Goal: Transaction & Acquisition: Purchase product/service

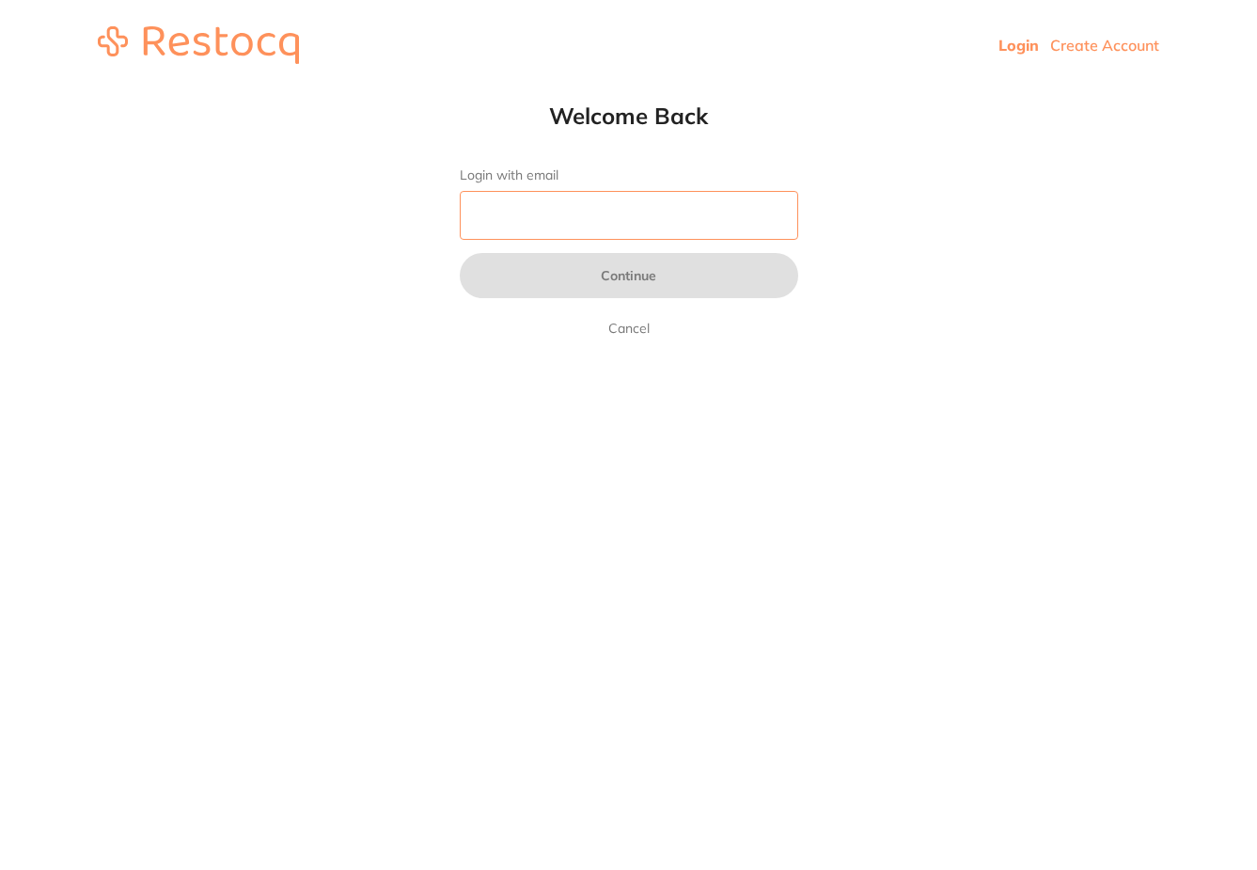
click at [638, 213] on input "Login with email" at bounding box center [629, 215] width 339 height 49
type input "[EMAIL_ADDRESS][DOMAIN_NAME]"
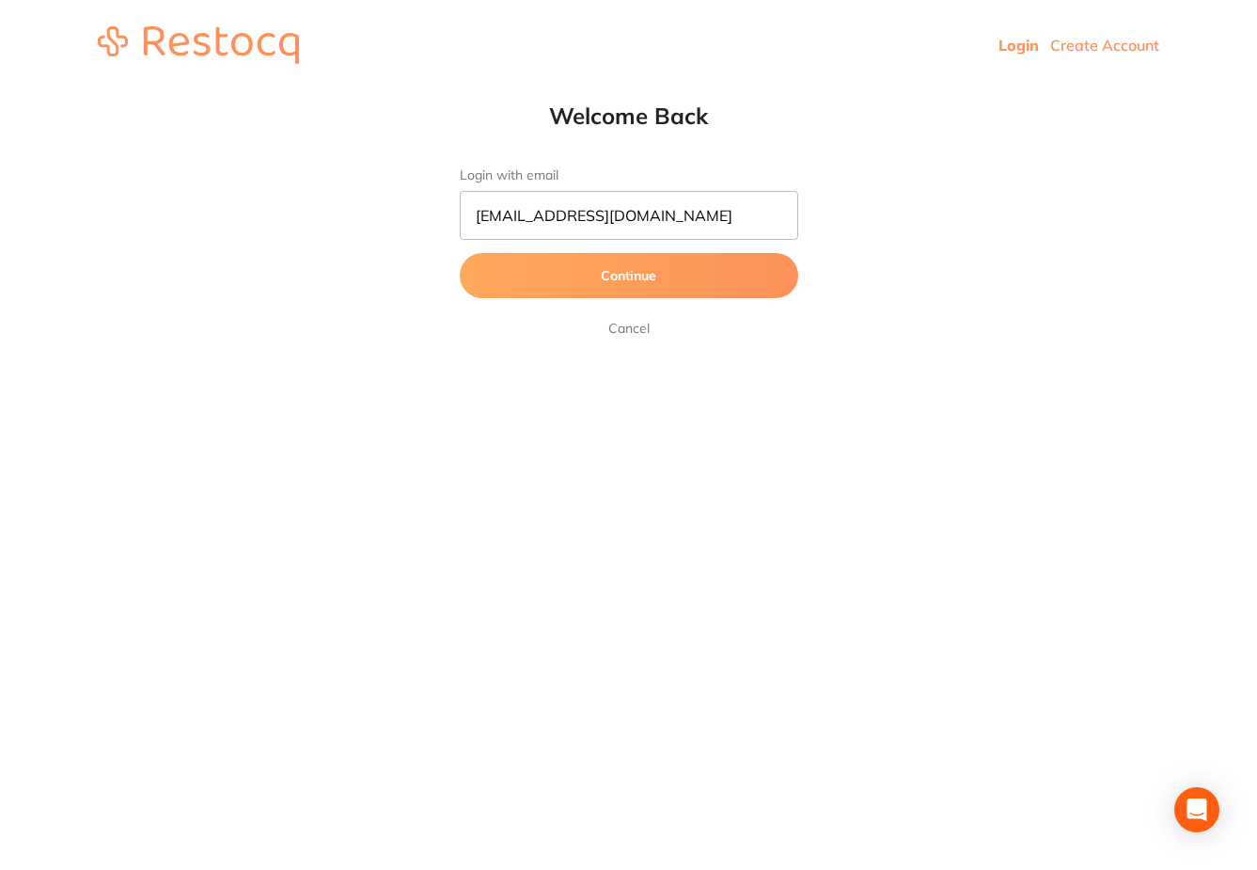
click at [639, 276] on button "Continue" at bounding box center [629, 275] width 339 height 45
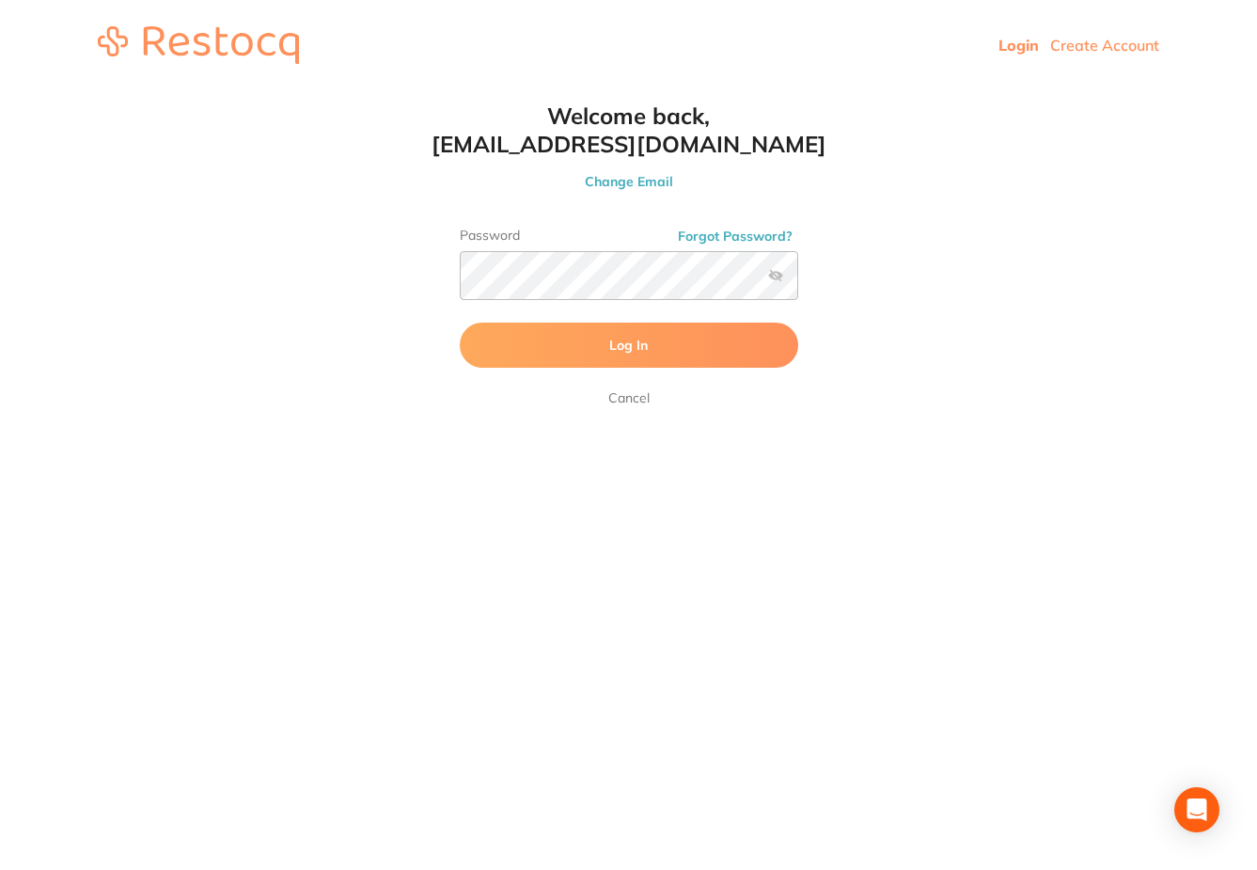
click at [582, 354] on button "Log In" at bounding box center [629, 345] width 339 height 45
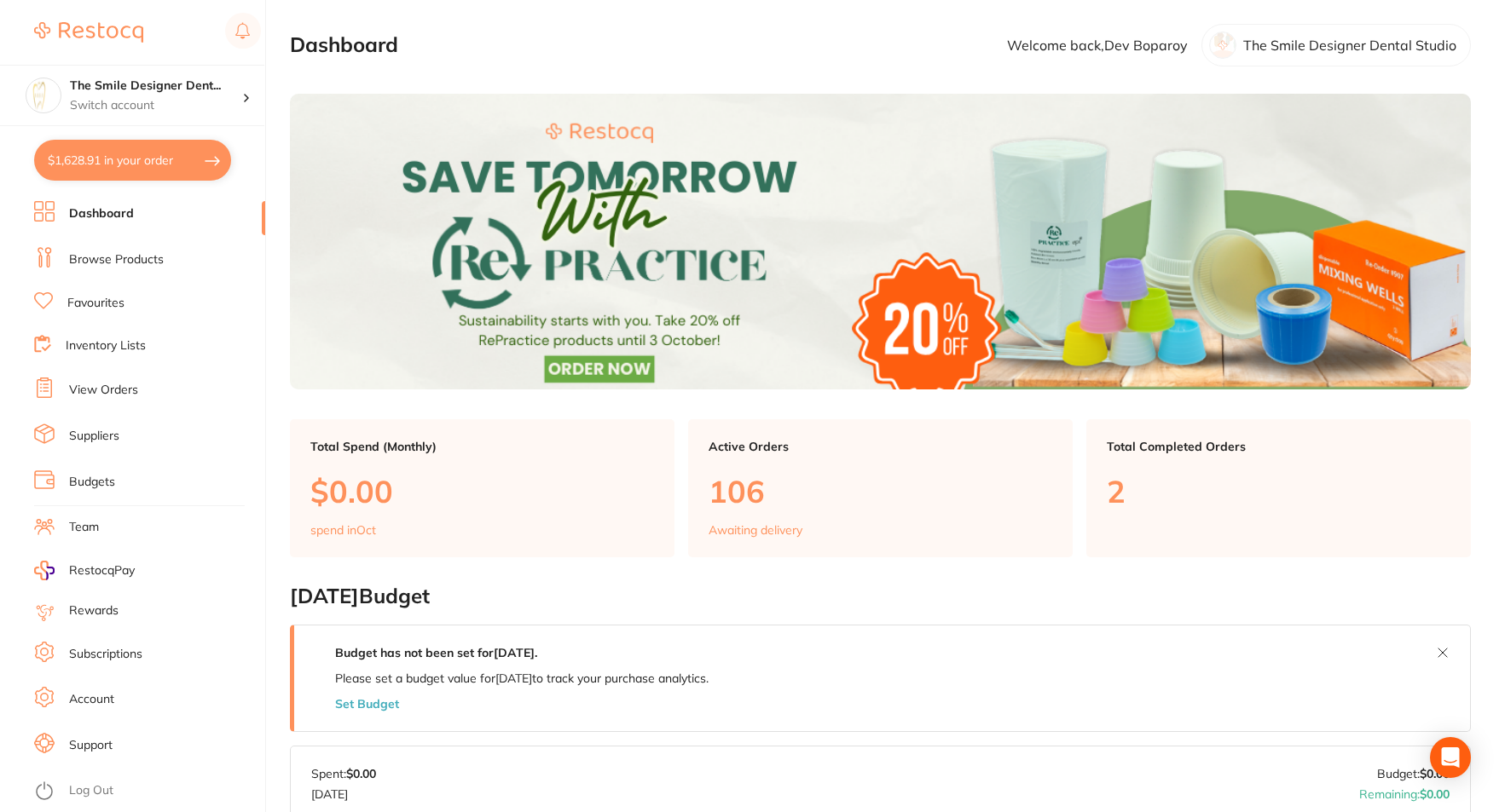
click at [149, 149] on button "$1,628.91 in your order" at bounding box center [132, 160] width 197 height 41
checkbox input "true"
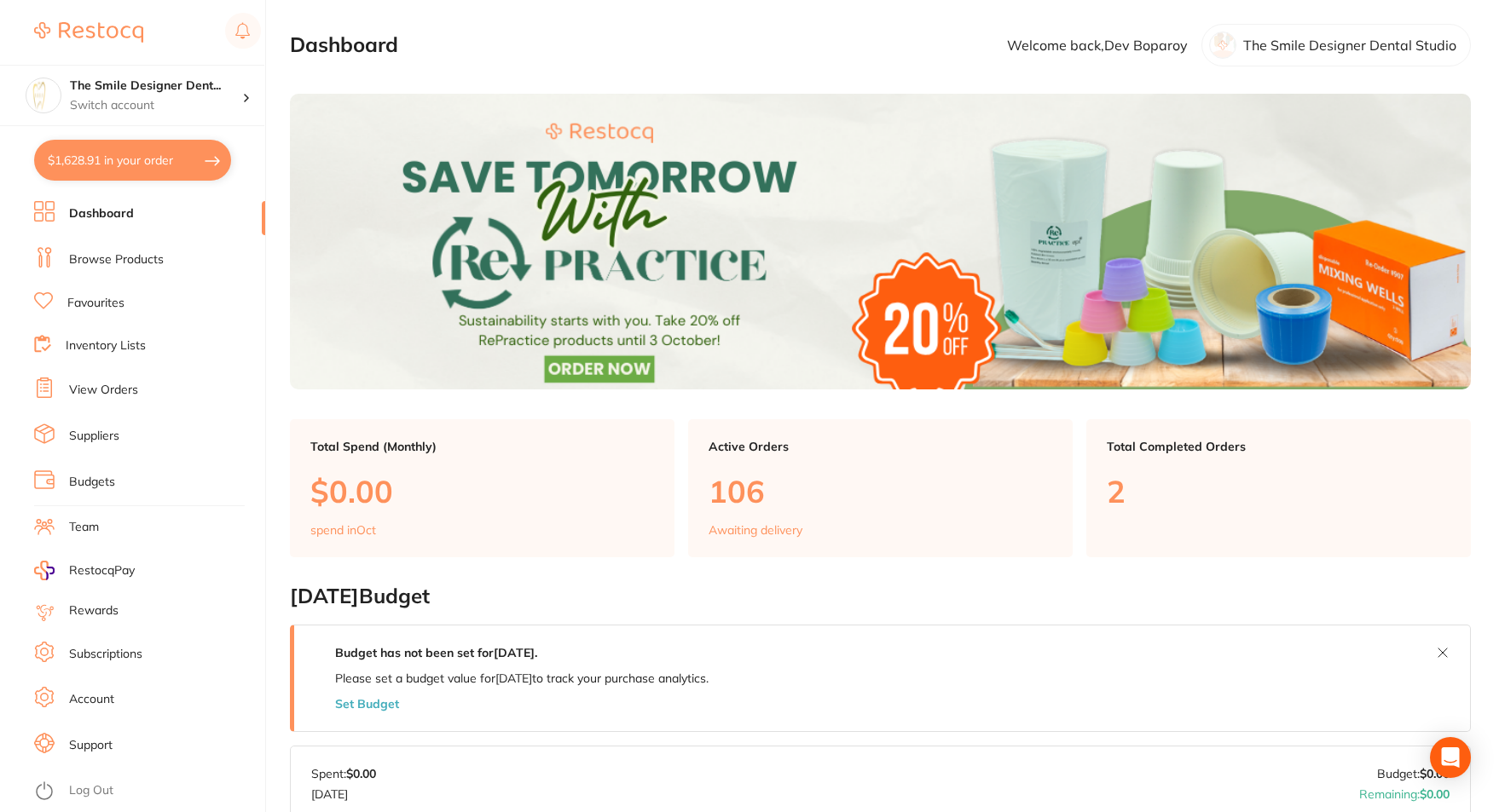
checkbox input "true"
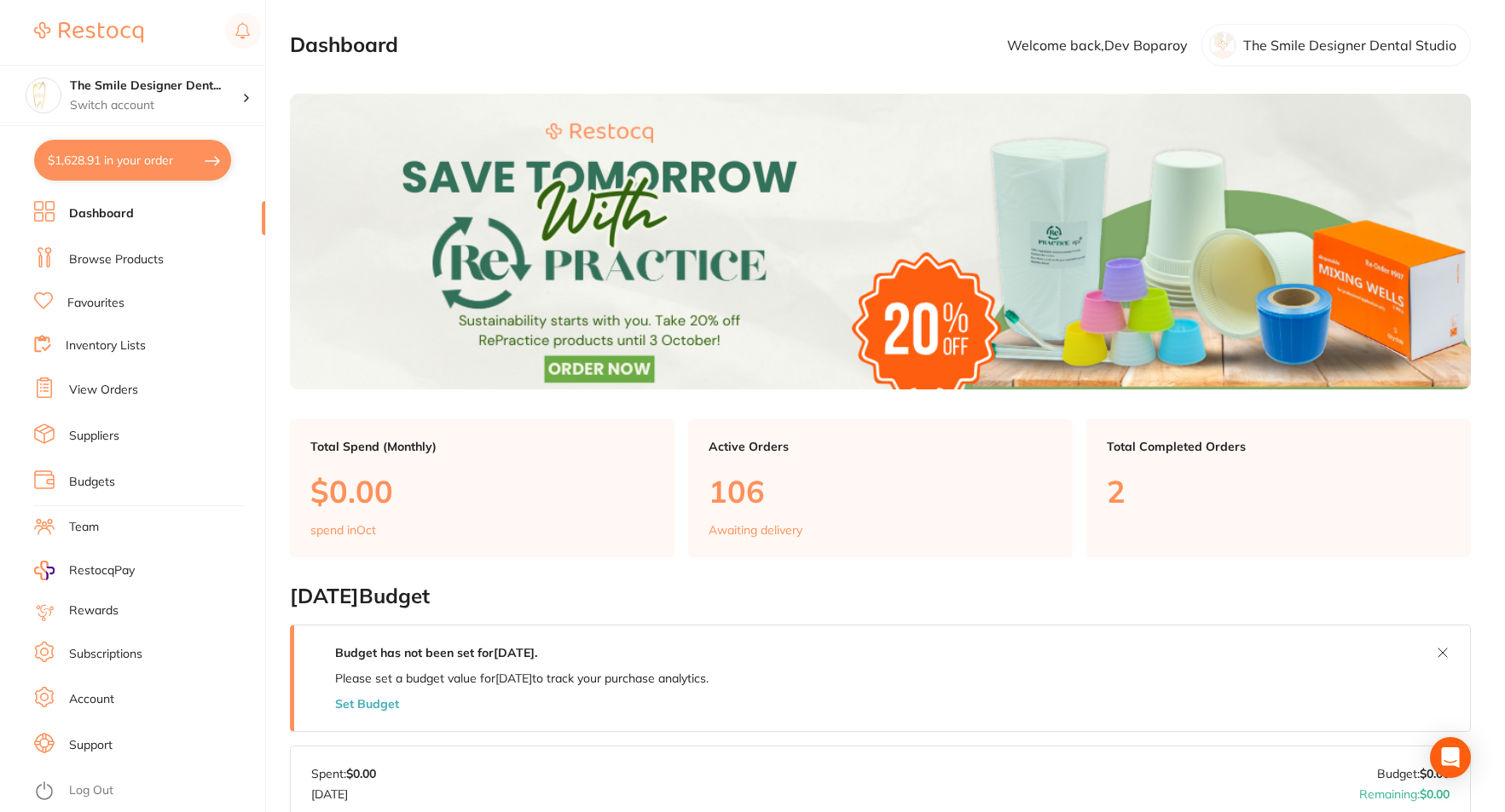
checkbox input "true"
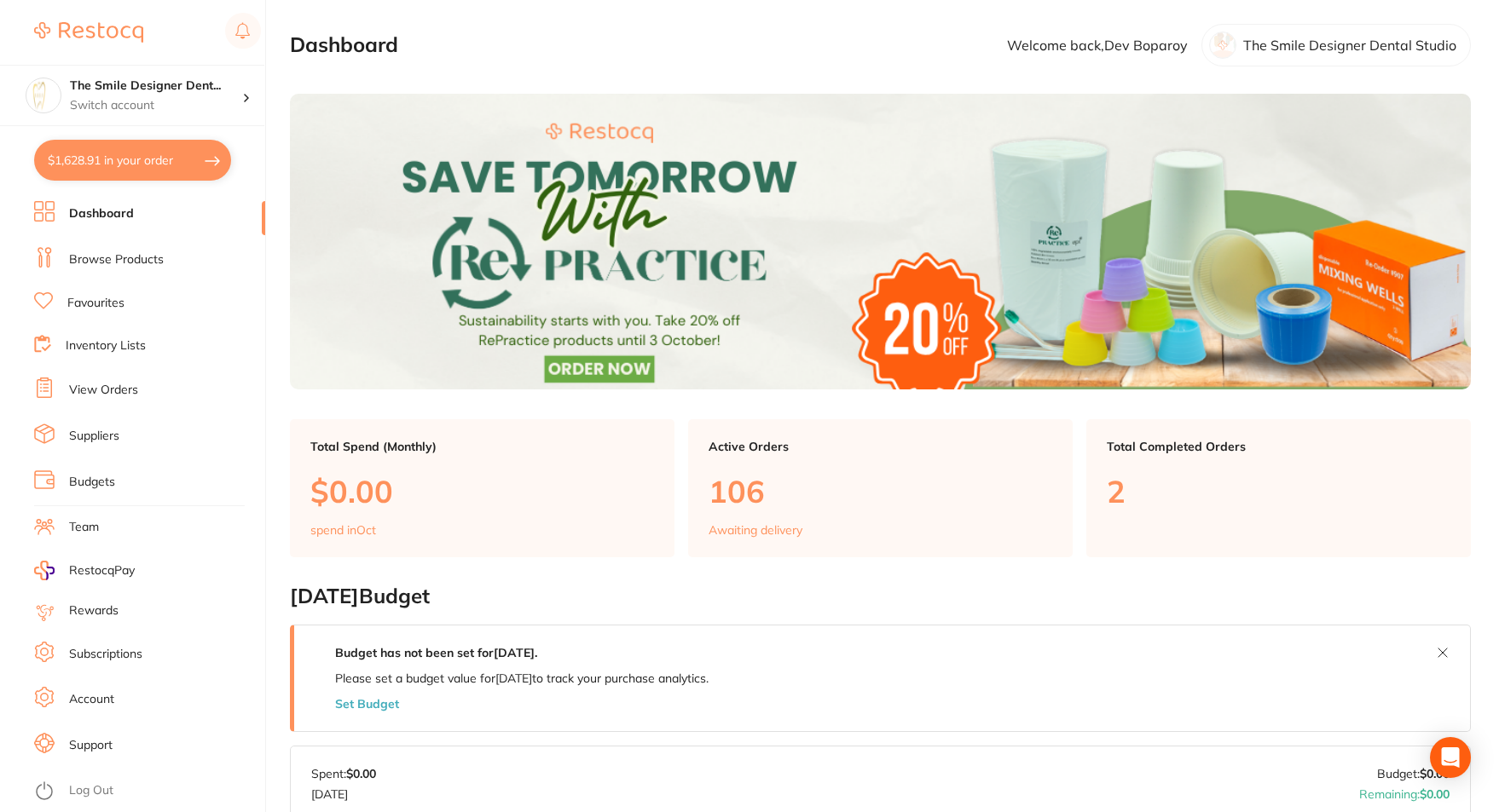
checkbox input "true"
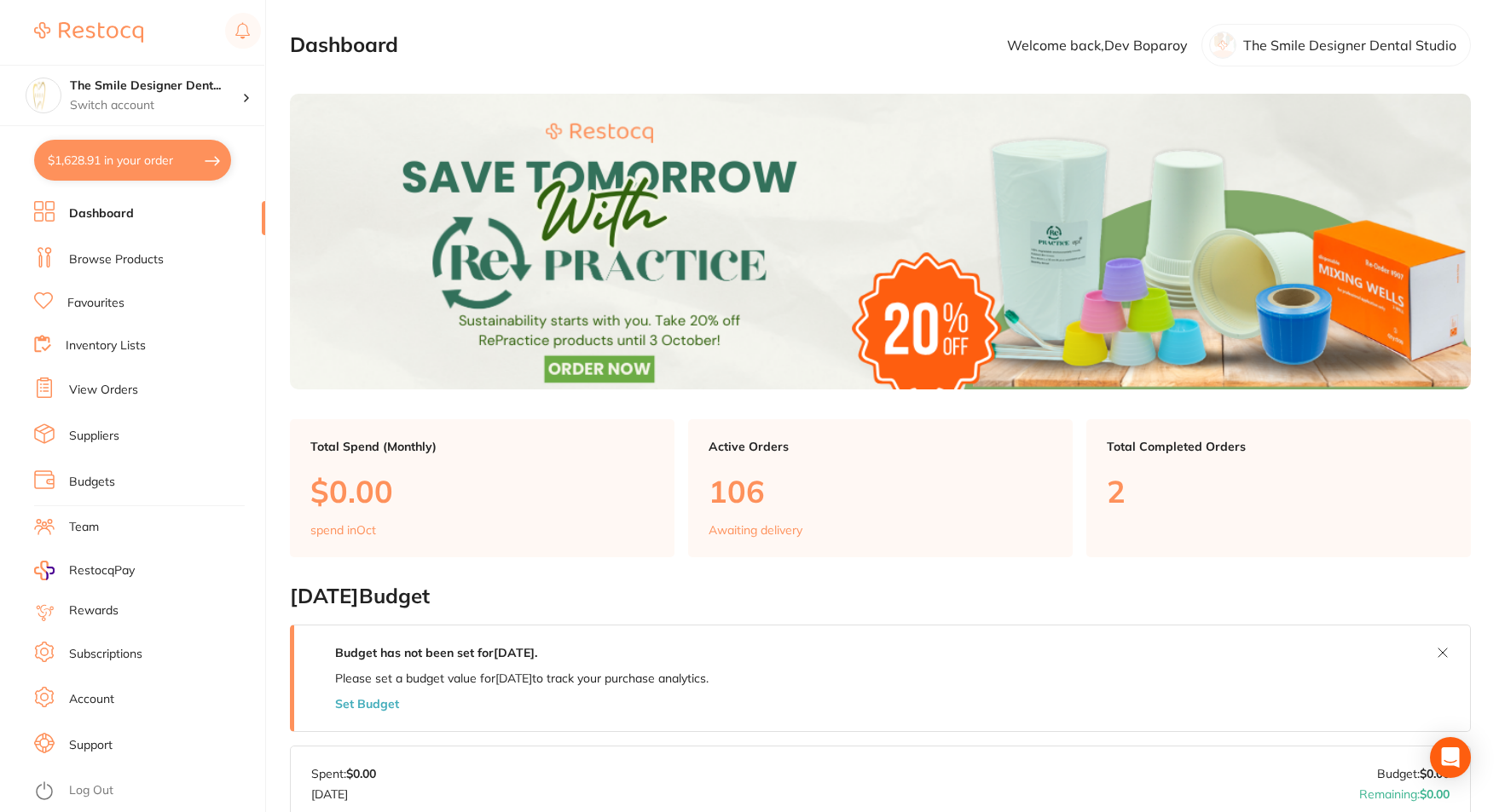
checkbox input "true"
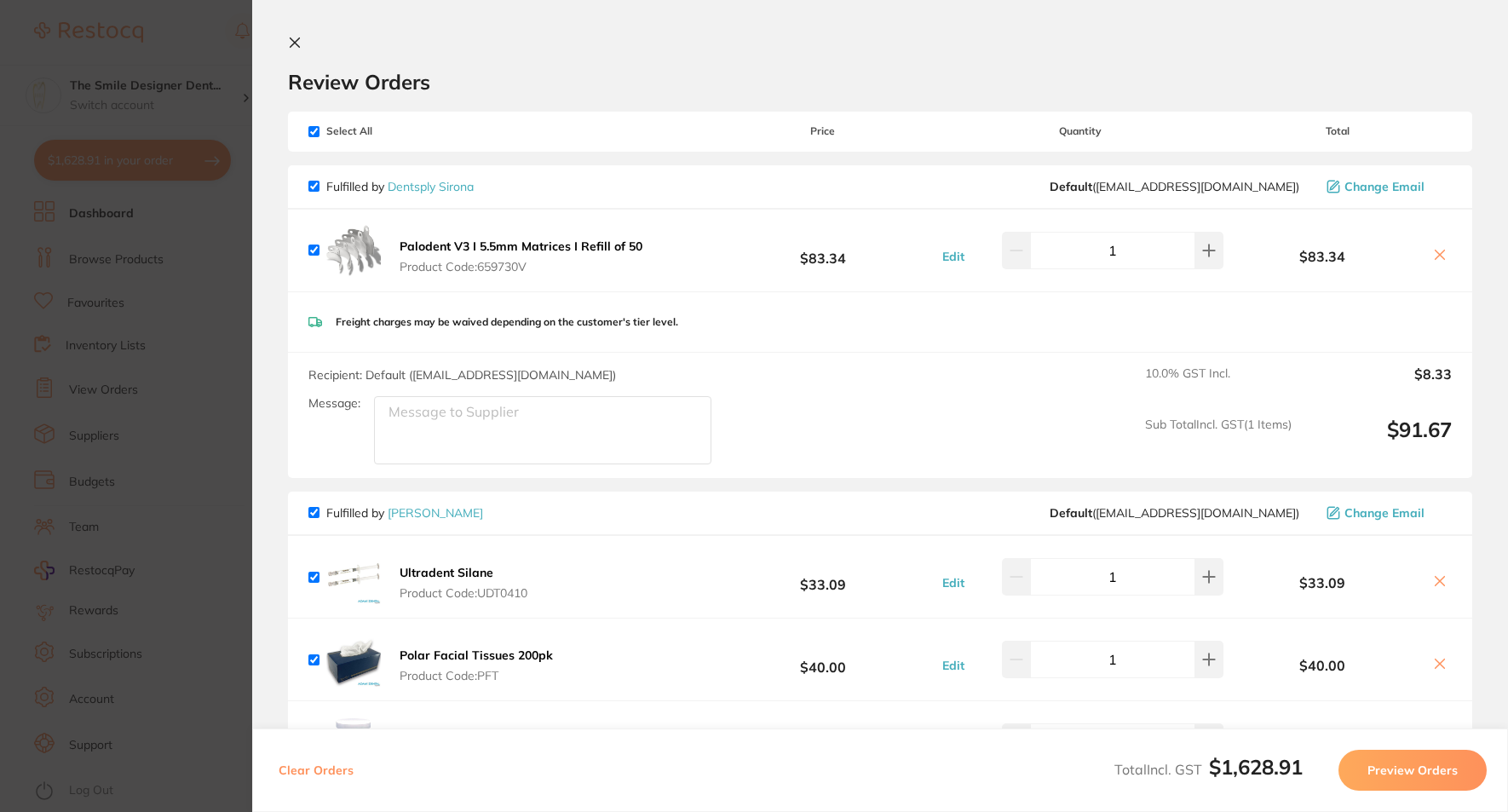
click at [421, 190] on link "Dentsply Sirona" at bounding box center [430, 186] width 86 height 15
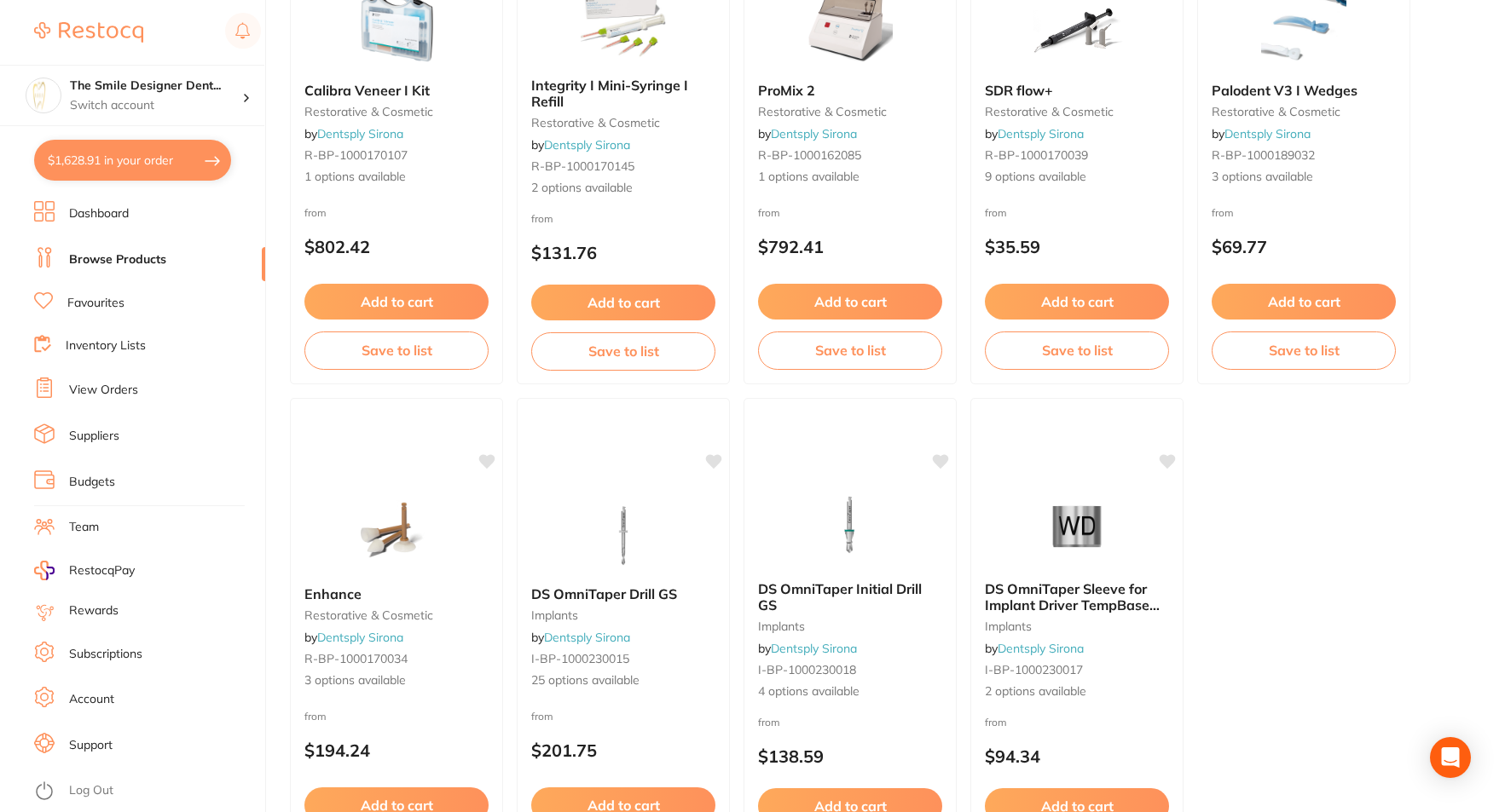
scroll to position [5043, 0]
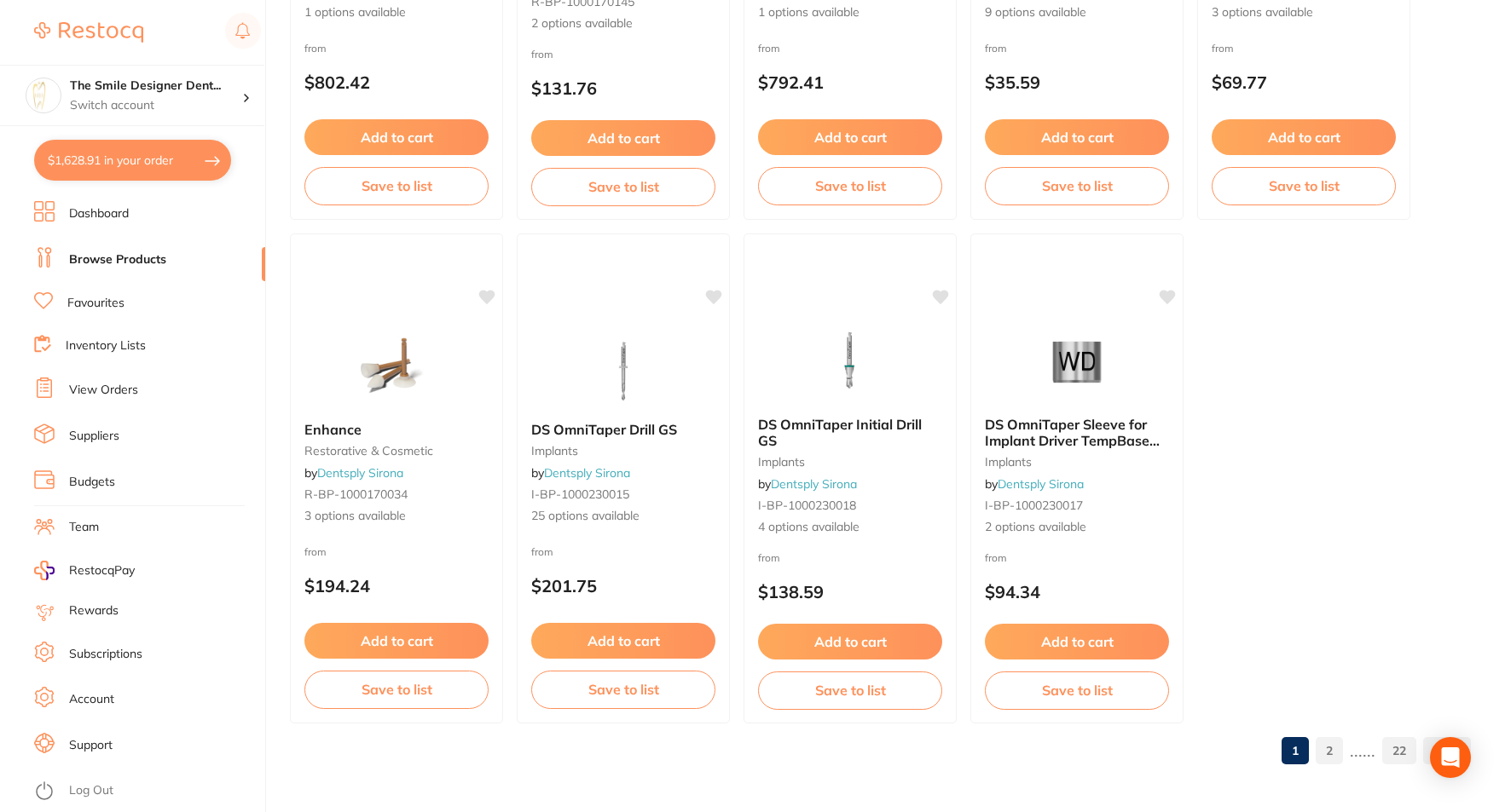
click at [1139, 736] on link "2" at bounding box center [1329, 751] width 27 height 34
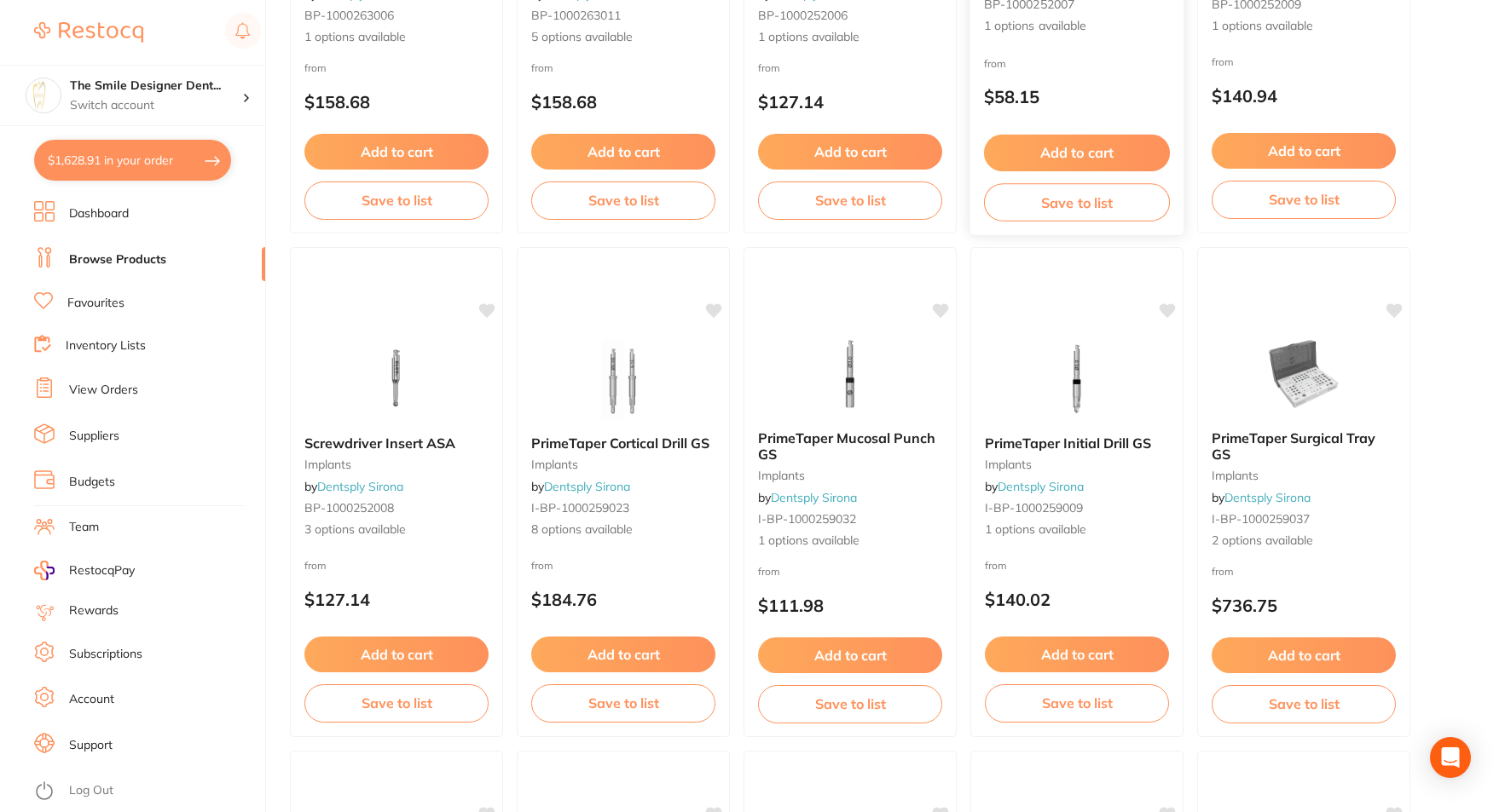
scroll to position [3920, 0]
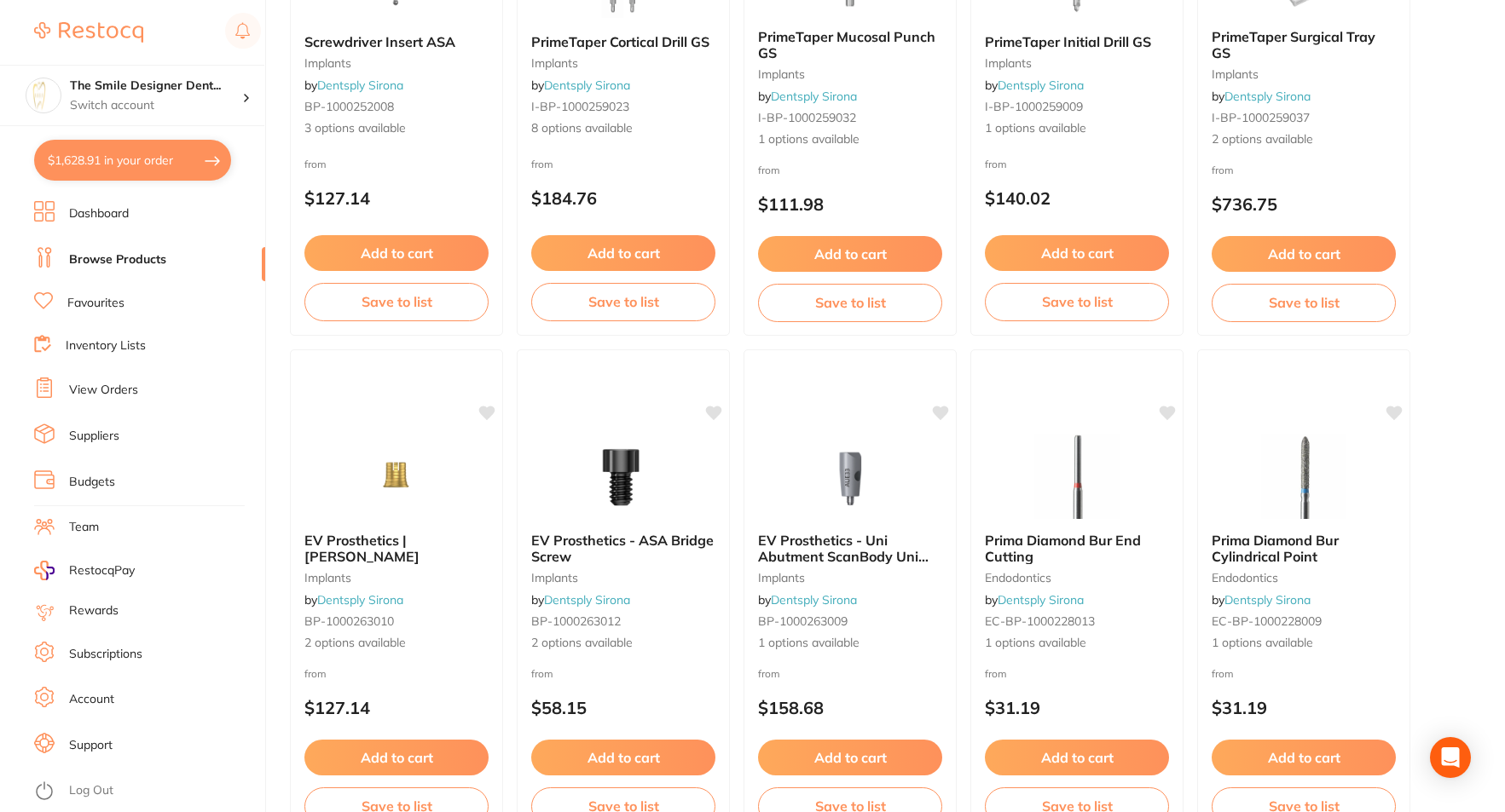
click at [158, 150] on button "$1,628.91 in your order" at bounding box center [132, 160] width 197 height 41
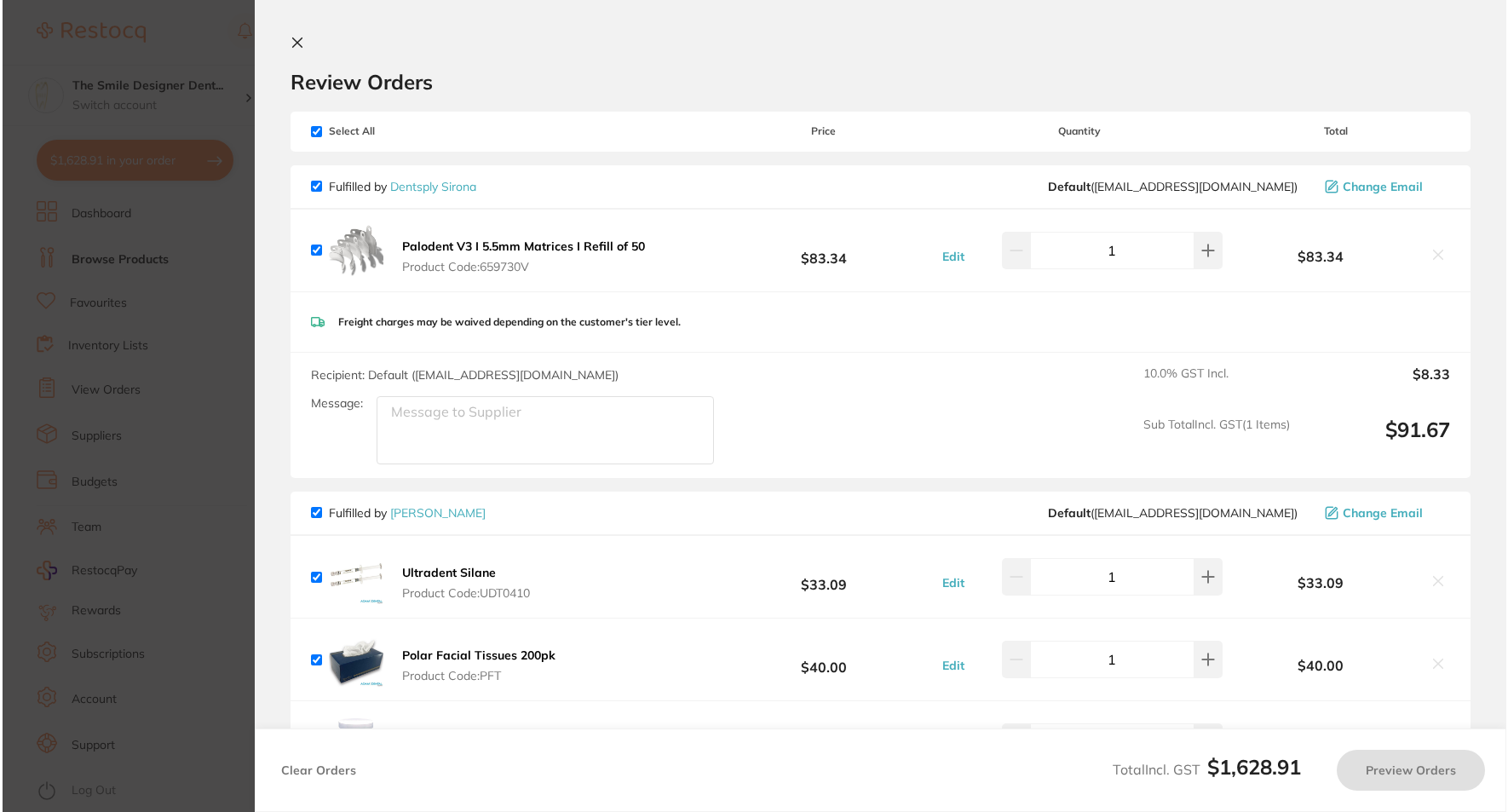
scroll to position [0, 0]
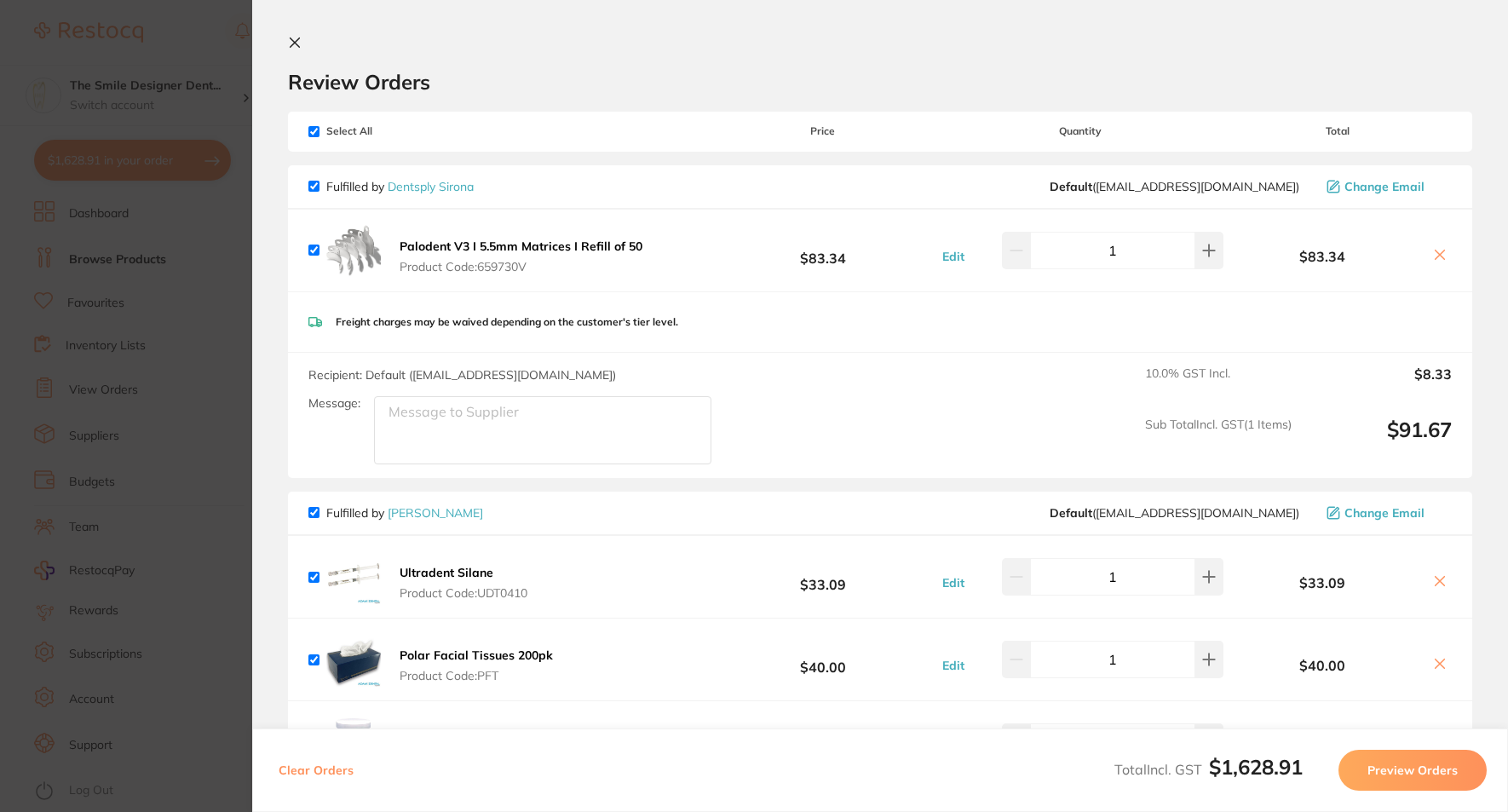
click at [524, 256] on button "Palodent V3 I 5.5mm Matrices I Refill of 50 Product Code: 659730V" at bounding box center [520, 256] width 253 height 35
click at [602, 246] on b "Palodent V3 I 5.5mm Matrices I Refill of 50" at bounding box center [521, 246] width 243 height 15
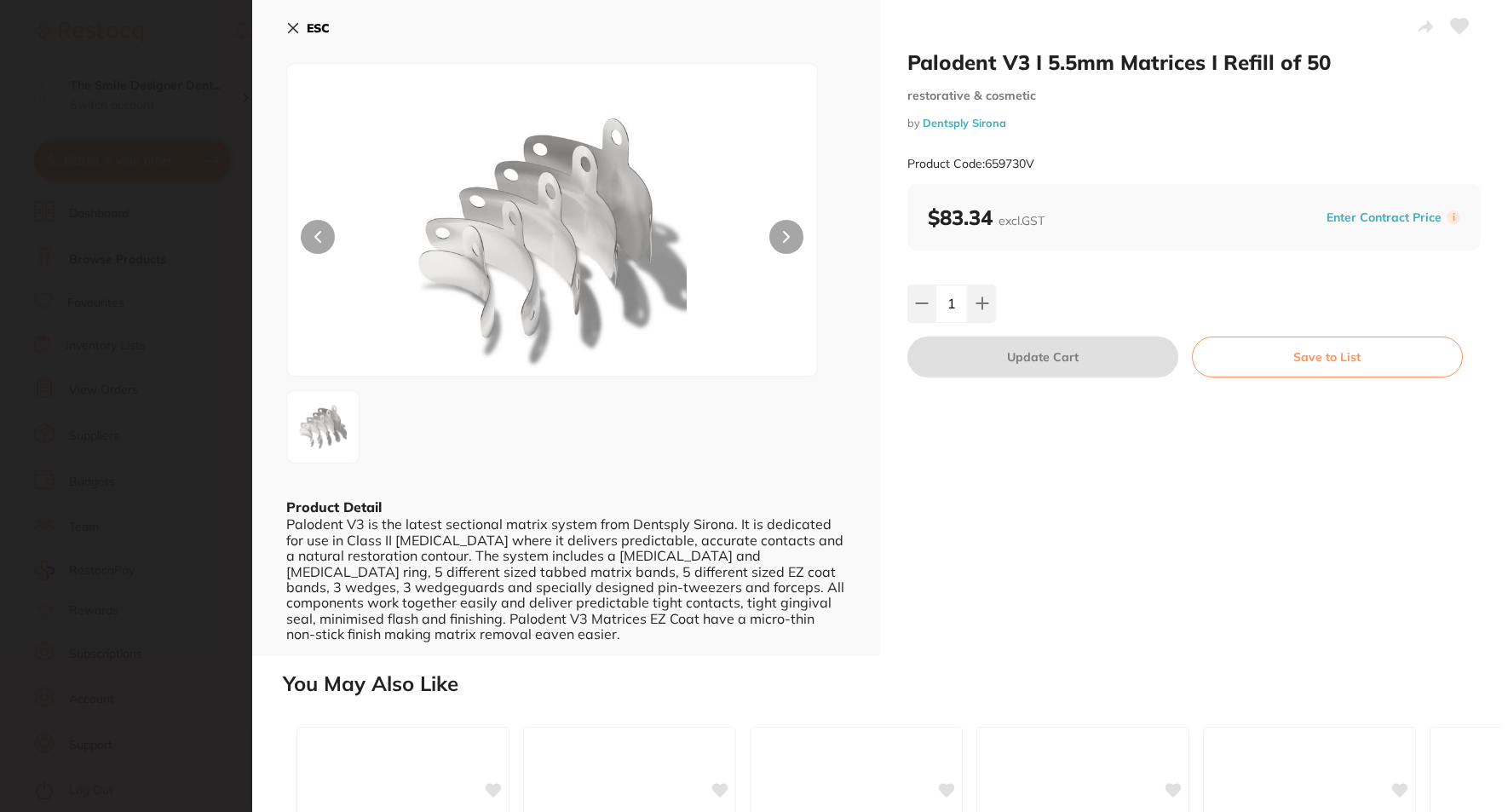
click at [910, 62] on h2 "Palodent V3 I 5.5mm Matrices I Refill of 50" at bounding box center [1194, 63] width 574 height 25
drag, startPoint x: 910, startPoint y: 62, endPoint x: 1122, endPoint y: 54, distance: 212.2
click at [1122, 54] on h2 "Palodent V3 I 5.5mm Matrices I Refill of 50" at bounding box center [1194, 63] width 574 height 25
click at [1110, 101] on small "restorative & cosmetic" at bounding box center [1194, 96] width 574 height 14
drag, startPoint x: 1035, startPoint y: 65, endPoint x: 911, endPoint y: 59, distance: 124.1
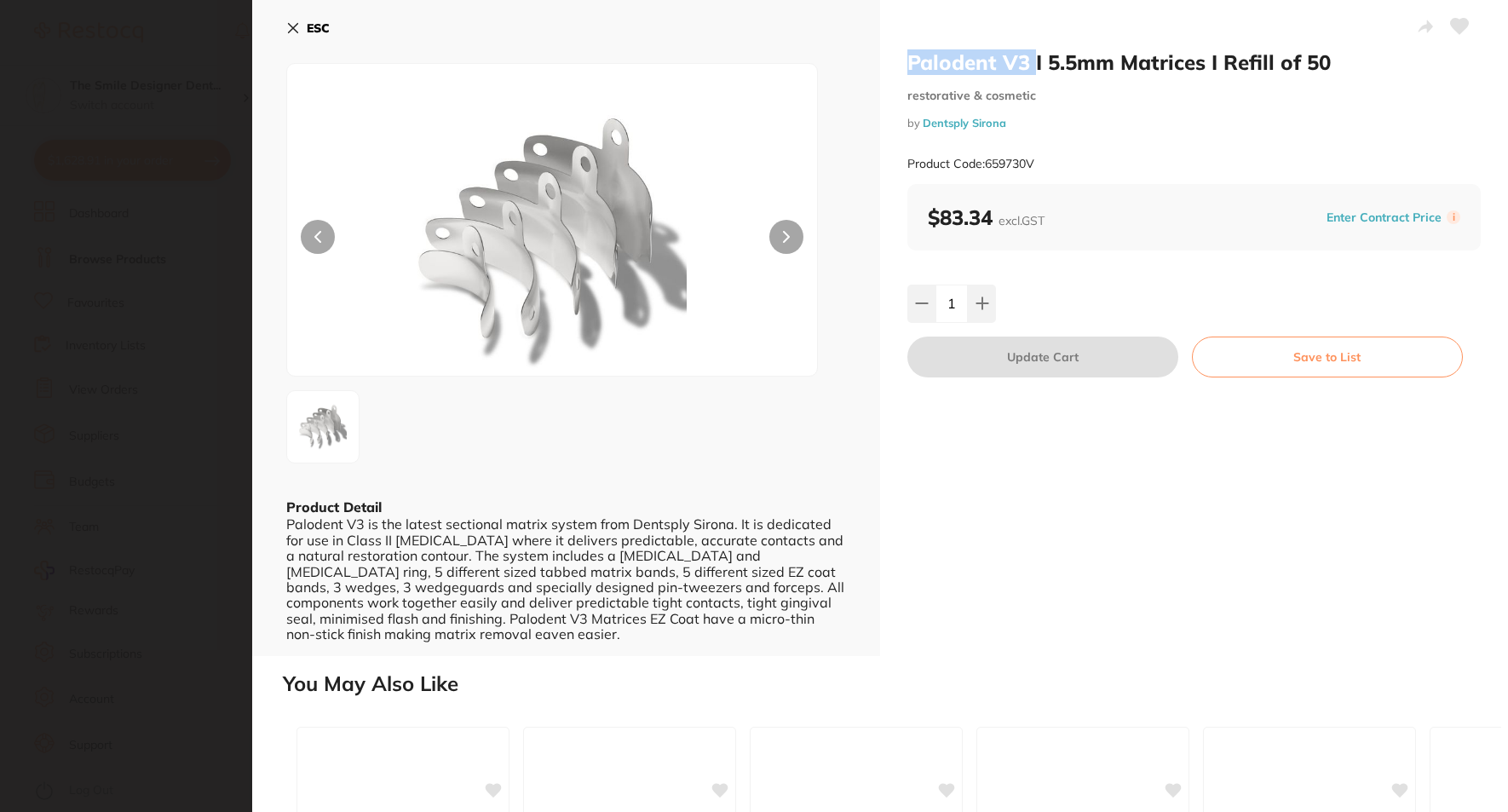
click at [911, 59] on h2 "Palodent V3 I 5.5mm Matrices I Refill of 50" at bounding box center [1194, 63] width 574 height 25
copy h2 "Palodent V3"
drag, startPoint x: 52, startPoint y: 234, endPoint x: 427, endPoint y: 240, distance: 375.0
click at [55, 234] on section "Palodent V3 I 5.5mm Matrices I Refill of 50 restorative & cosmetic by Dentsply …" at bounding box center [754, 406] width 1508 height 812
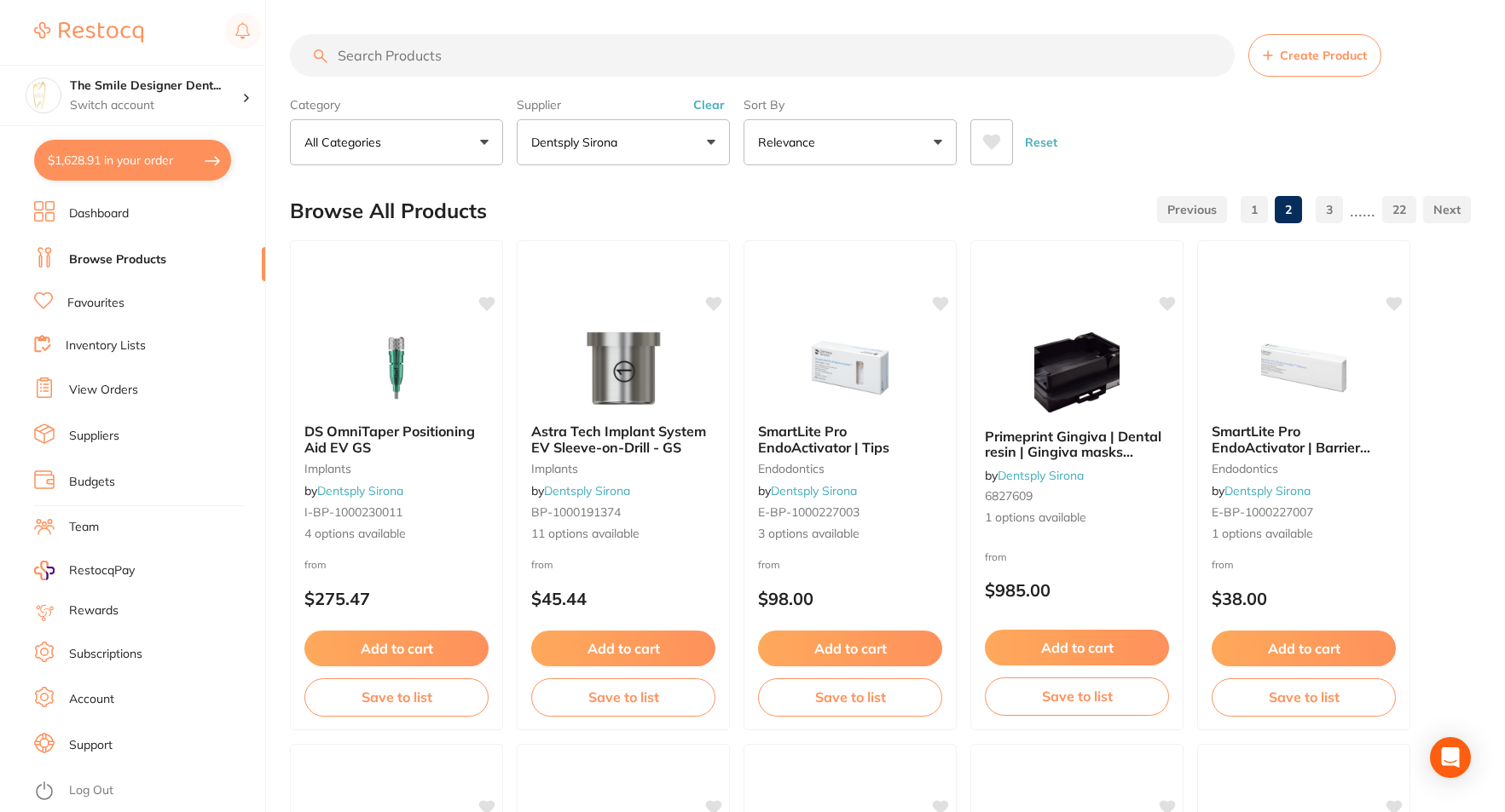
click at [471, 50] on input "search" at bounding box center [762, 55] width 945 height 43
paste input "Palodent V3"
type input "Palodent V3"
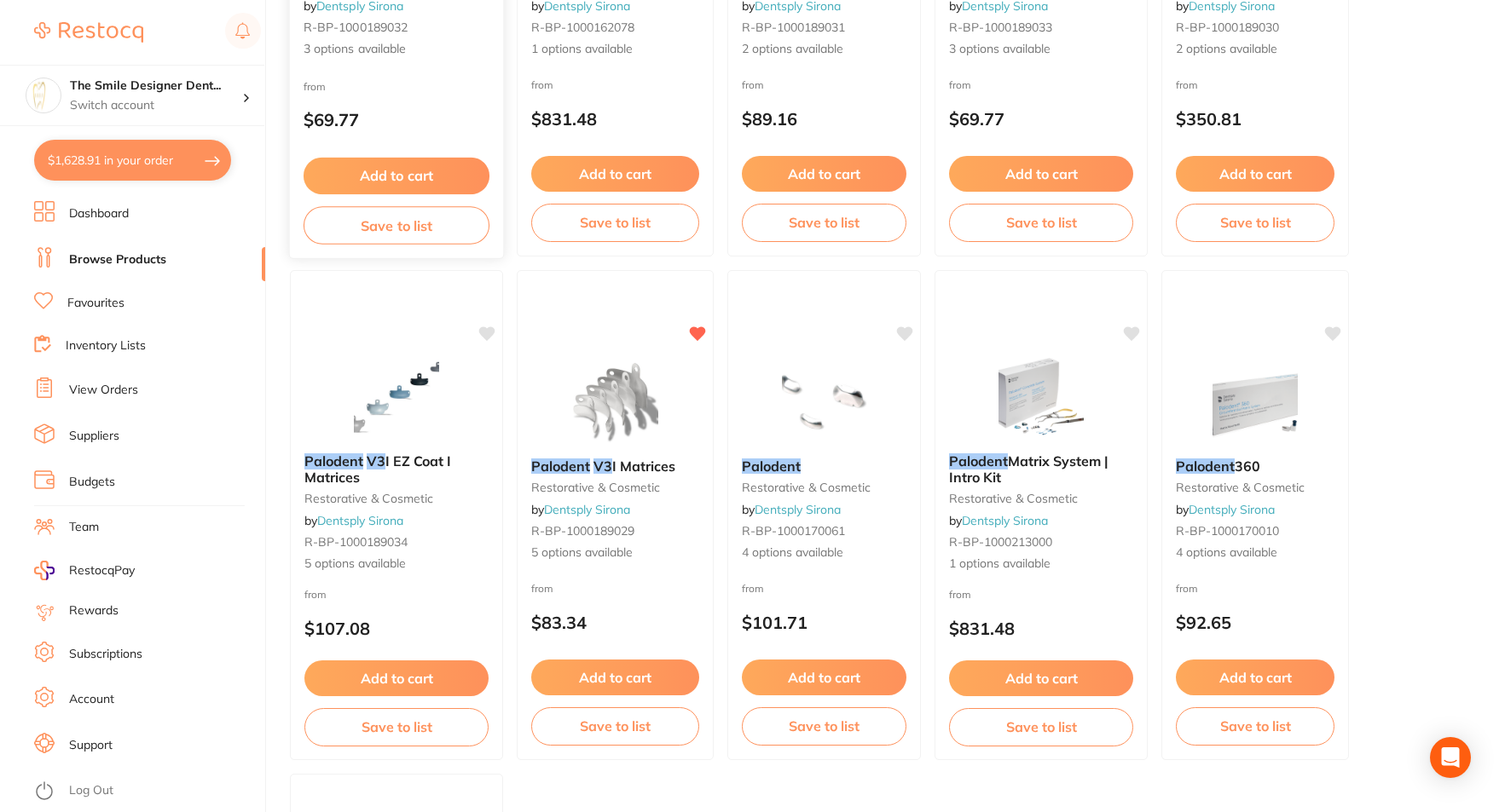
scroll to position [511, 0]
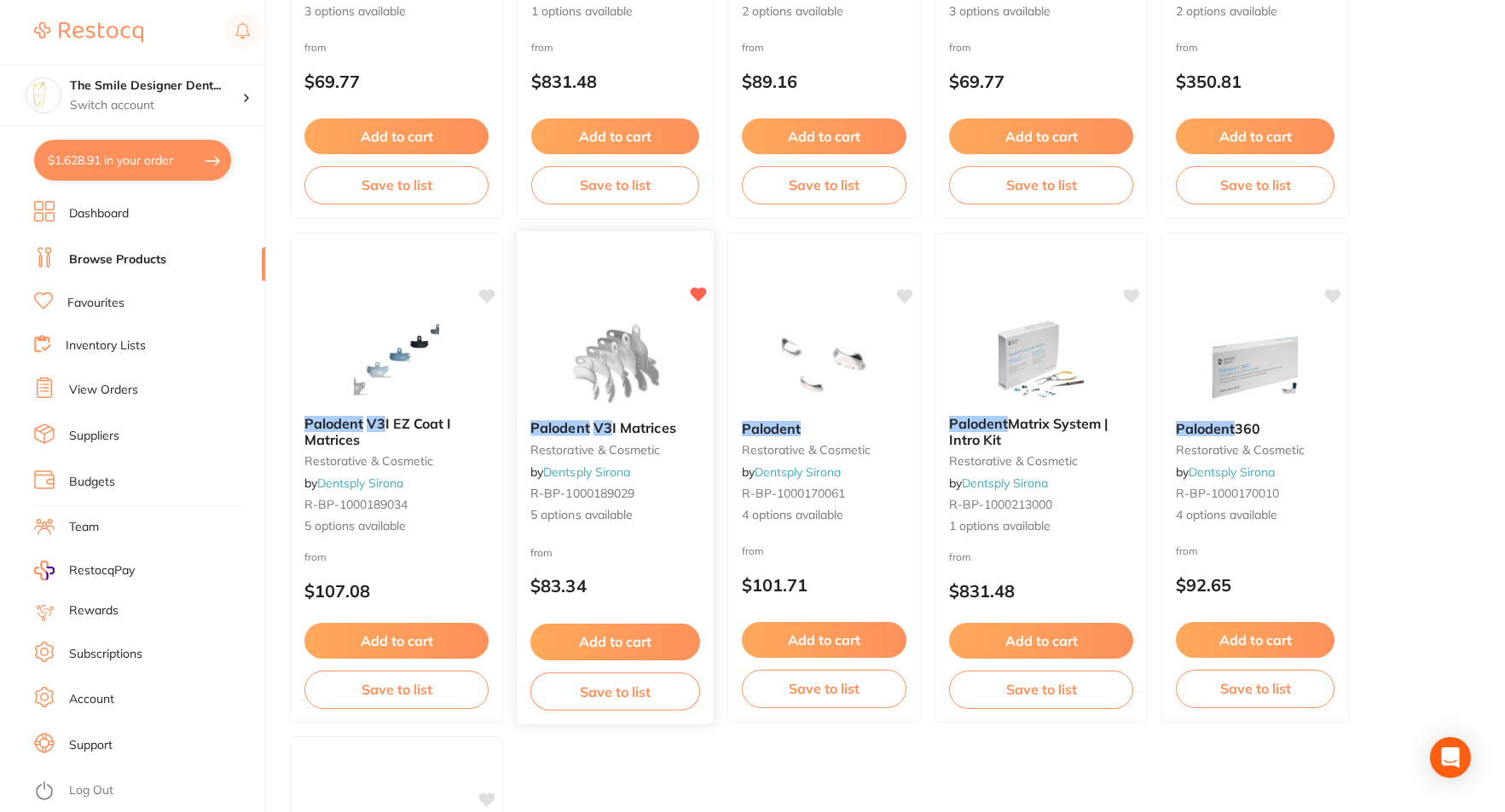
click at [601, 336] on img at bounding box center [615, 363] width 112 height 86
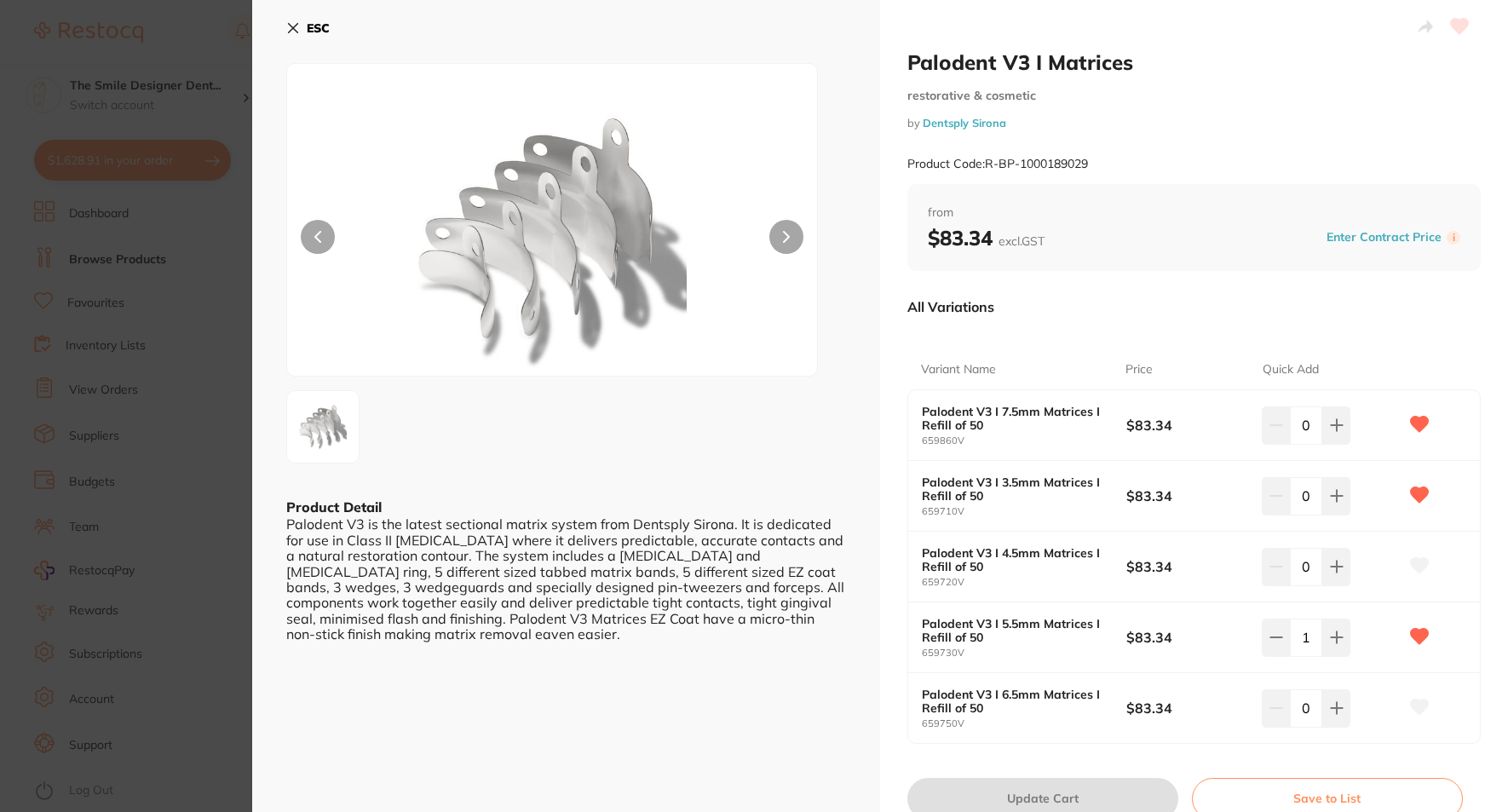
scroll to position [85, 0]
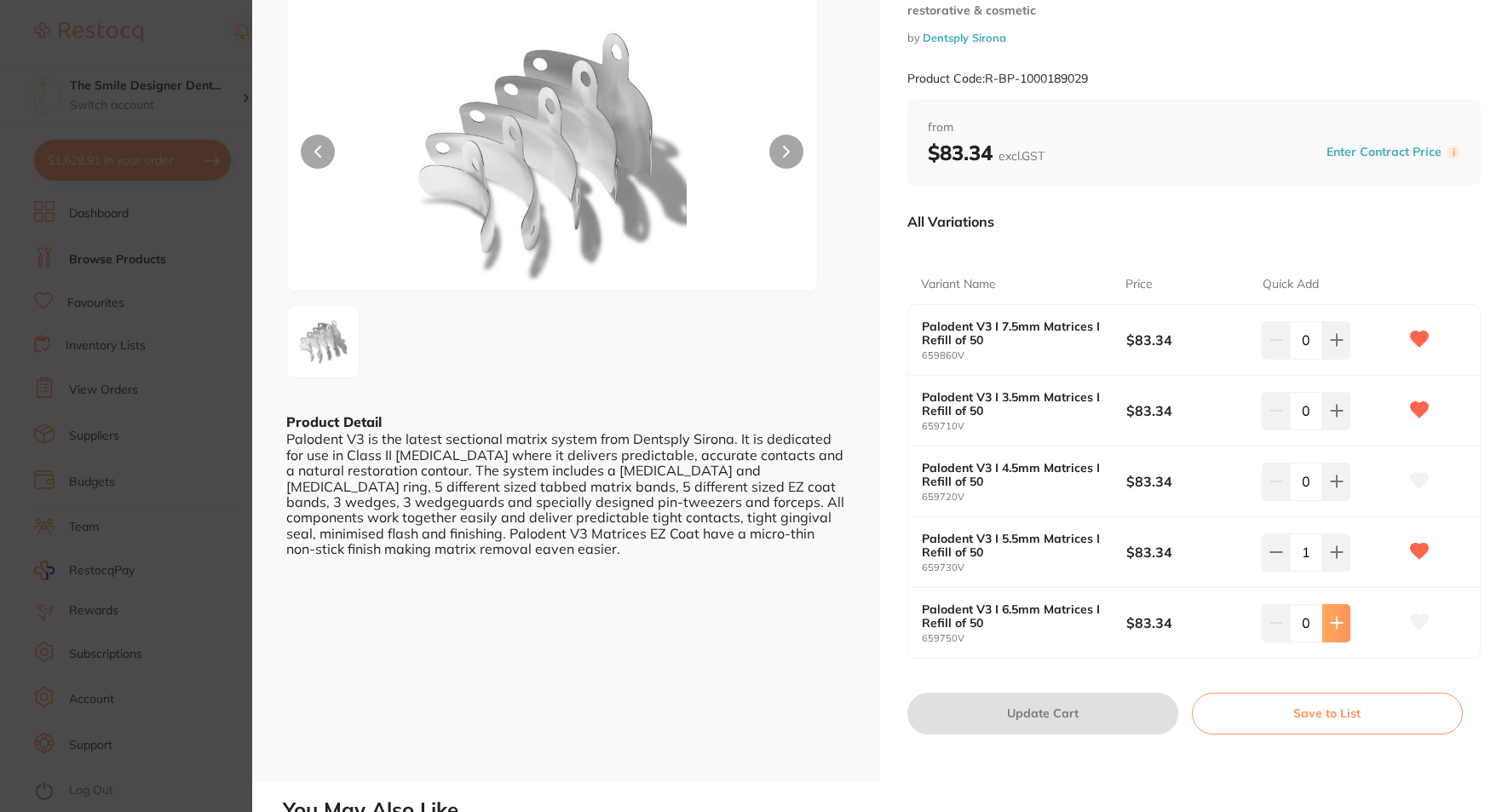
click at [1138, 628] on button at bounding box center [1336, 623] width 28 height 37
type input "1"
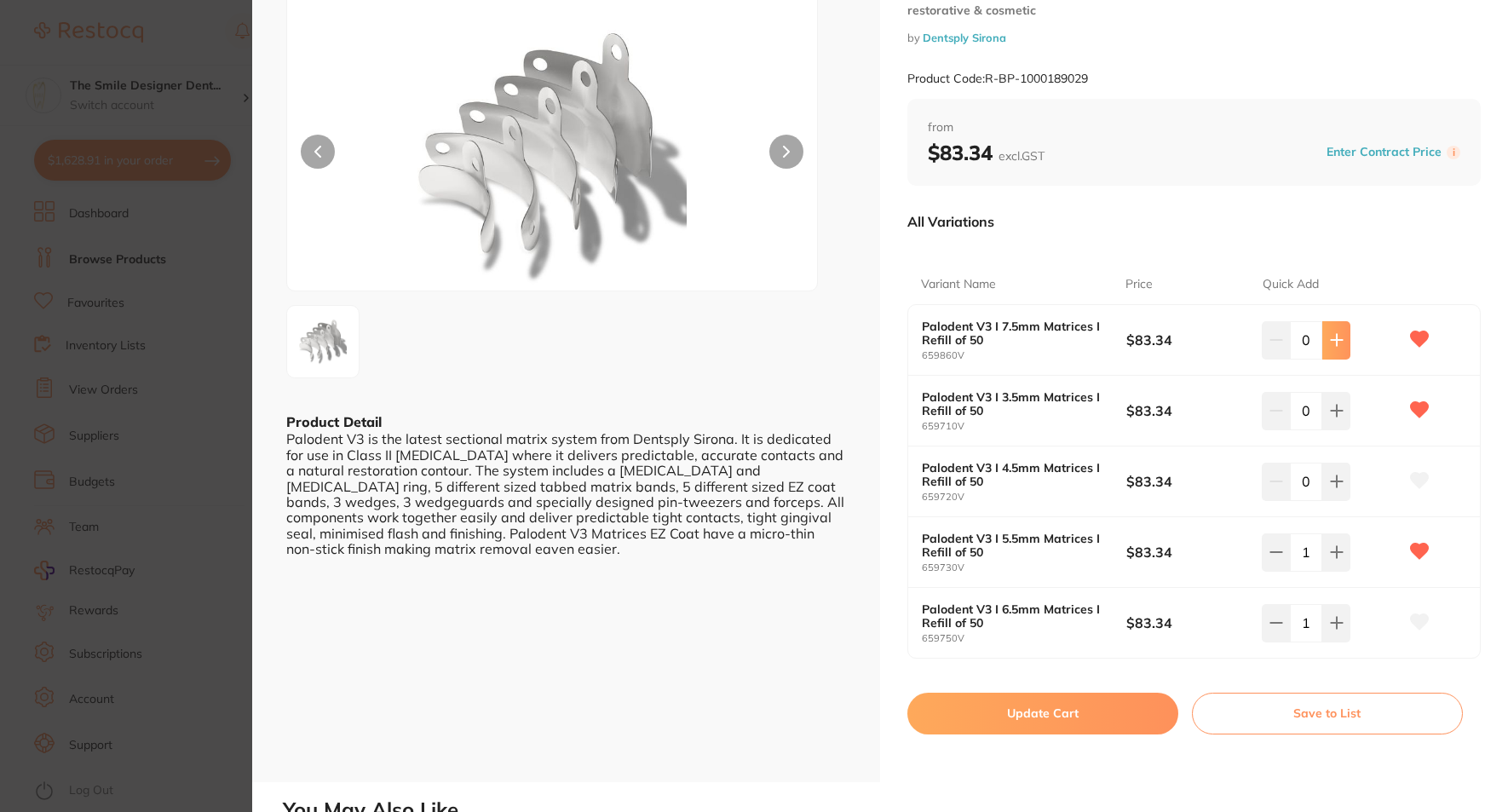
click at [1138, 344] on icon at bounding box center [1337, 340] width 14 height 14
type input "1"
click at [1138, 628] on button at bounding box center [1419, 623] width 43 height 43
click at [1138, 480] on icon at bounding box center [1420, 480] width 18 height 15
click at [1118, 705] on button "Update Cart" at bounding box center [1042, 712] width 271 height 41
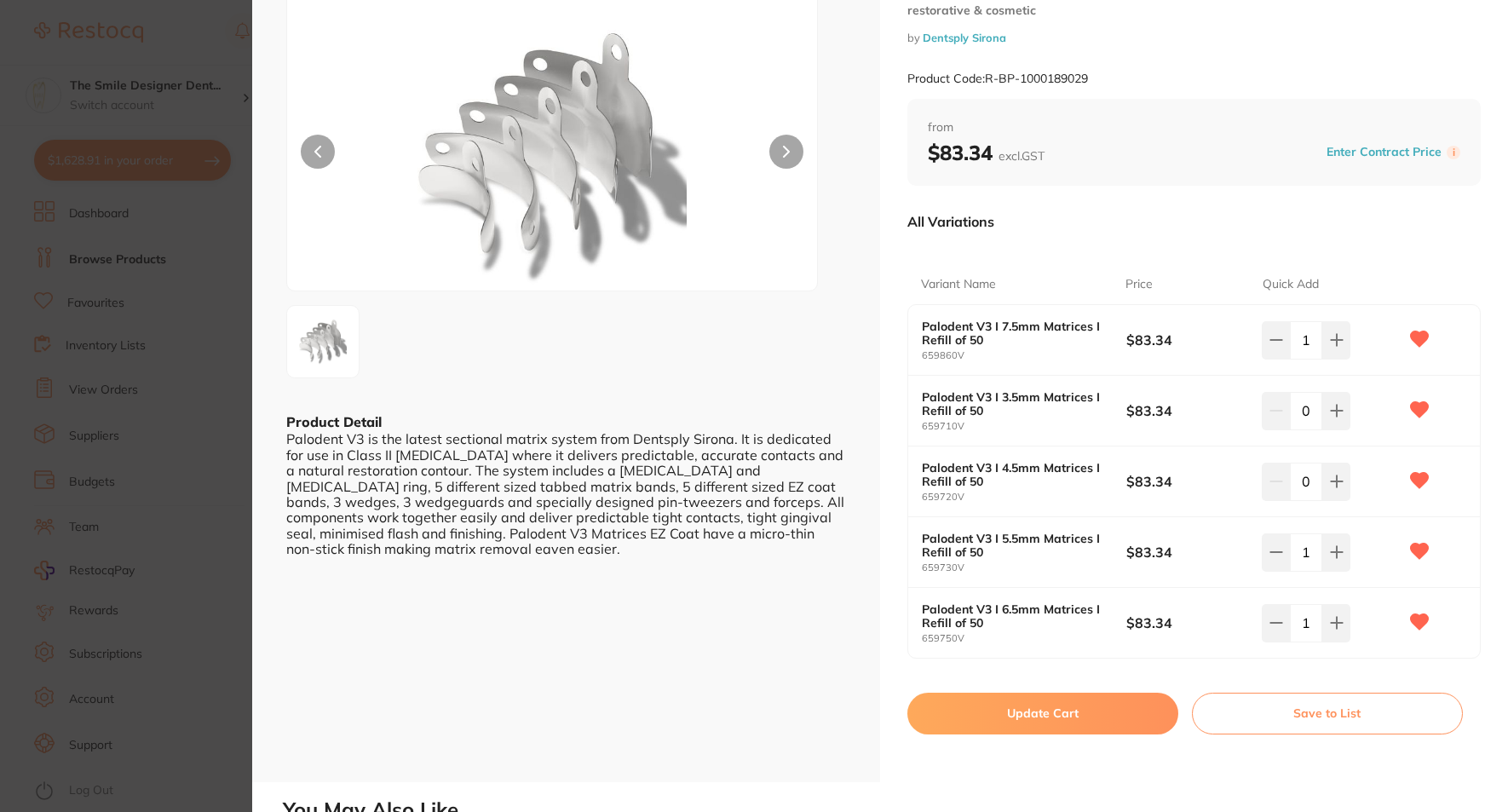
checkbox input "false"
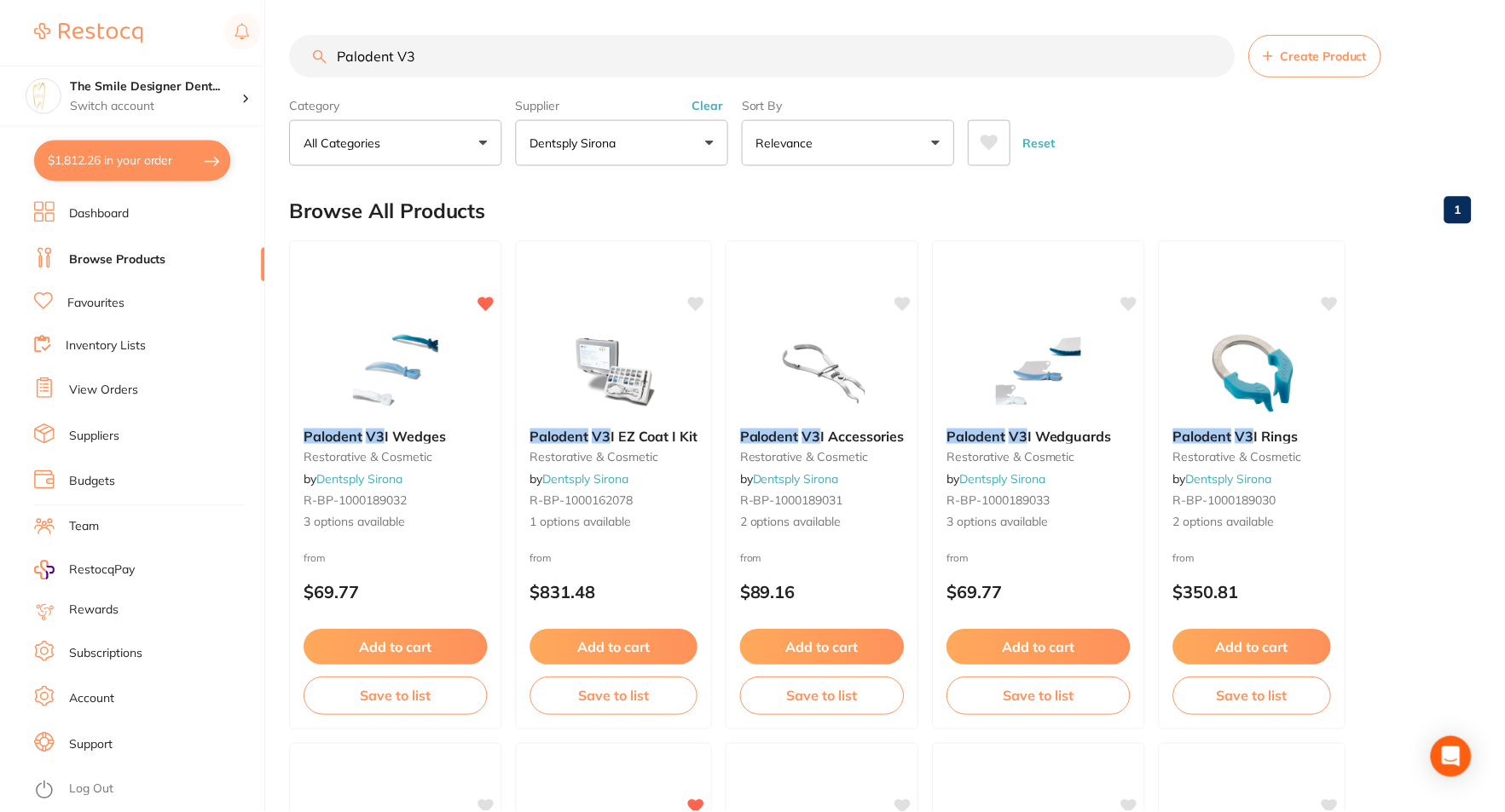
scroll to position [511, 0]
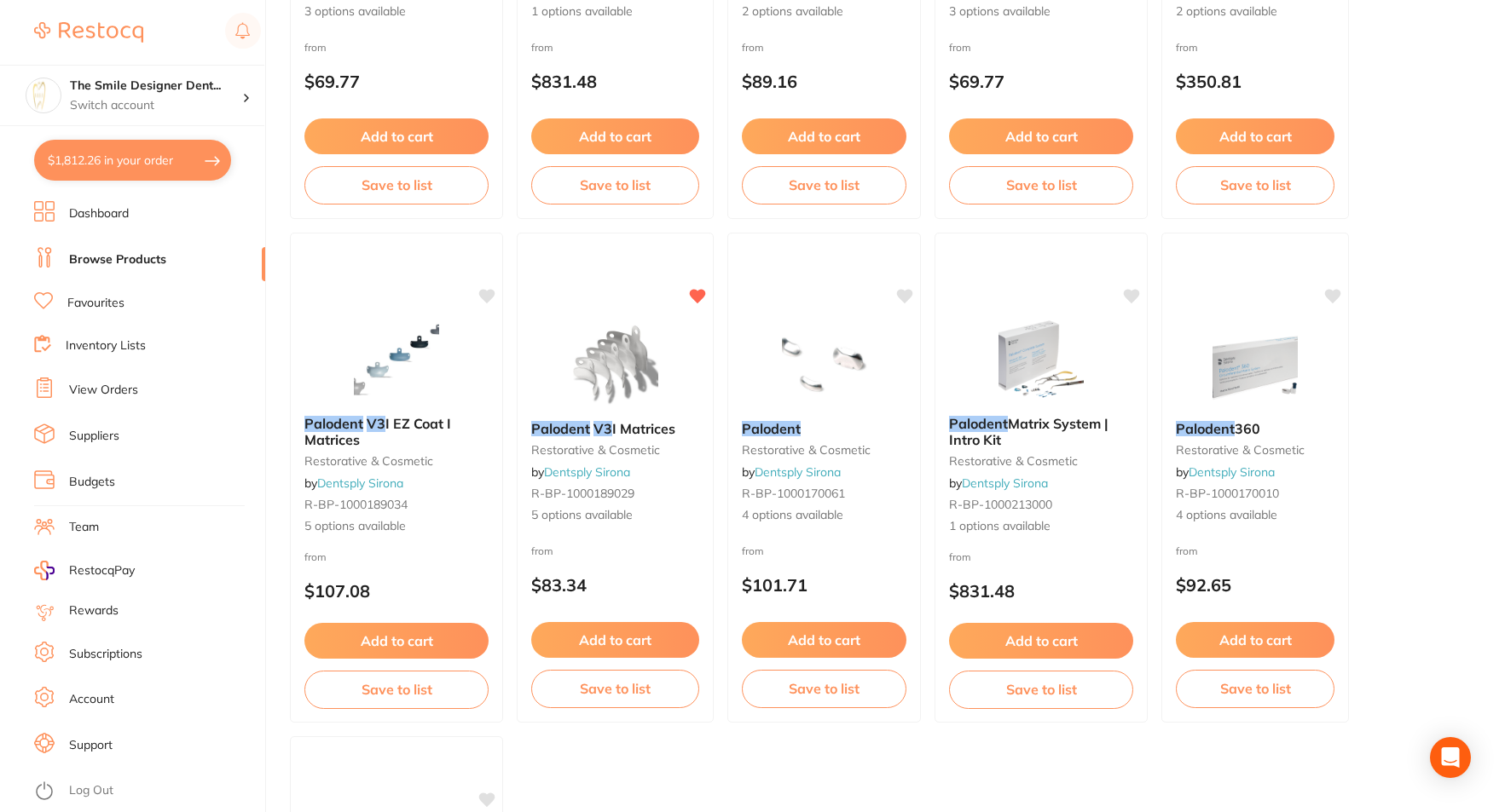
click at [74, 153] on button "$1,812.26 in your order" at bounding box center [132, 160] width 197 height 41
checkbox input "true"
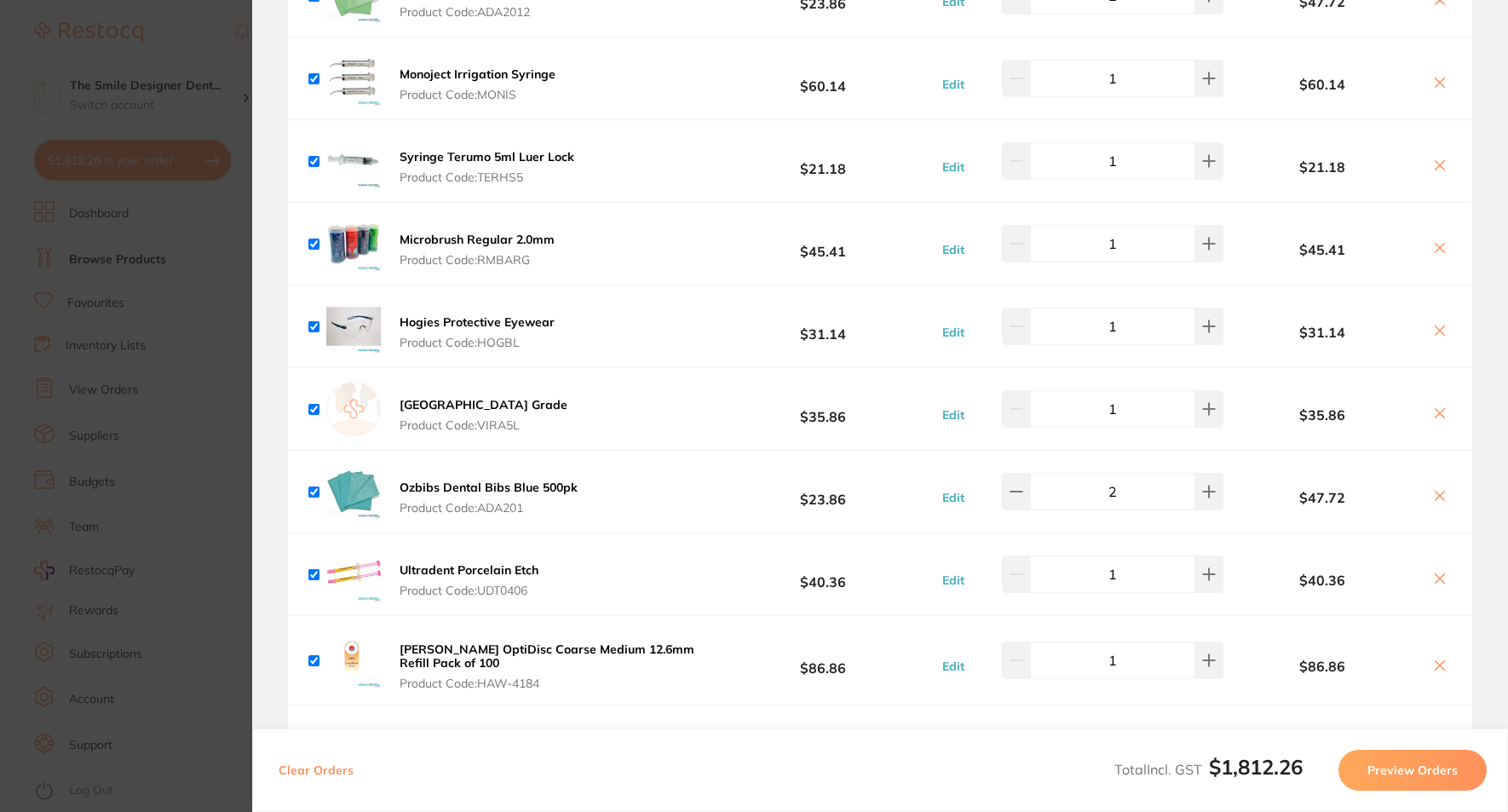
scroll to position [937, 0]
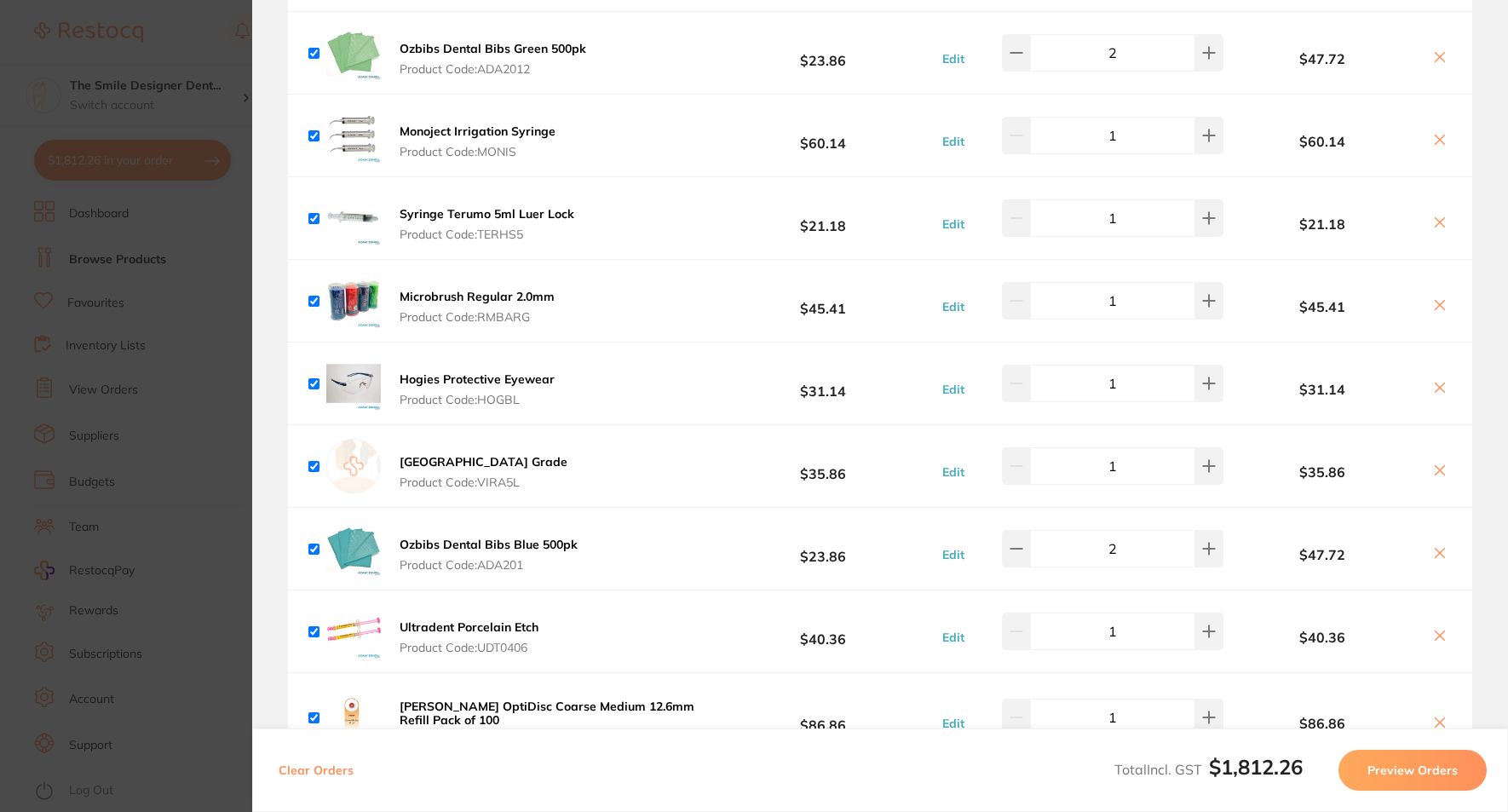
click at [140, 389] on section "Update RRP Set your pre negotiated price for this item. Item Agreed RRP (excl. …" at bounding box center [754, 406] width 1508 height 812
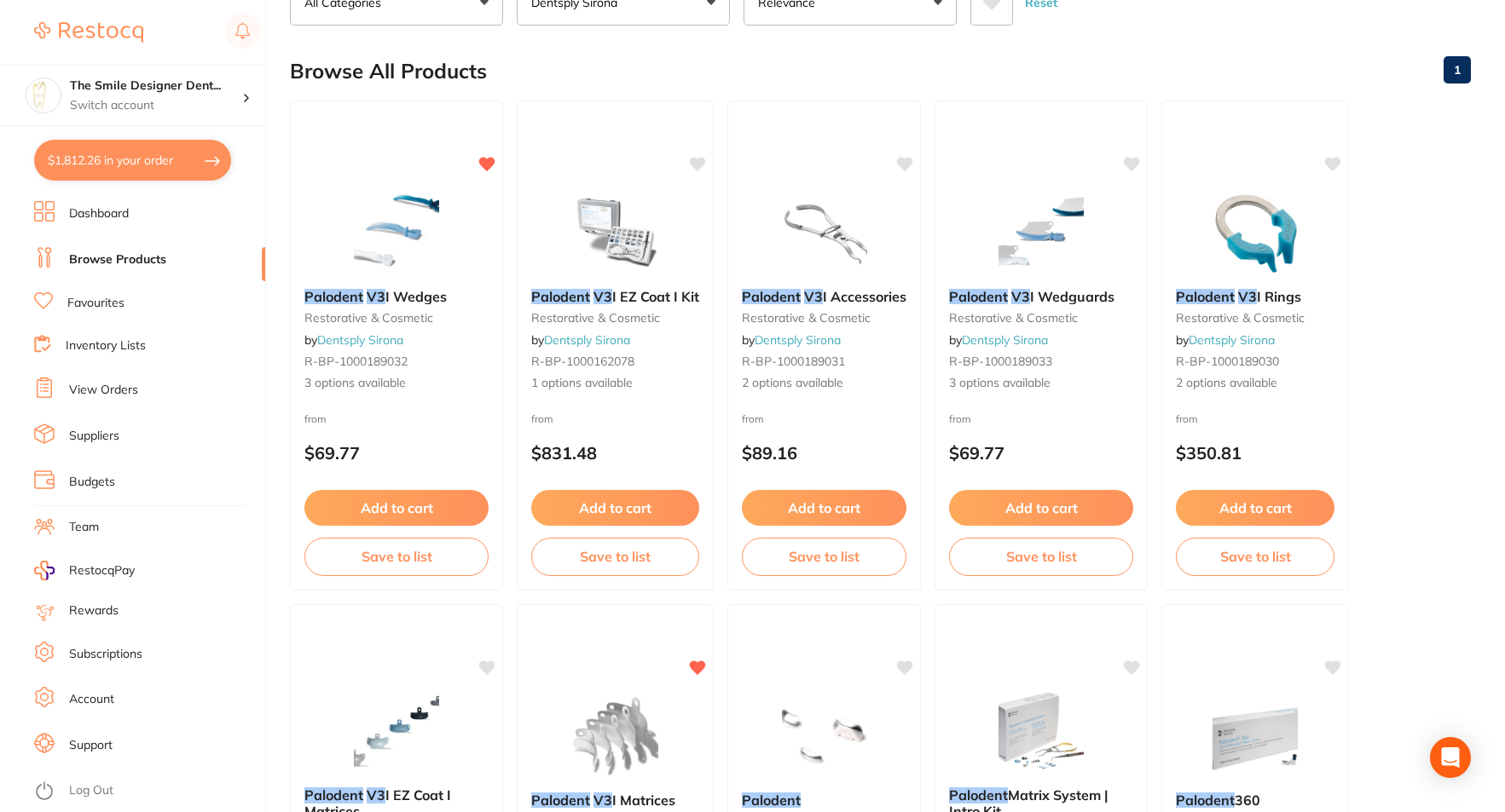
scroll to position [0, 0]
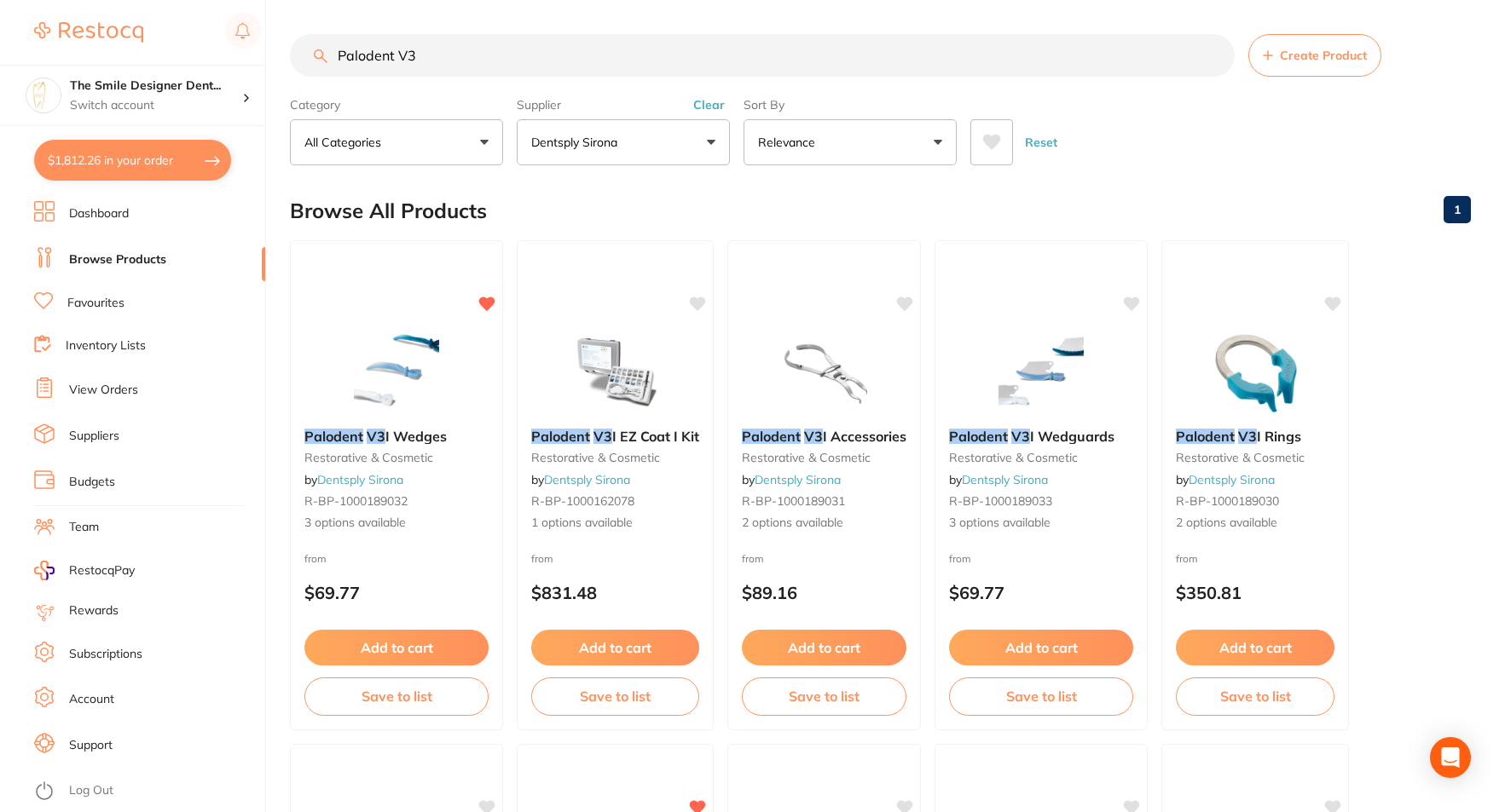
click at [100, 309] on link "Favourites" at bounding box center [95, 303] width 57 height 17
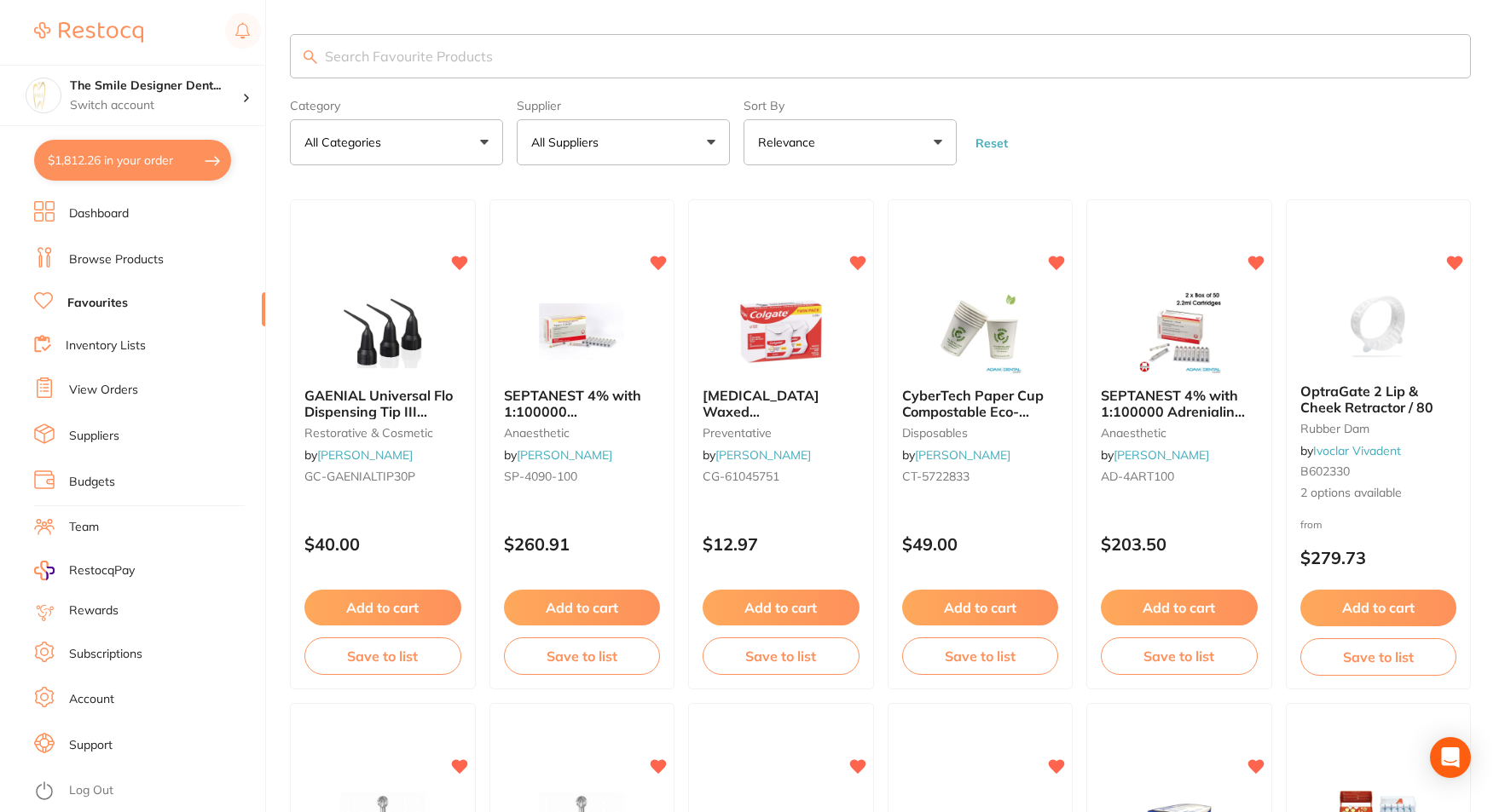
click at [394, 59] on input "search" at bounding box center [880, 56] width 1180 height 44
type input "etch"
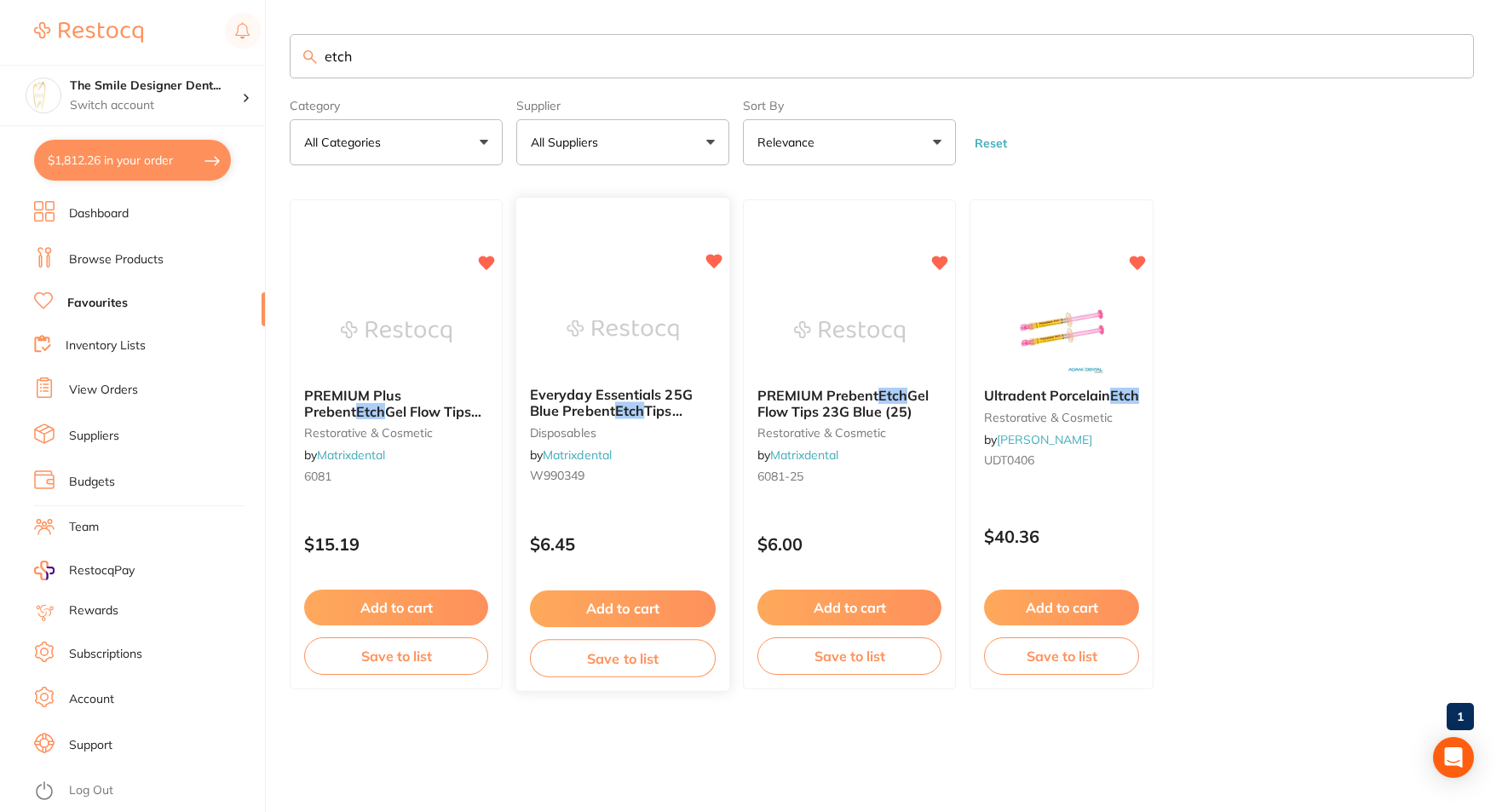
click at [673, 276] on div "Everyday Essentials 25G Blue Prebent Etch Tips (100/pcs) disposables by Matrixd…" at bounding box center [624, 445] width 216 height 495
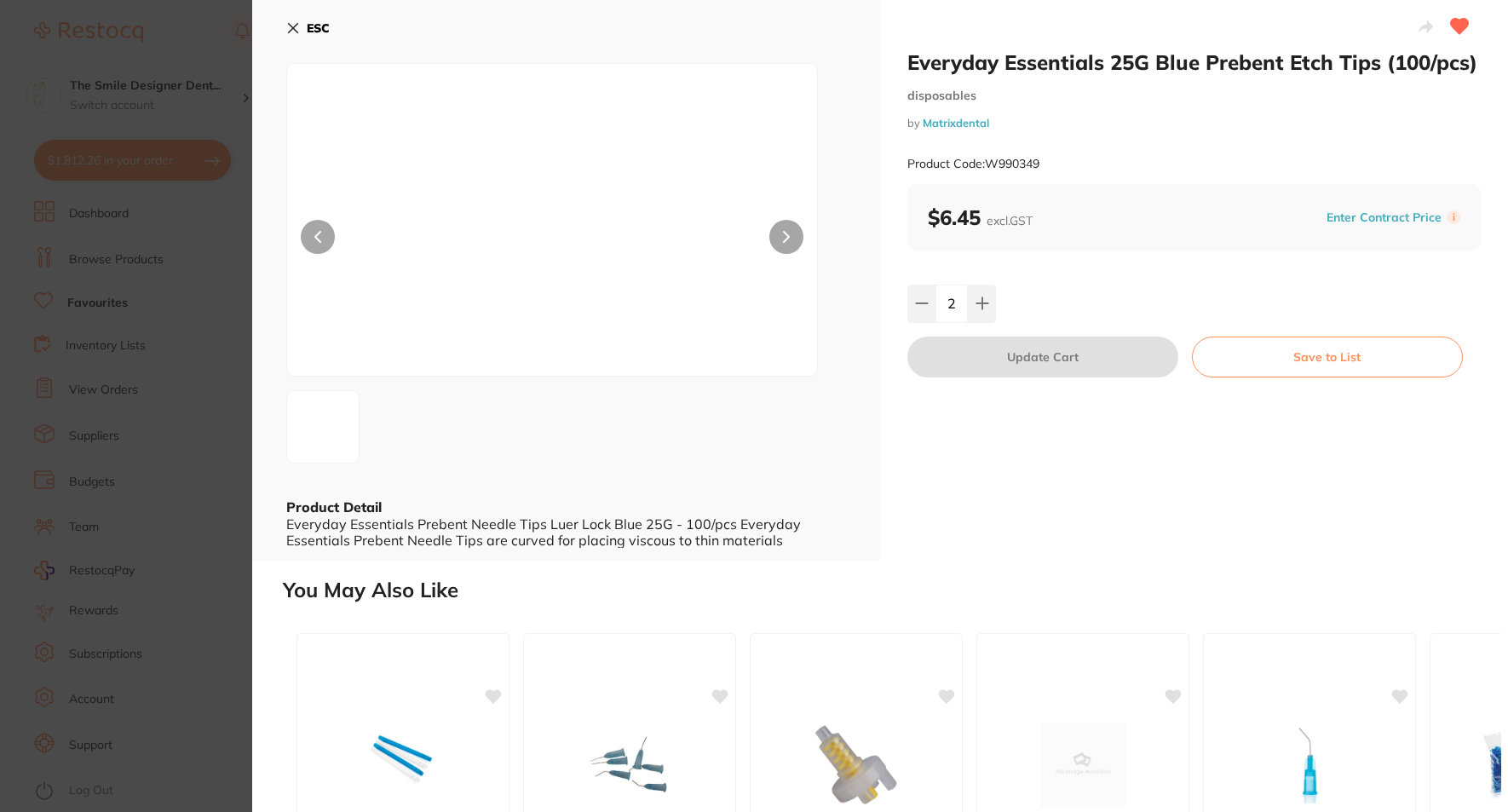
click at [179, 417] on section "Everyday Essentials 25G Blue Prebent Etch Tips (100/pcs) disposables by Matrixd…" at bounding box center [754, 406] width 1508 height 812
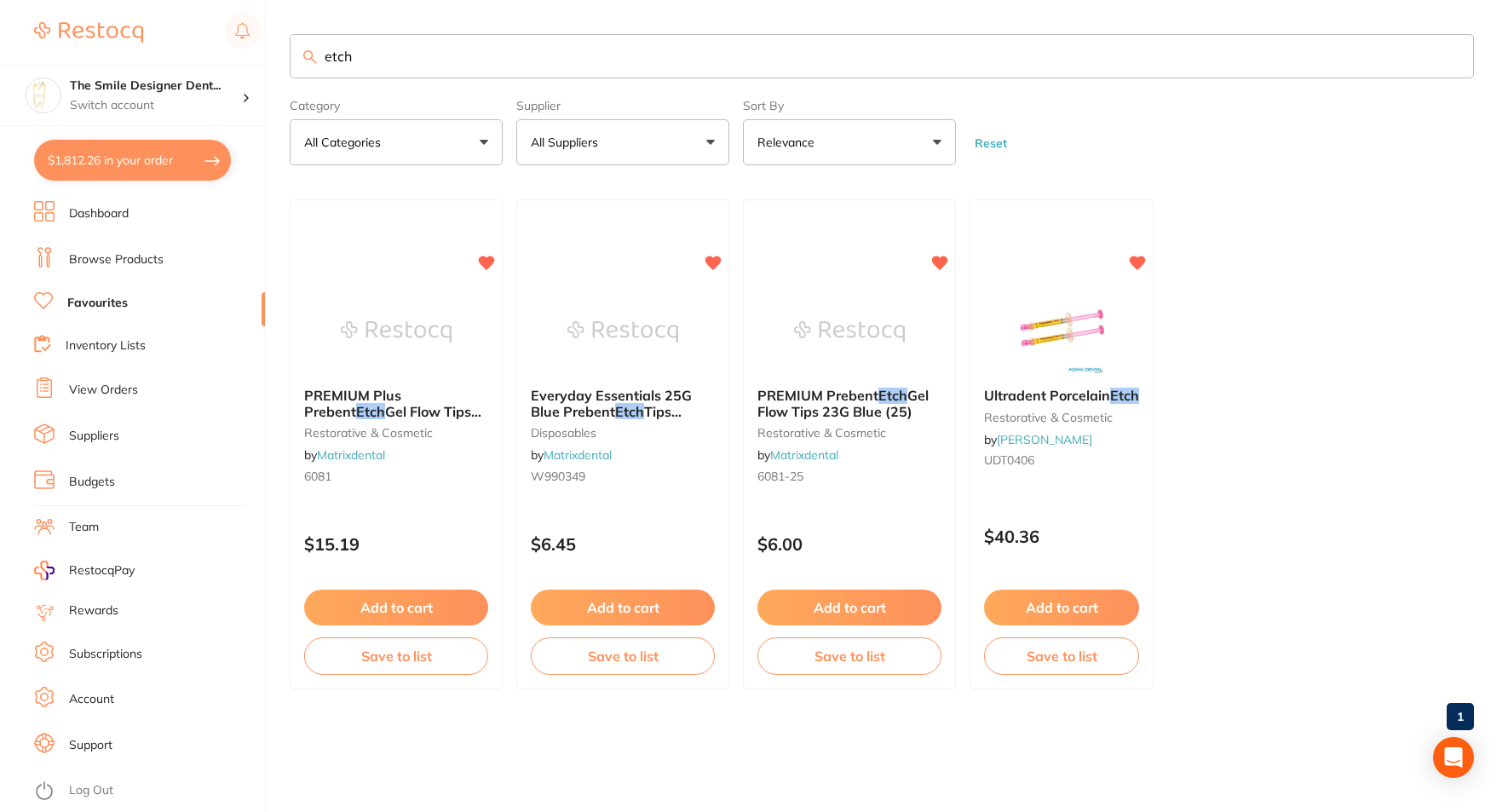
click at [124, 260] on link "Browse Products" at bounding box center [116, 259] width 94 height 17
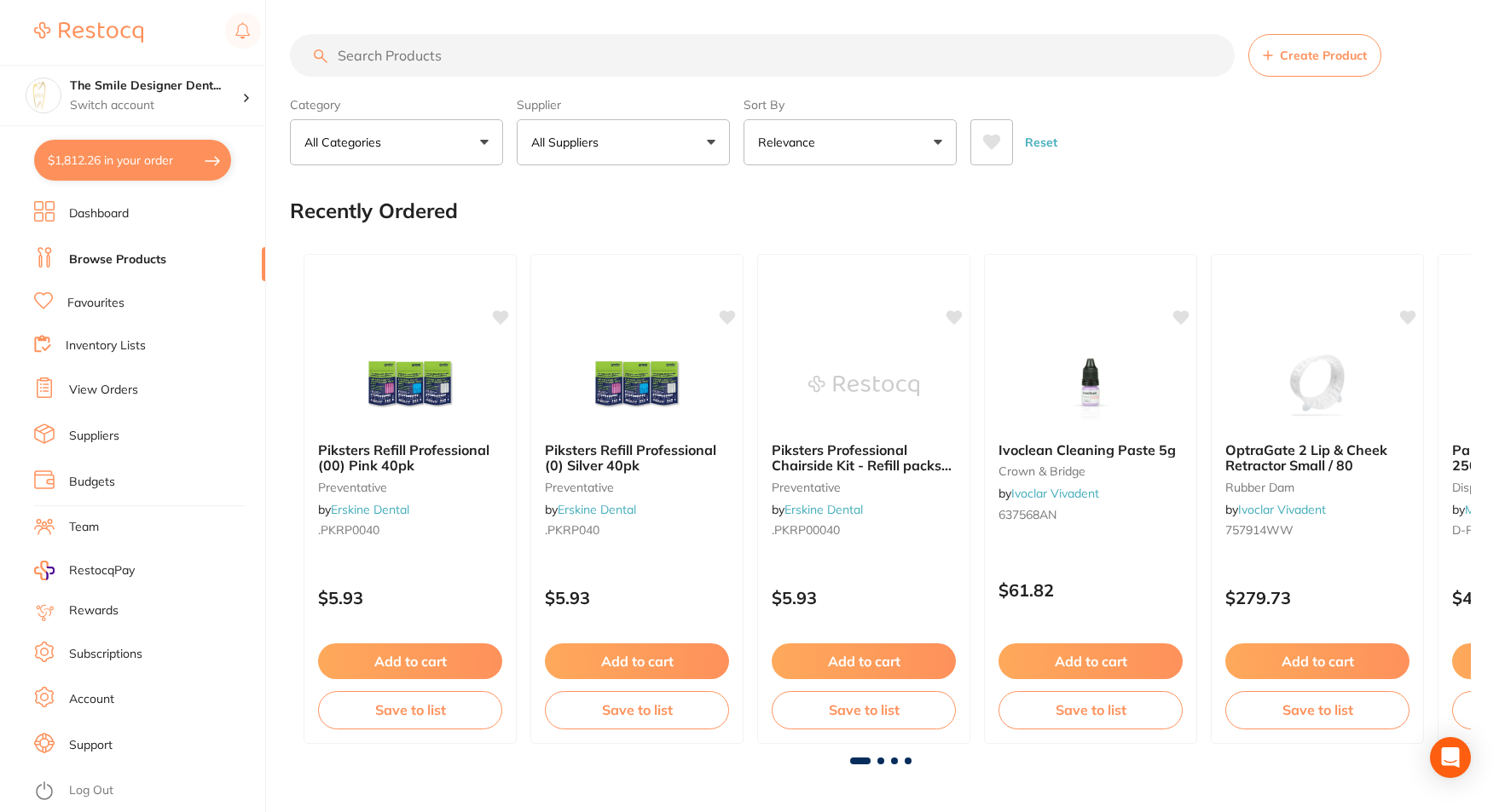
click at [423, 62] on input "search" at bounding box center [762, 55] width 945 height 43
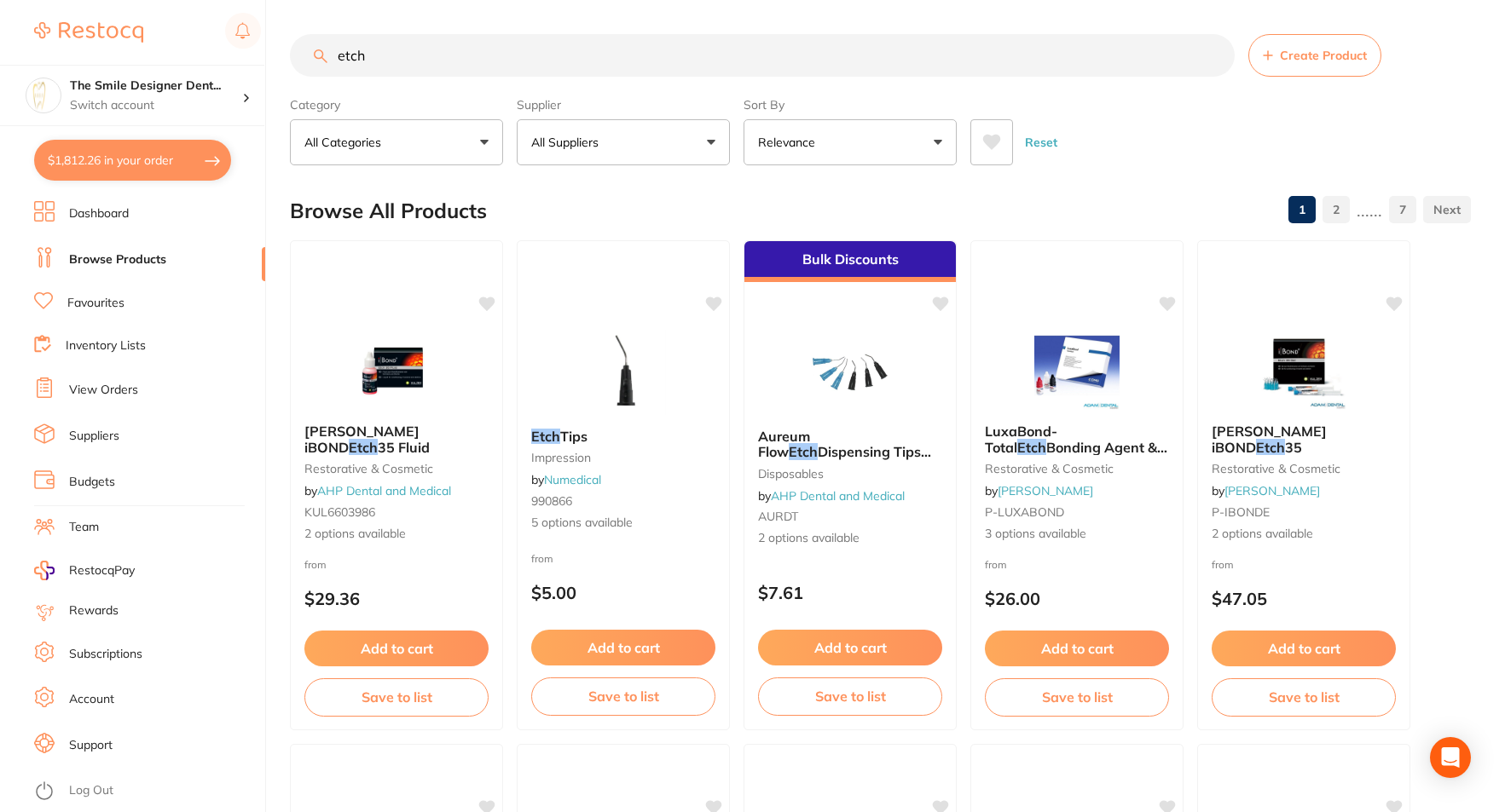
click at [342, 50] on input "etch" at bounding box center [762, 55] width 945 height 43
type input "activetch etch"
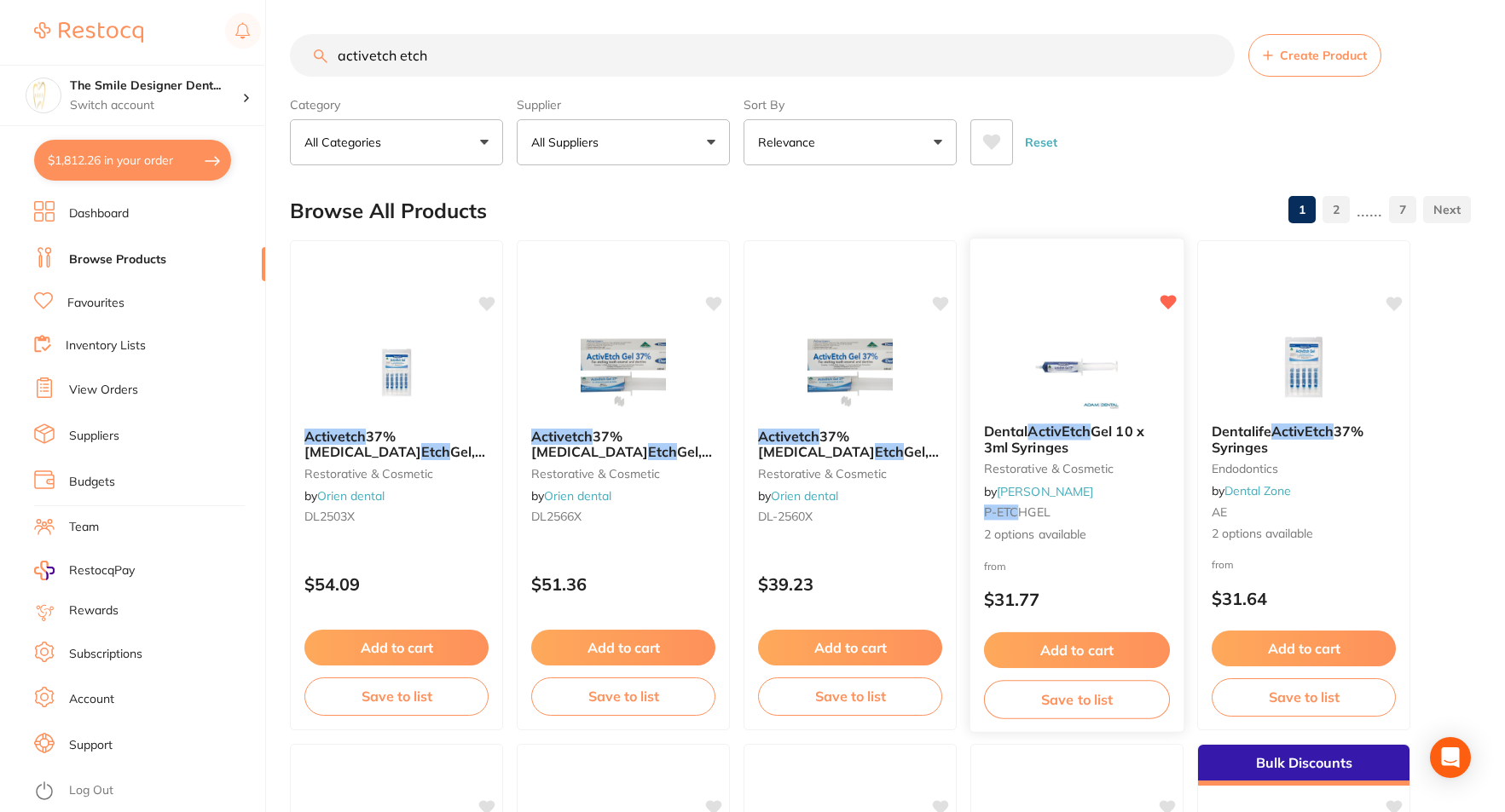
click at [1056, 352] on img at bounding box center [1076, 366] width 112 height 86
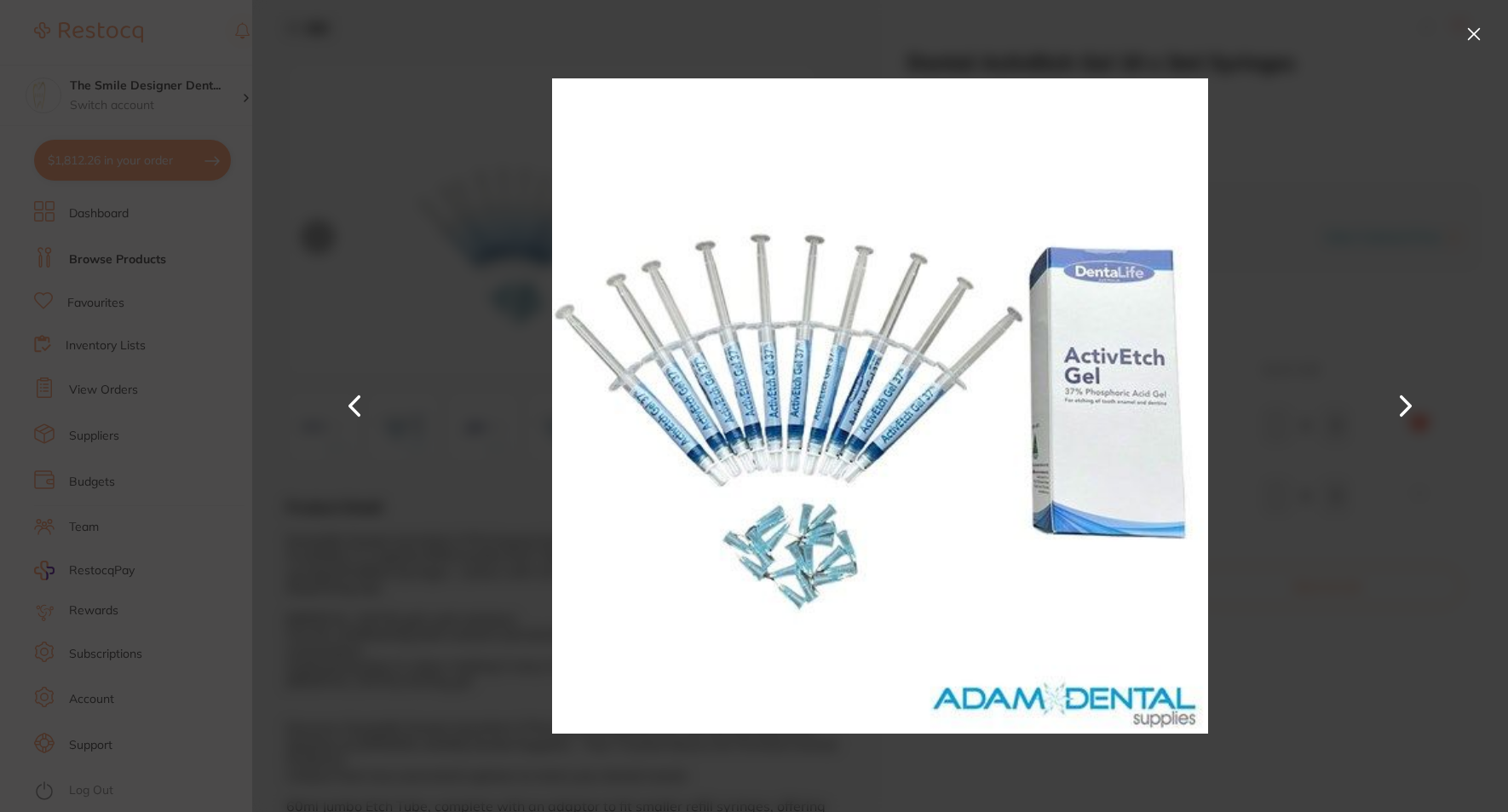
click at [77, 483] on section "Dental ActivEtch Gel 10 x 3ml Syringes restorative & cosmetic by [PERSON_NAME] …" at bounding box center [754, 406] width 1508 height 812
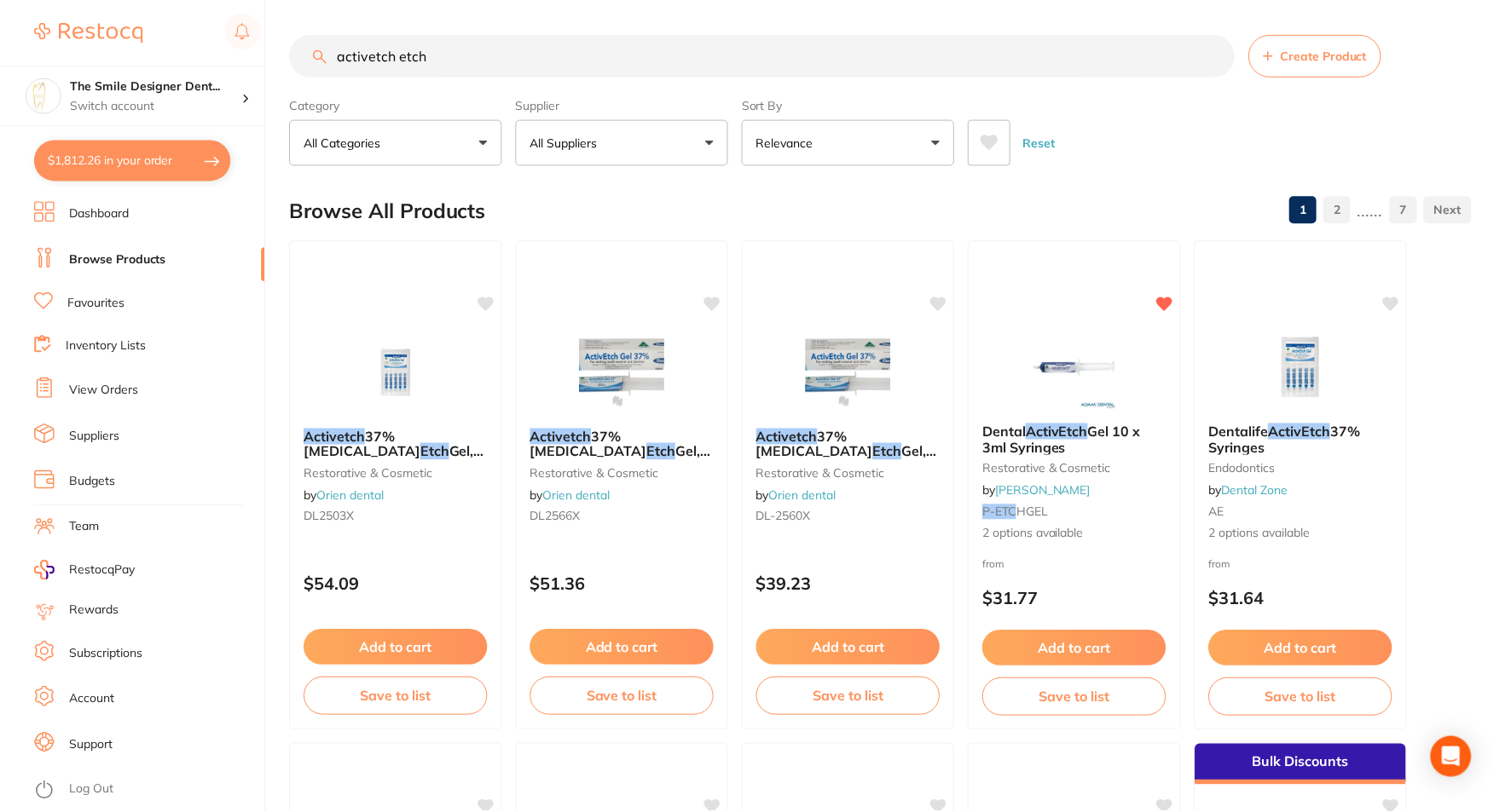
scroll to position [15, 0]
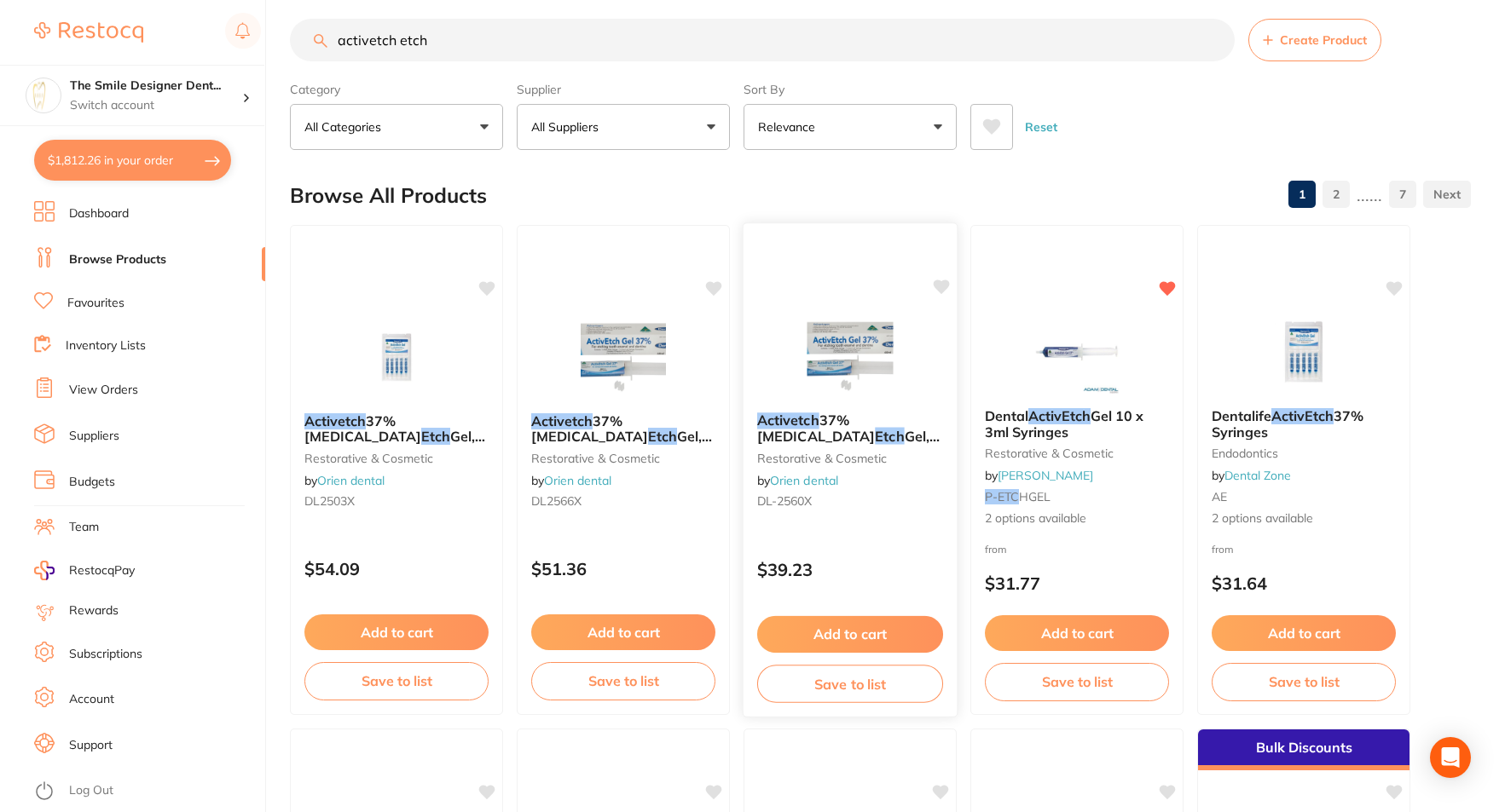
click at [879, 369] on img at bounding box center [849, 355] width 112 height 86
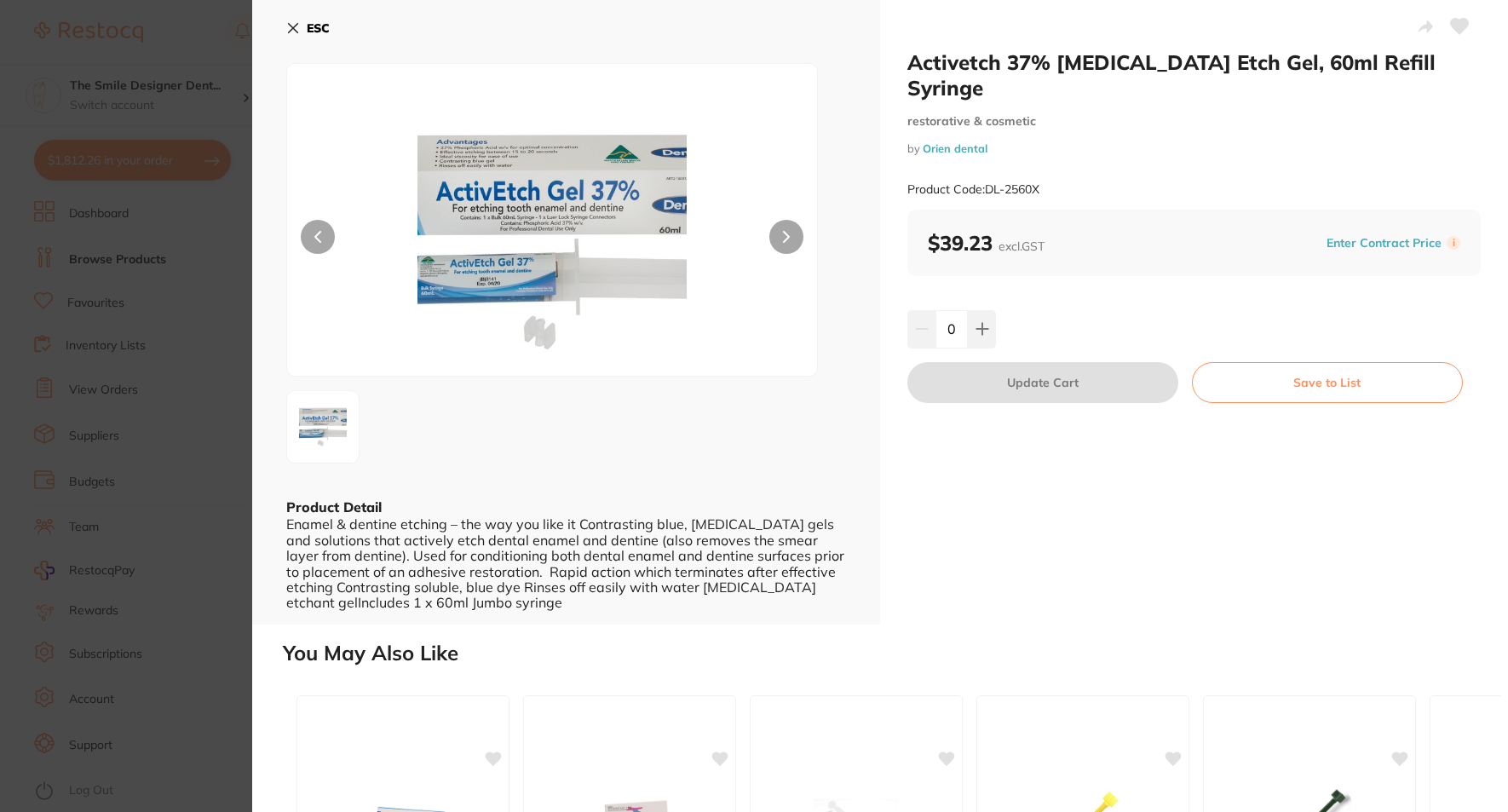
click at [160, 220] on section "Activetch 37% [MEDICAL_DATA] Etch Gel, 60ml Refill Syringe restorative & cosmet…" at bounding box center [754, 406] width 1508 height 812
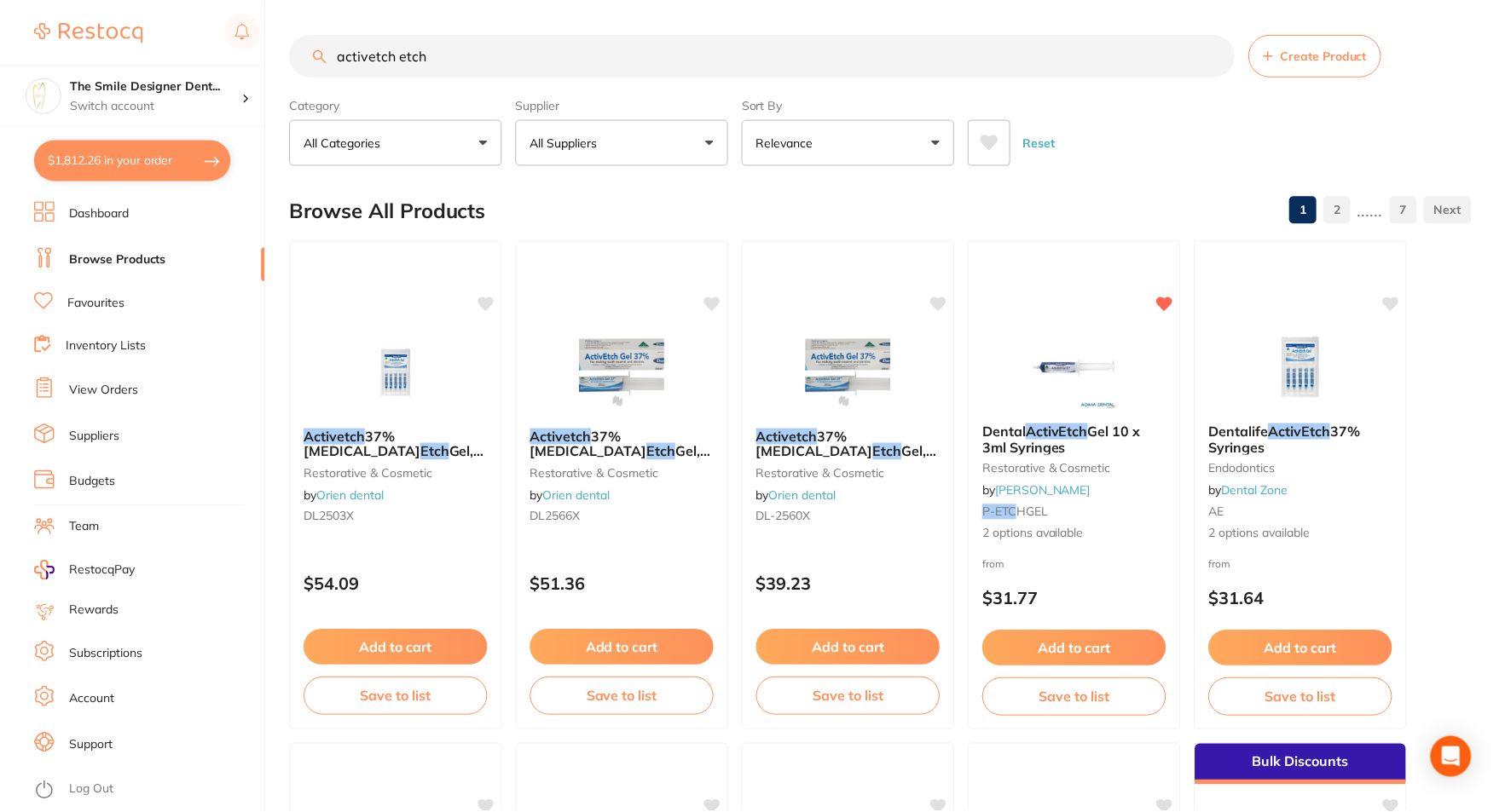
scroll to position [15, 0]
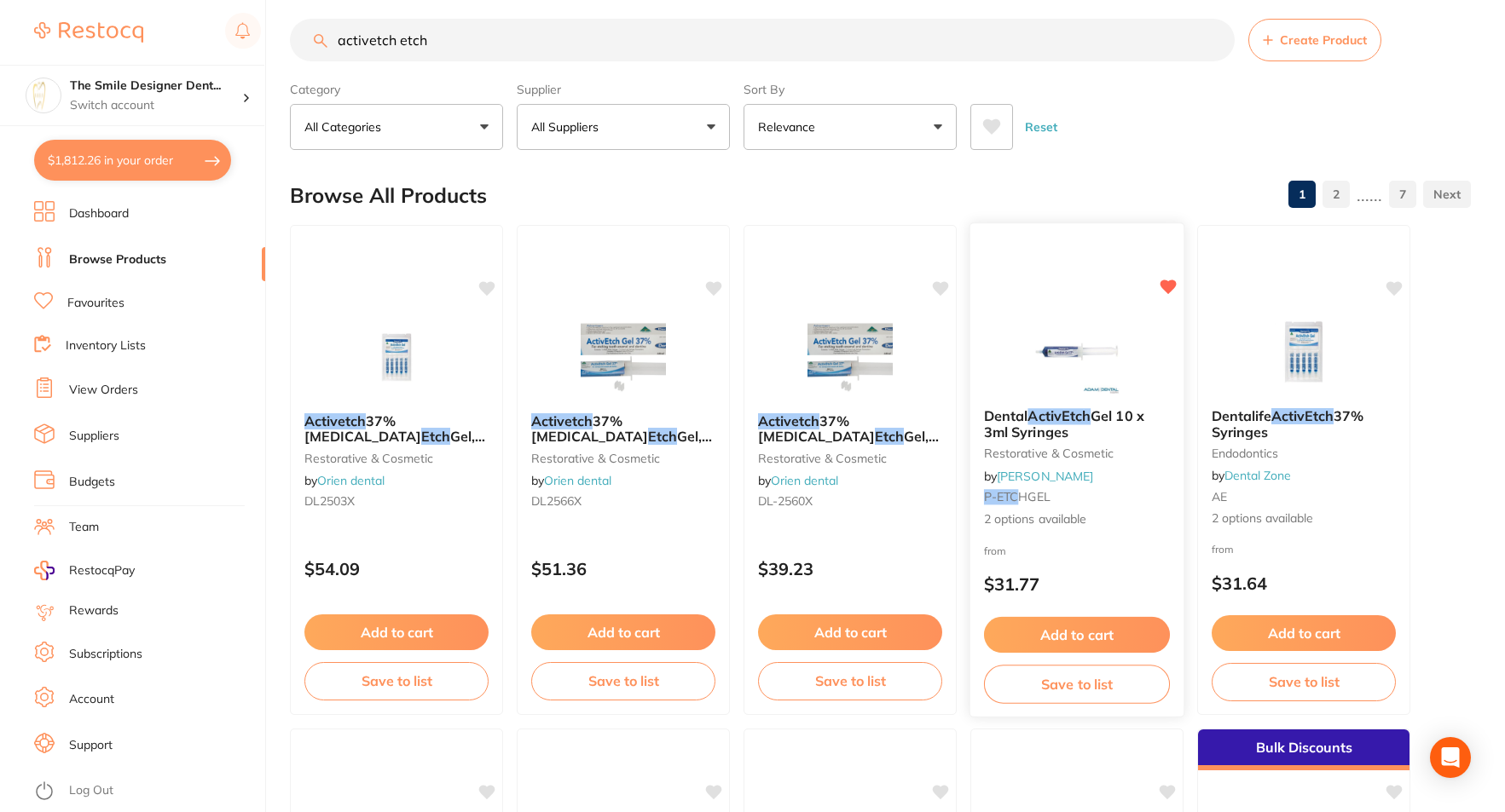
click at [1058, 359] on img at bounding box center [1076, 351] width 112 height 86
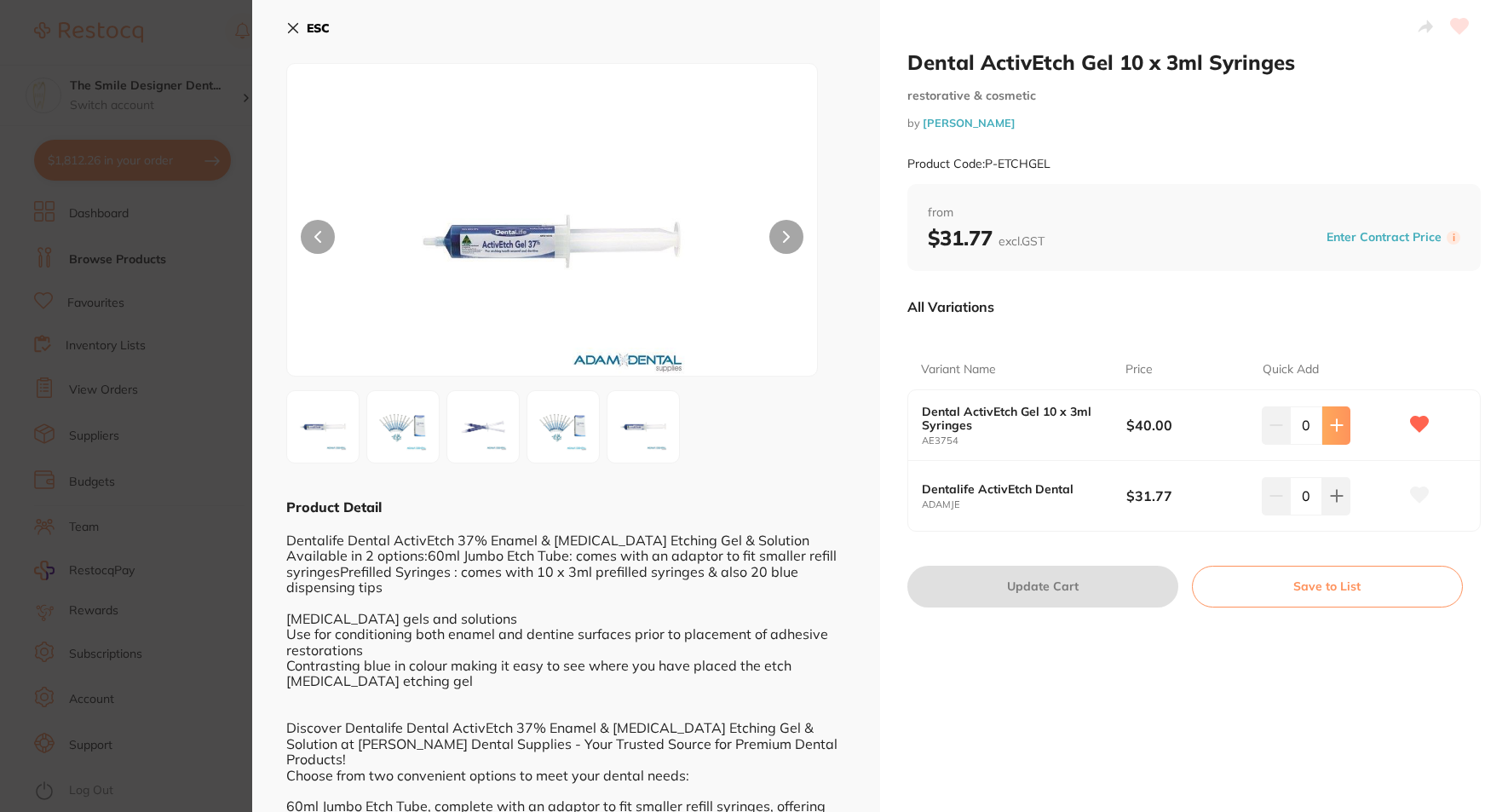
click at [1138, 422] on icon at bounding box center [1337, 425] width 14 height 14
type input "1"
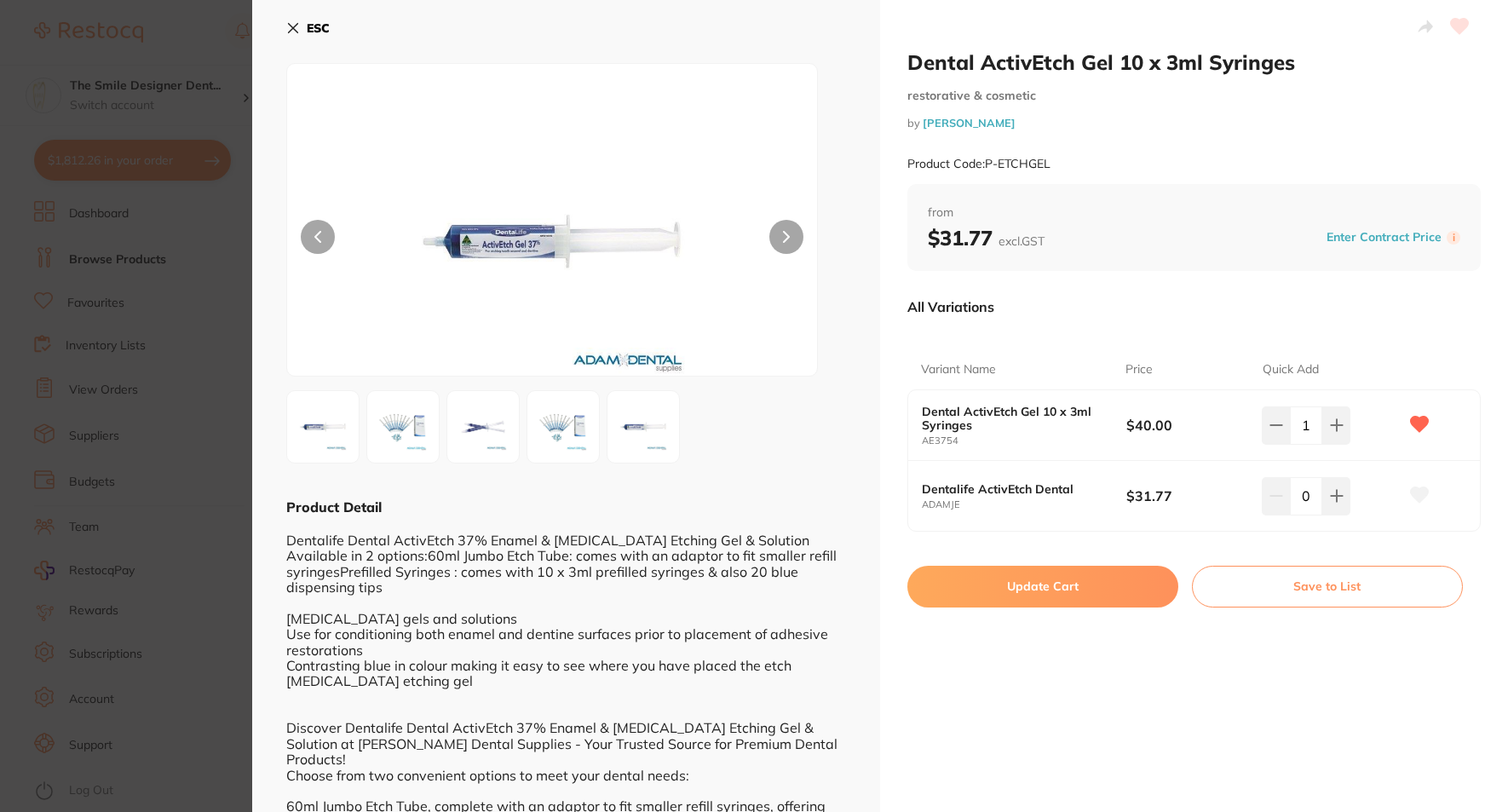
click at [1112, 585] on button "Update Cart" at bounding box center [1042, 585] width 271 height 41
checkbox input "false"
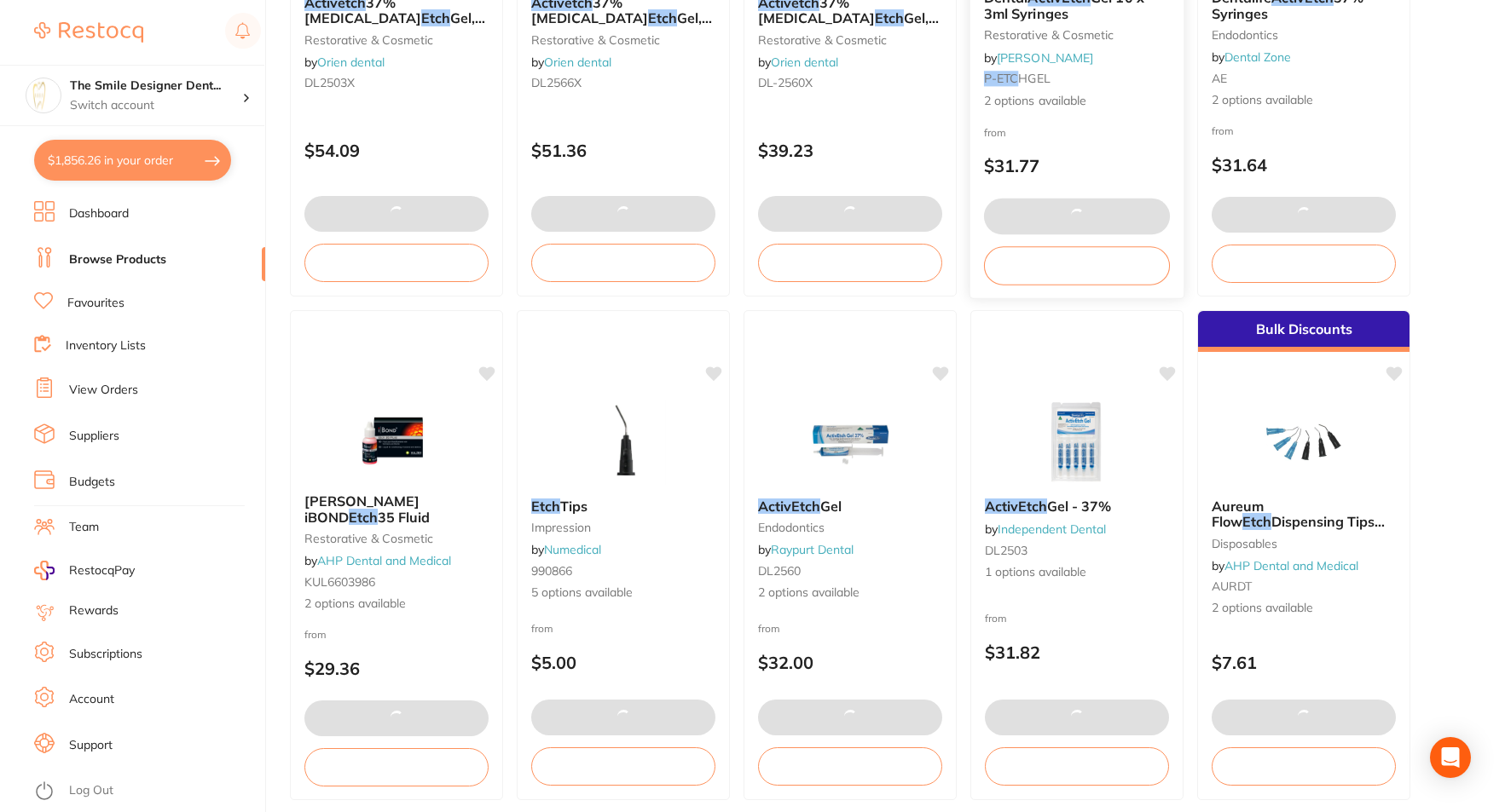
scroll to position [441, 0]
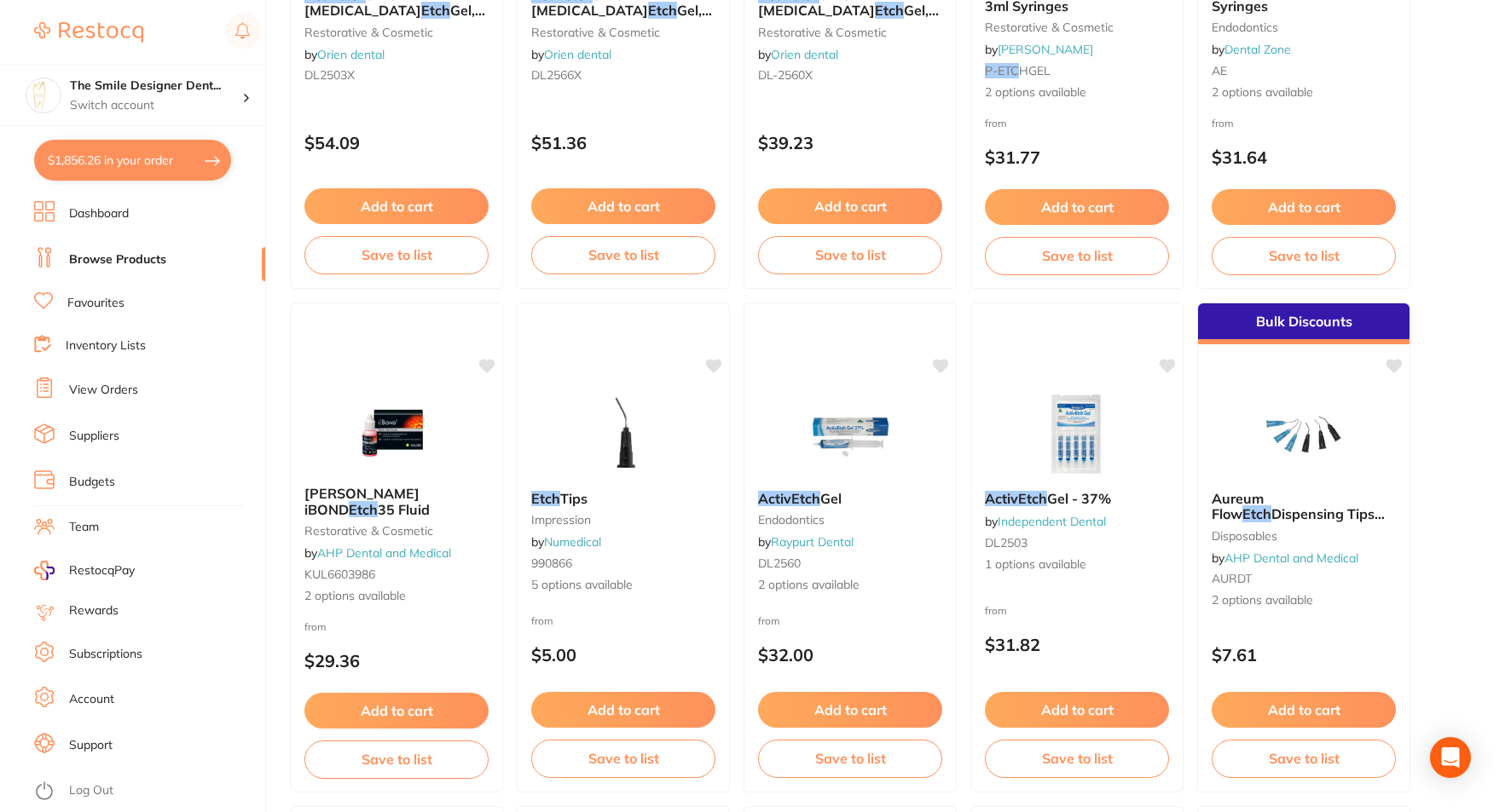
click at [101, 314] on ul "Dashboard Browse Products Favourites Inventory Lists View Orders Suppliers Budg…" at bounding box center [150, 507] width 231 height 611
click at [97, 313] on li "Favourites" at bounding box center [150, 304] width 231 height 22
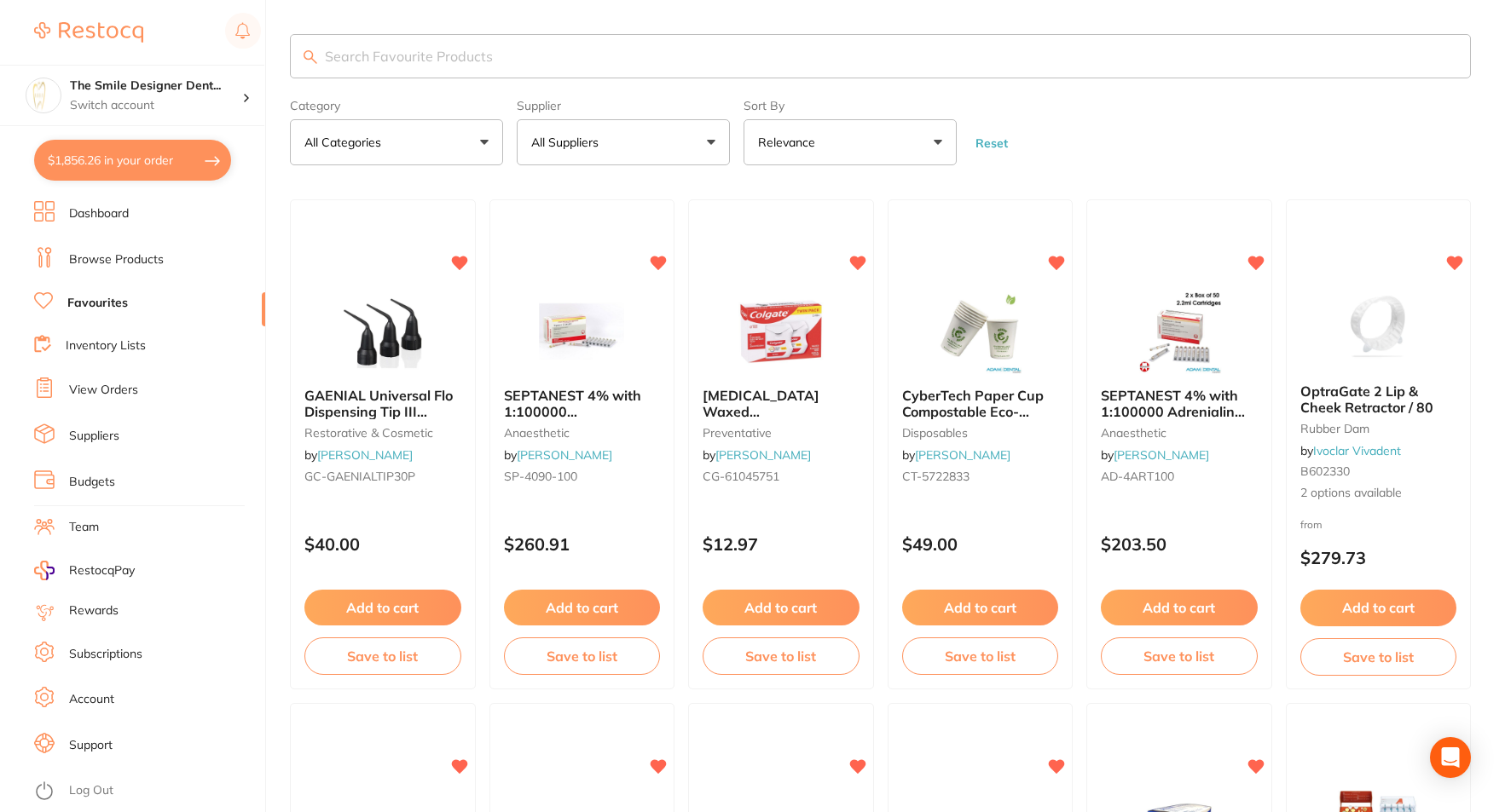
click at [365, 65] on input "search" at bounding box center [880, 56] width 1180 height 44
type input "rubber dam"
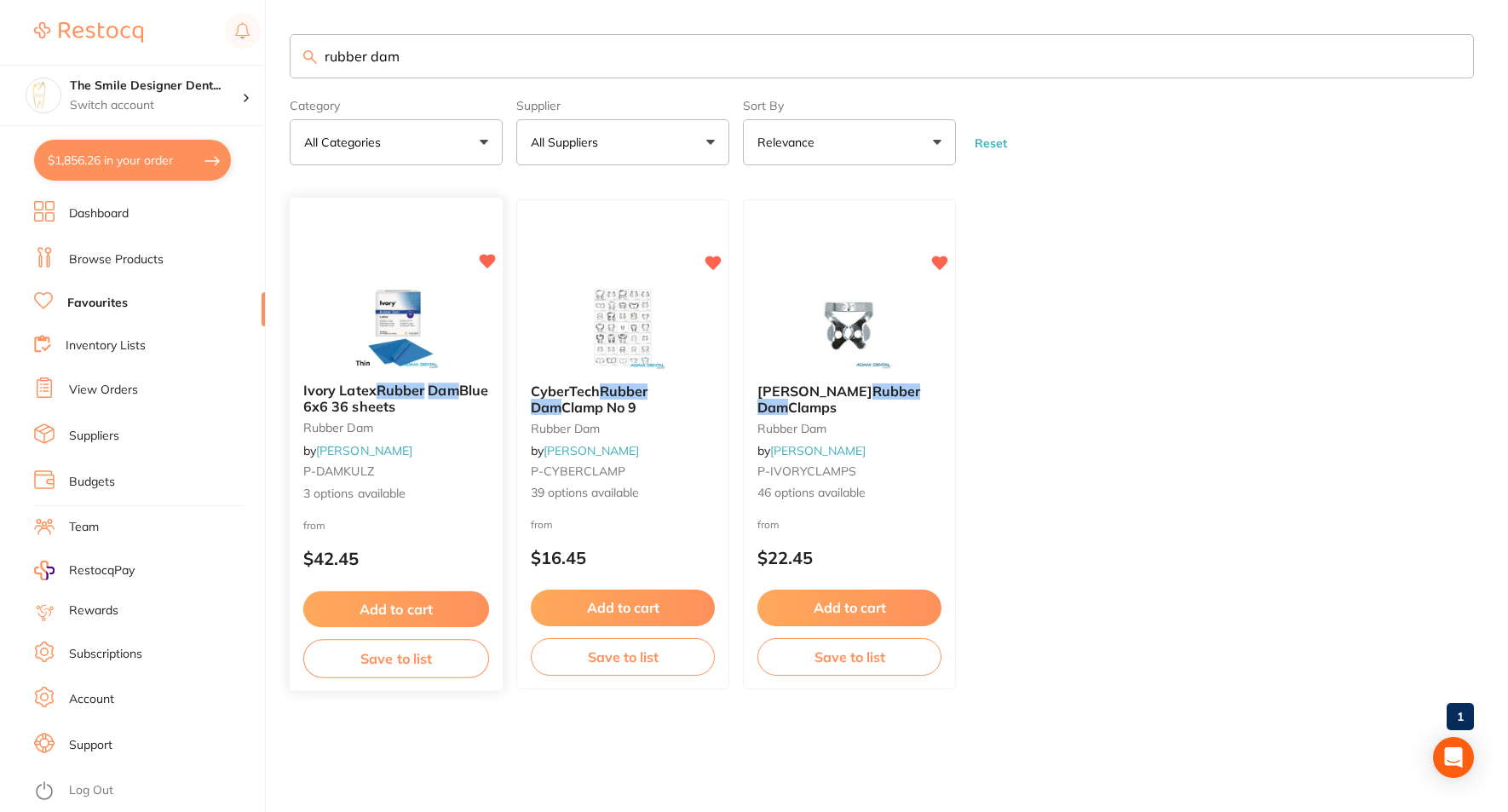
click at [419, 321] on img at bounding box center [395, 325] width 111 height 86
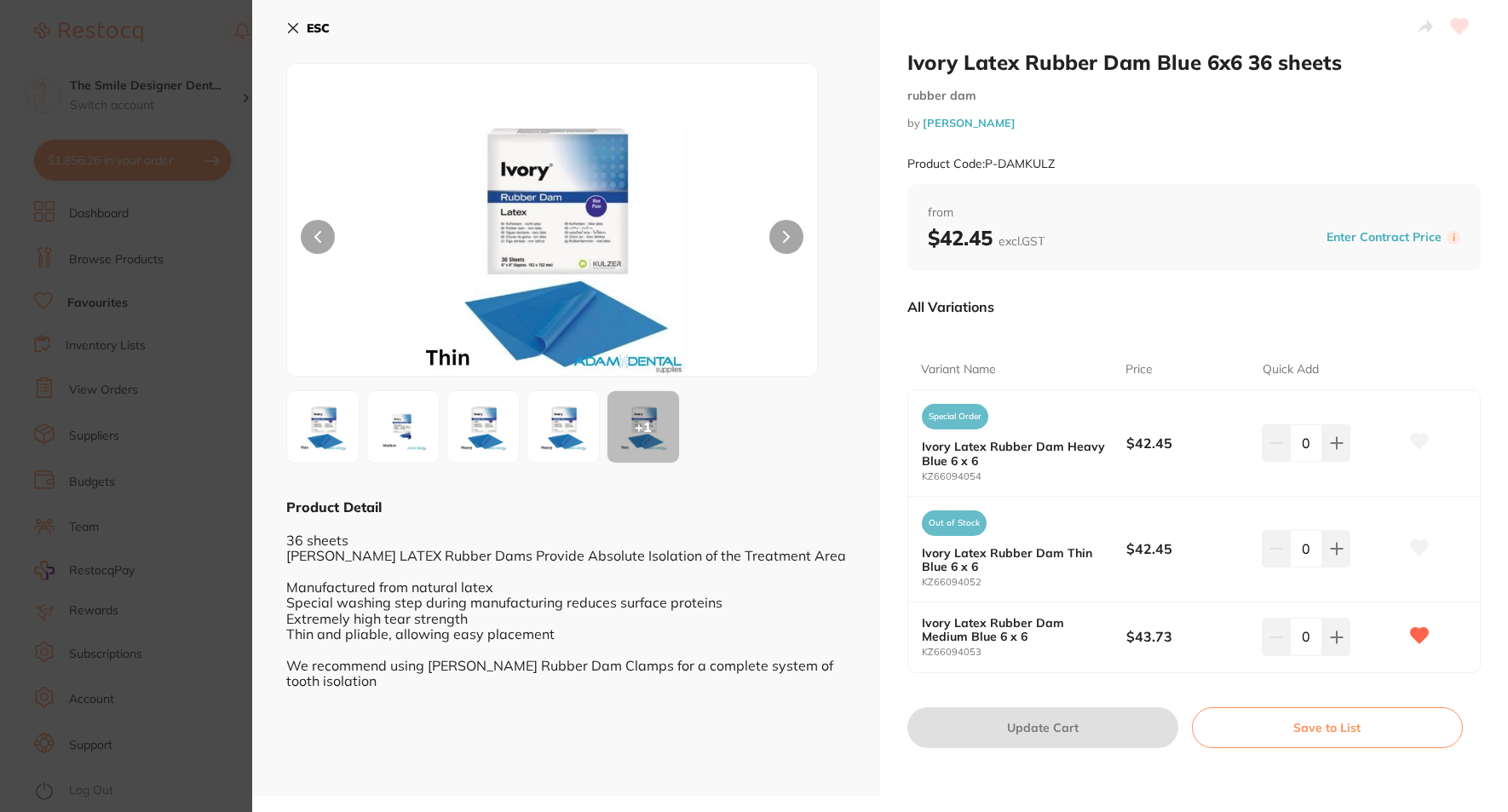
click at [405, 422] on img at bounding box center [403, 427] width 62 height 62
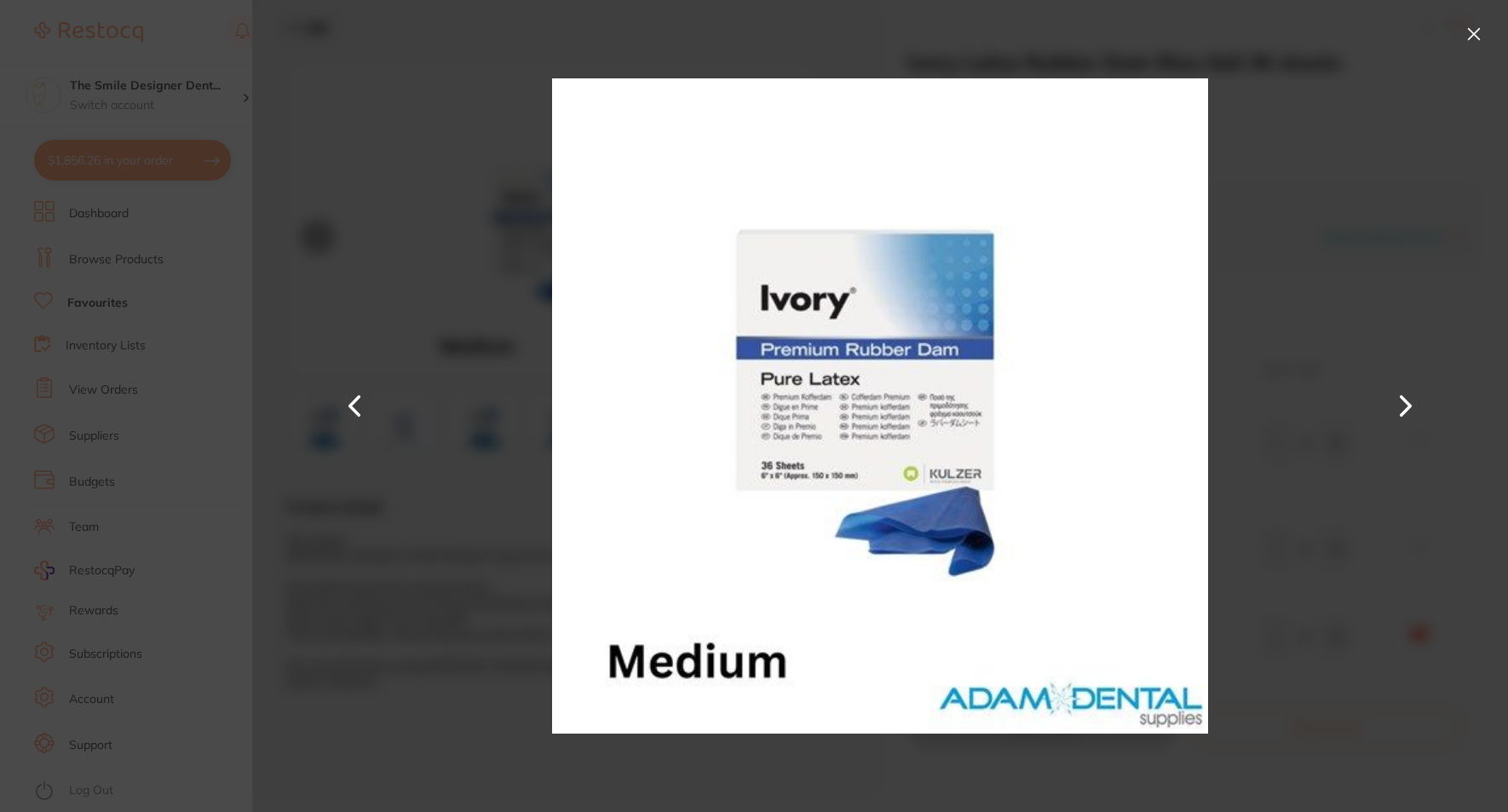
click at [1138, 407] on div at bounding box center [880, 406] width 1256 height 812
click at [1138, 398] on button at bounding box center [1406, 406] width 41 height 407
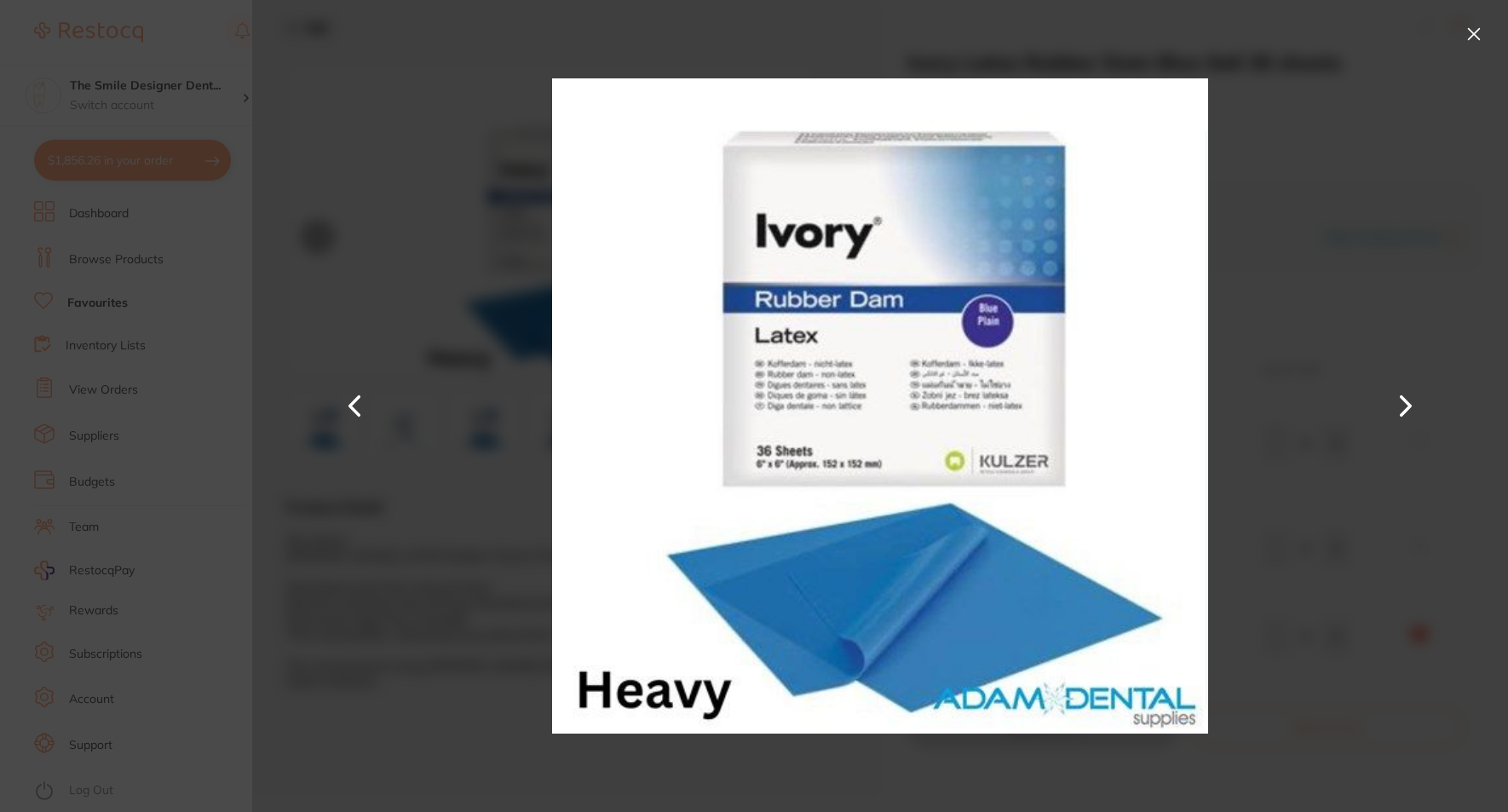
click at [369, 410] on button at bounding box center [354, 406] width 41 height 407
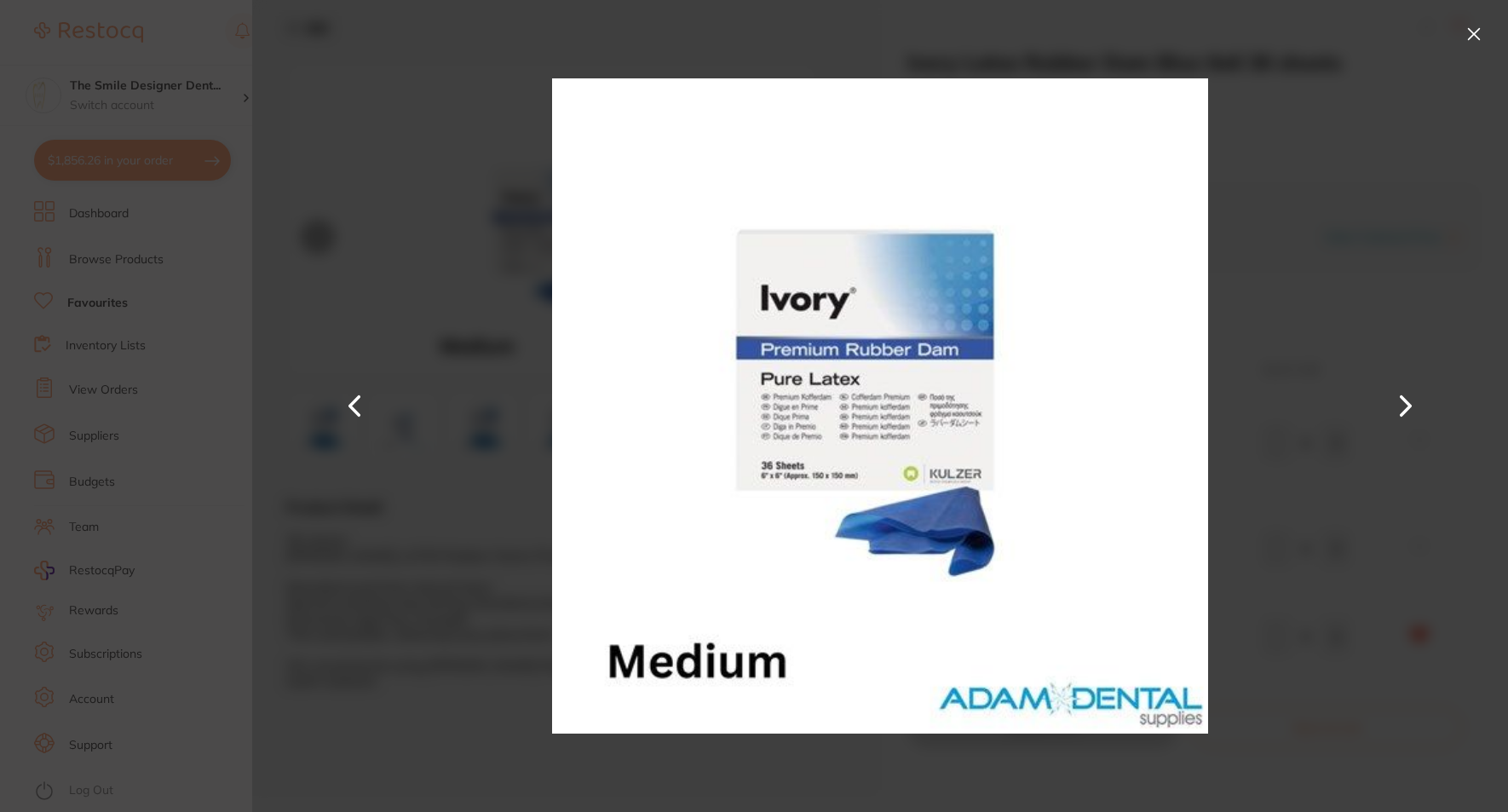
click at [1138, 403] on div at bounding box center [880, 406] width 1256 height 812
click at [1138, 395] on button at bounding box center [1406, 406] width 41 height 407
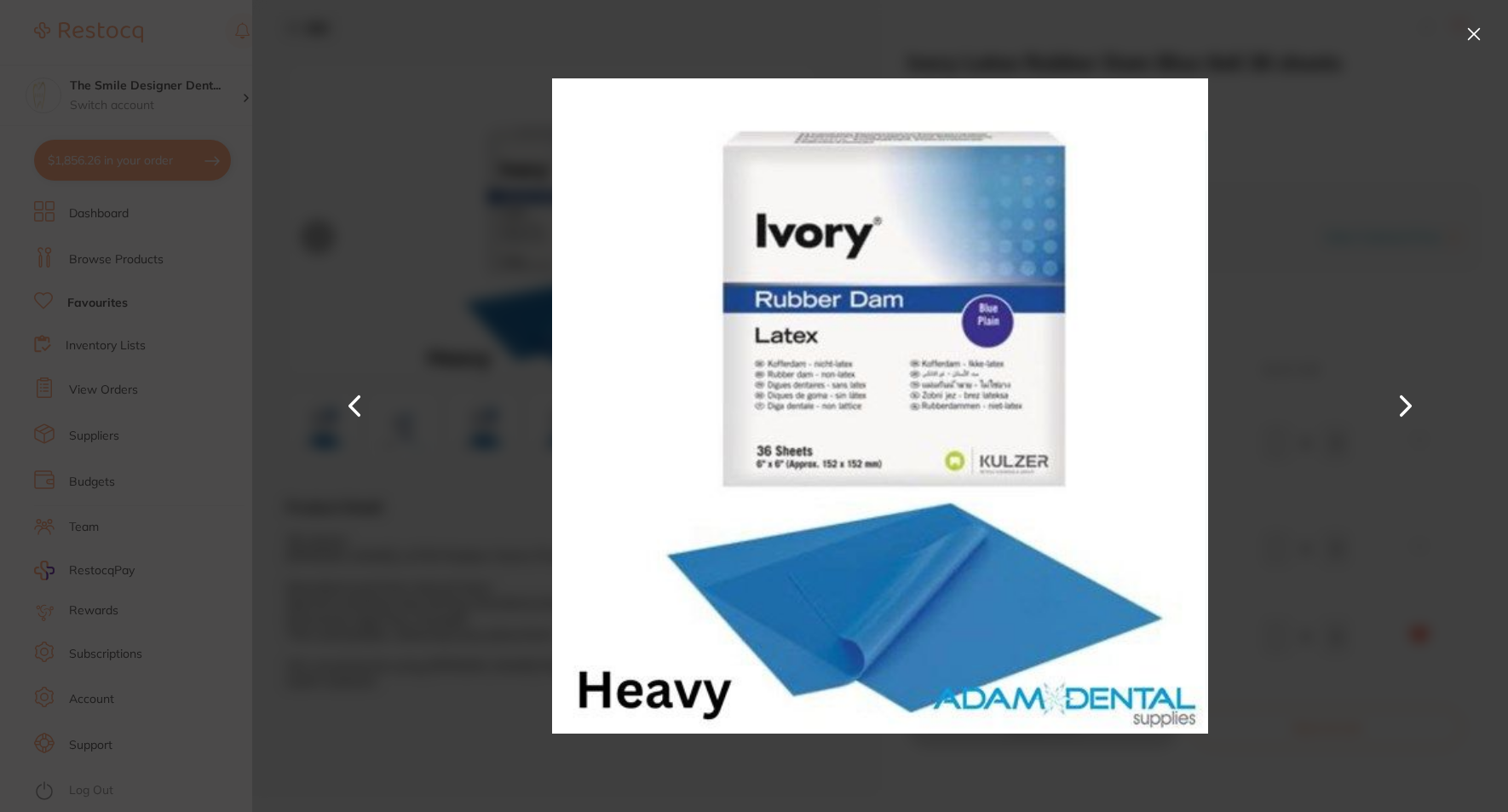
click at [1138, 398] on button at bounding box center [1406, 406] width 41 height 407
click at [359, 414] on button at bounding box center [354, 406] width 41 height 407
click at [1138, 410] on div at bounding box center [880, 406] width 1256 height 812
click at [1138, 411] on button at bounding box center [1406, 406] width 41 height 407
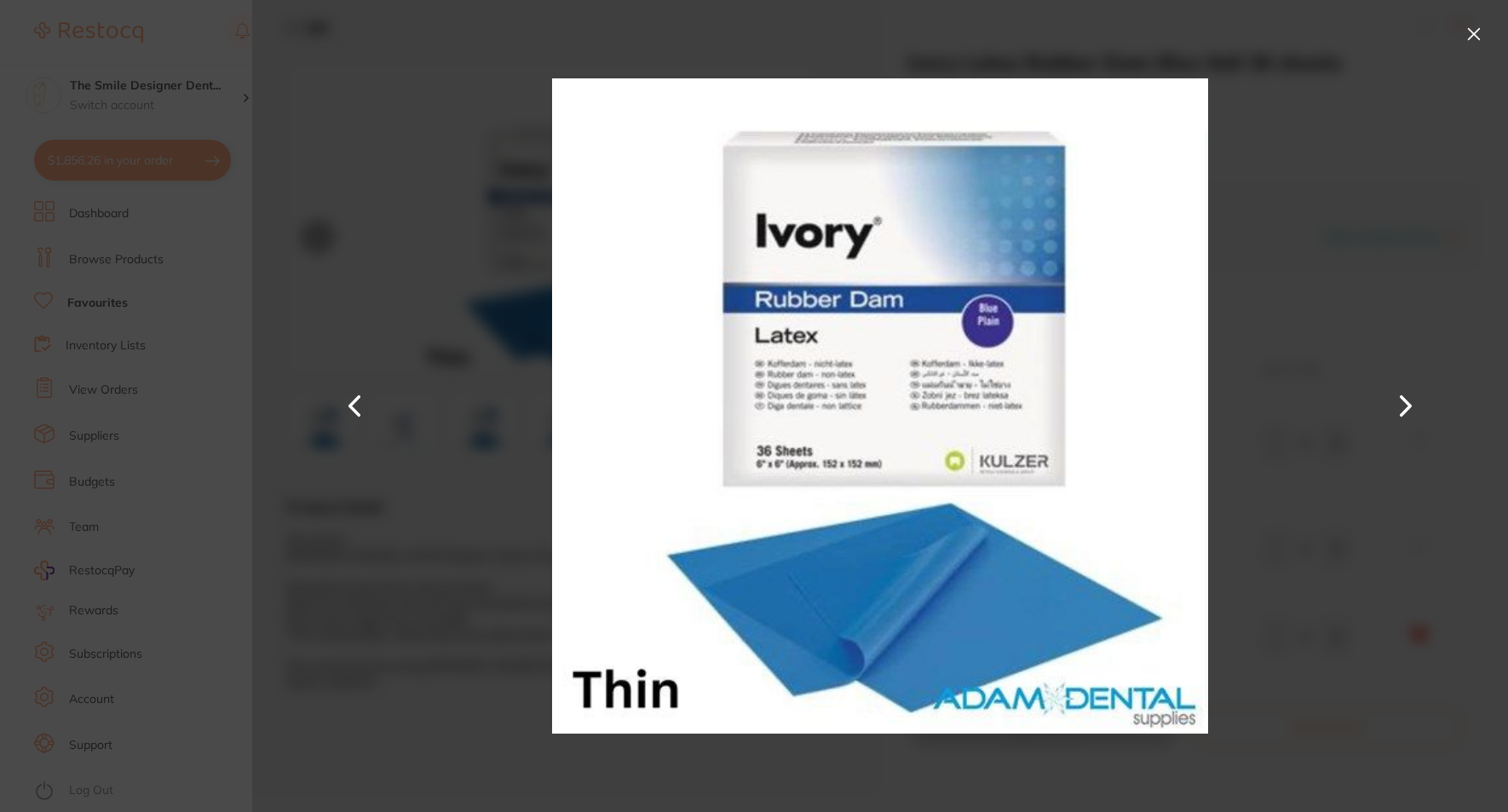
click at [1138, 411] on button at bounding box center [1406, 406] width 41 height 407
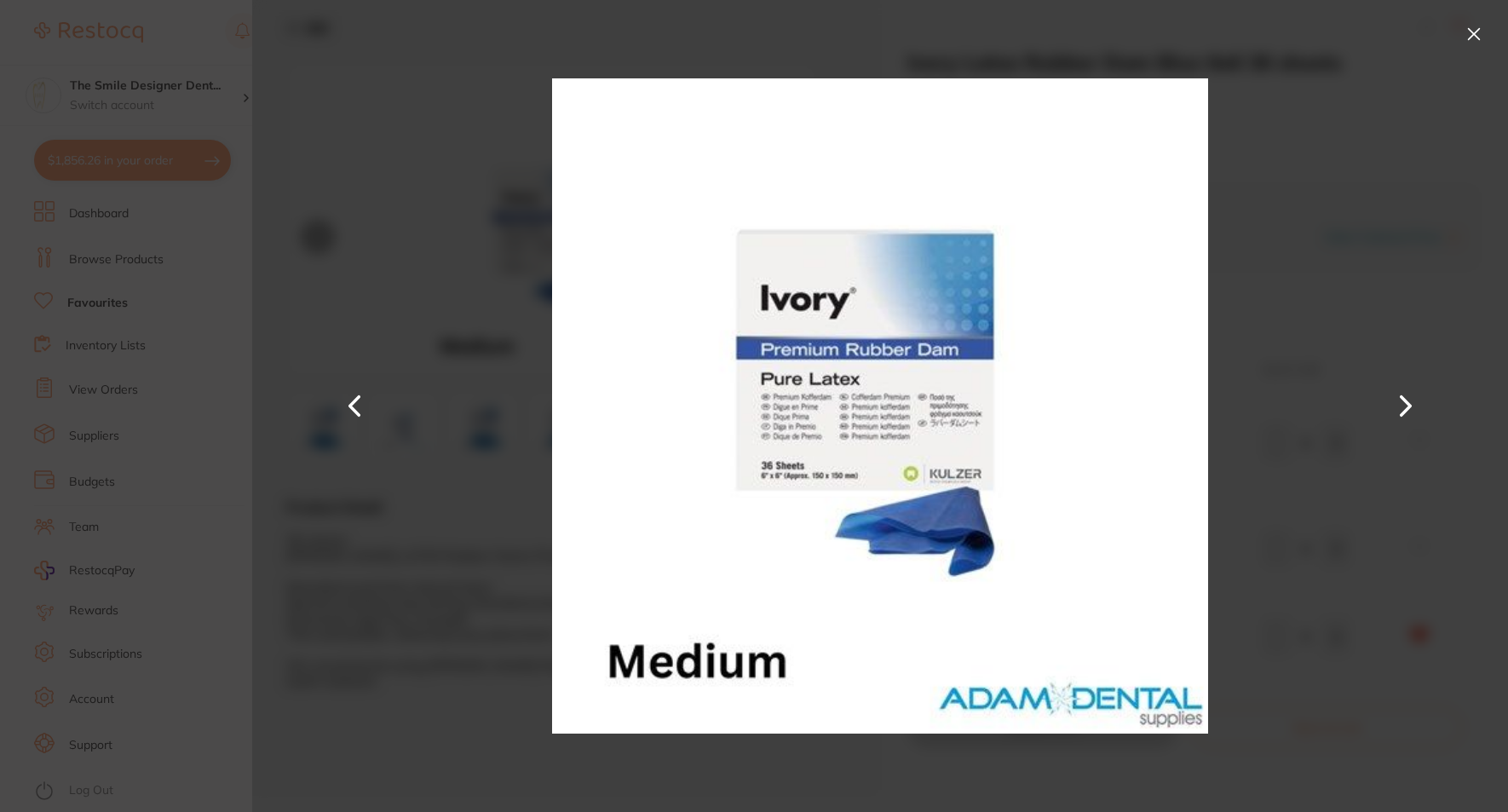
click at [1138, 411] on button at bounding box center [1406, 406] width 41 height 407
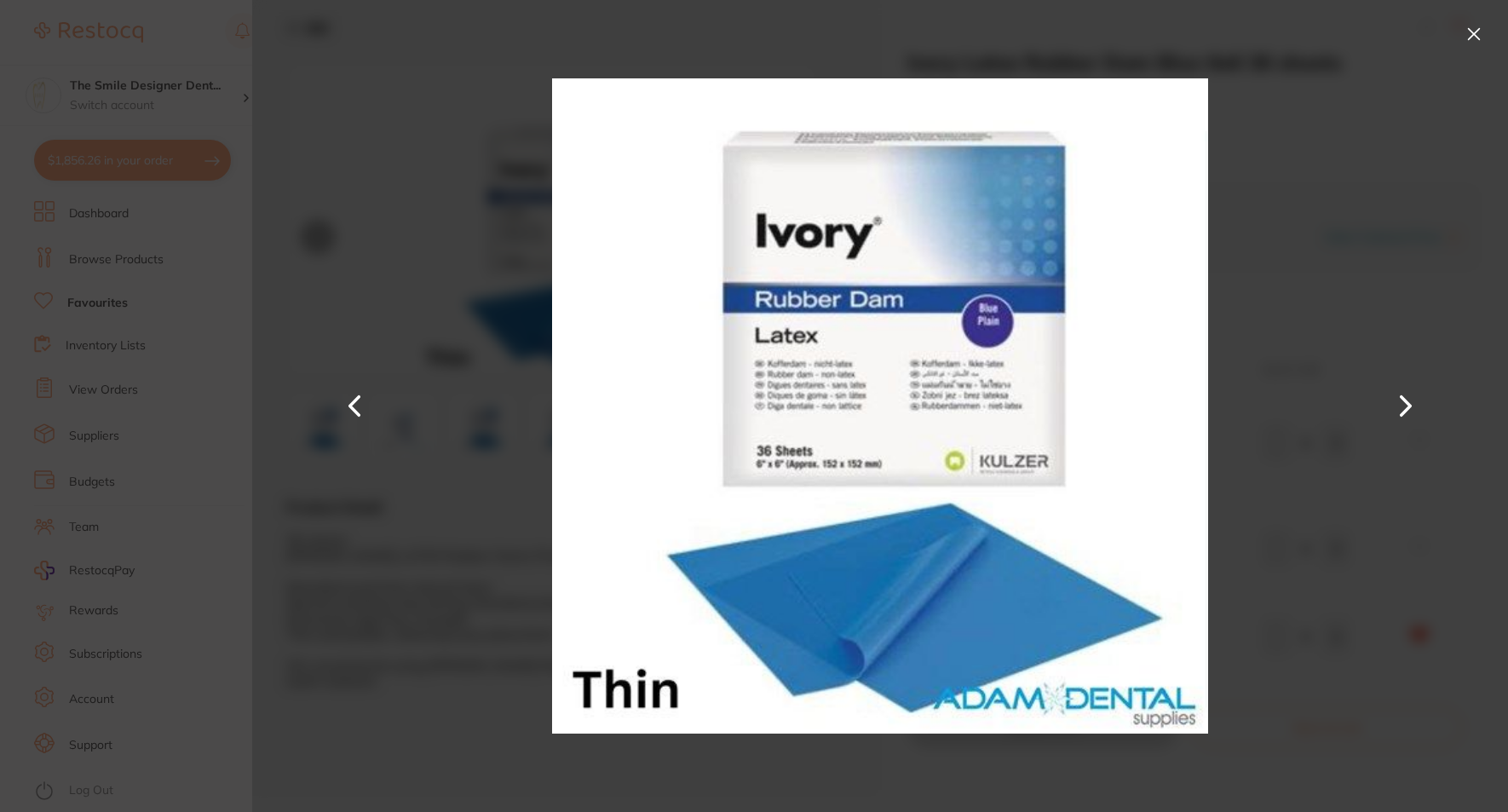
click at [1138, 301] on div at bounding box center [880, 406] width 1256 height 812
click at [1138, 35] on div at bounding box center [880, 406] width 1256 height 812
click at [1138, 34] on button at bounding box center [1474, 34] width 27 height 27
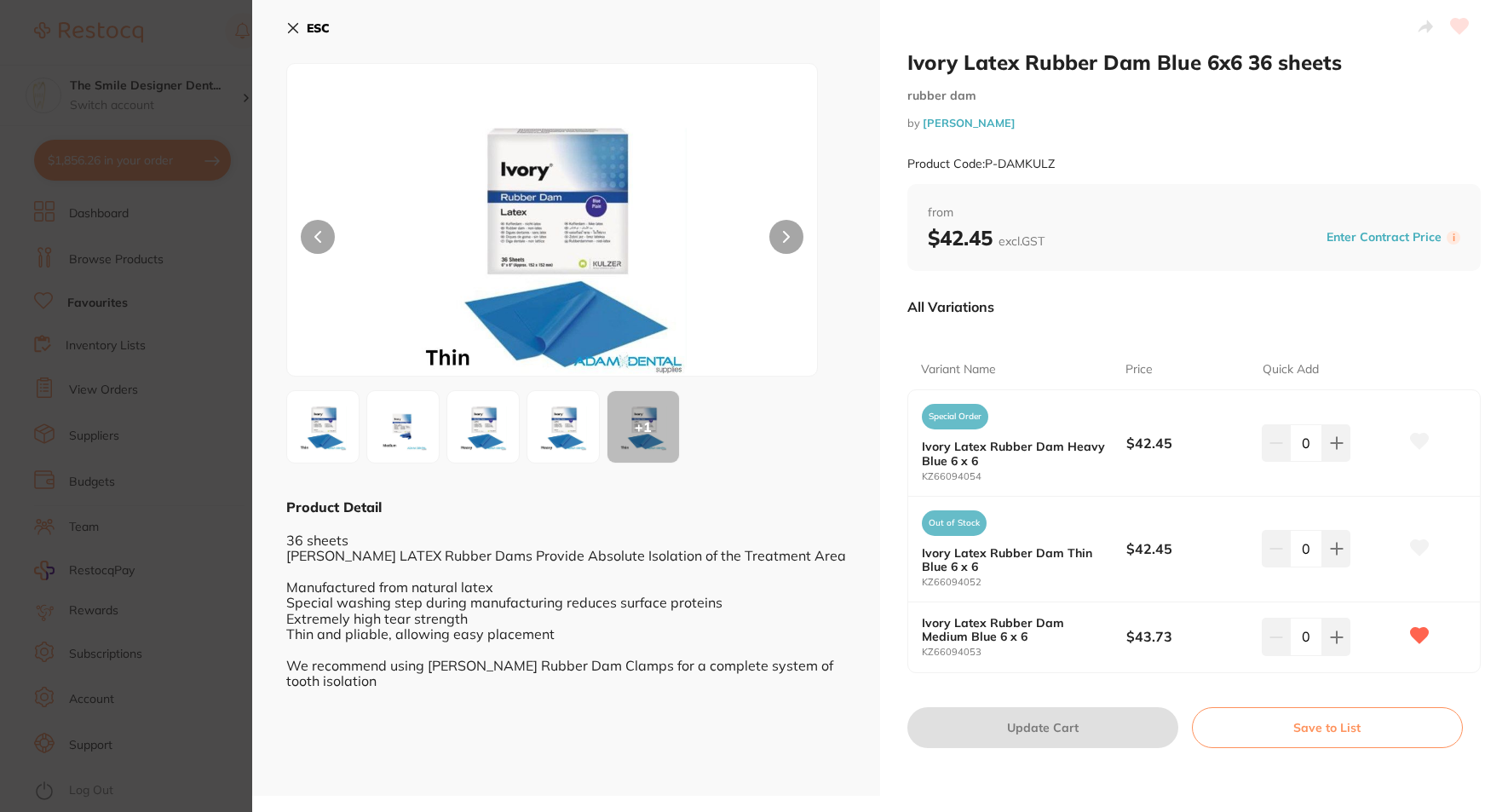
click at [185, 448] on section "Ivory Latex Rubber Dam Blue 6x6 36 sheets rubber dam by [PERSON_NAME] Product C…" at bounding box center [754, 406] width 1508 height 812
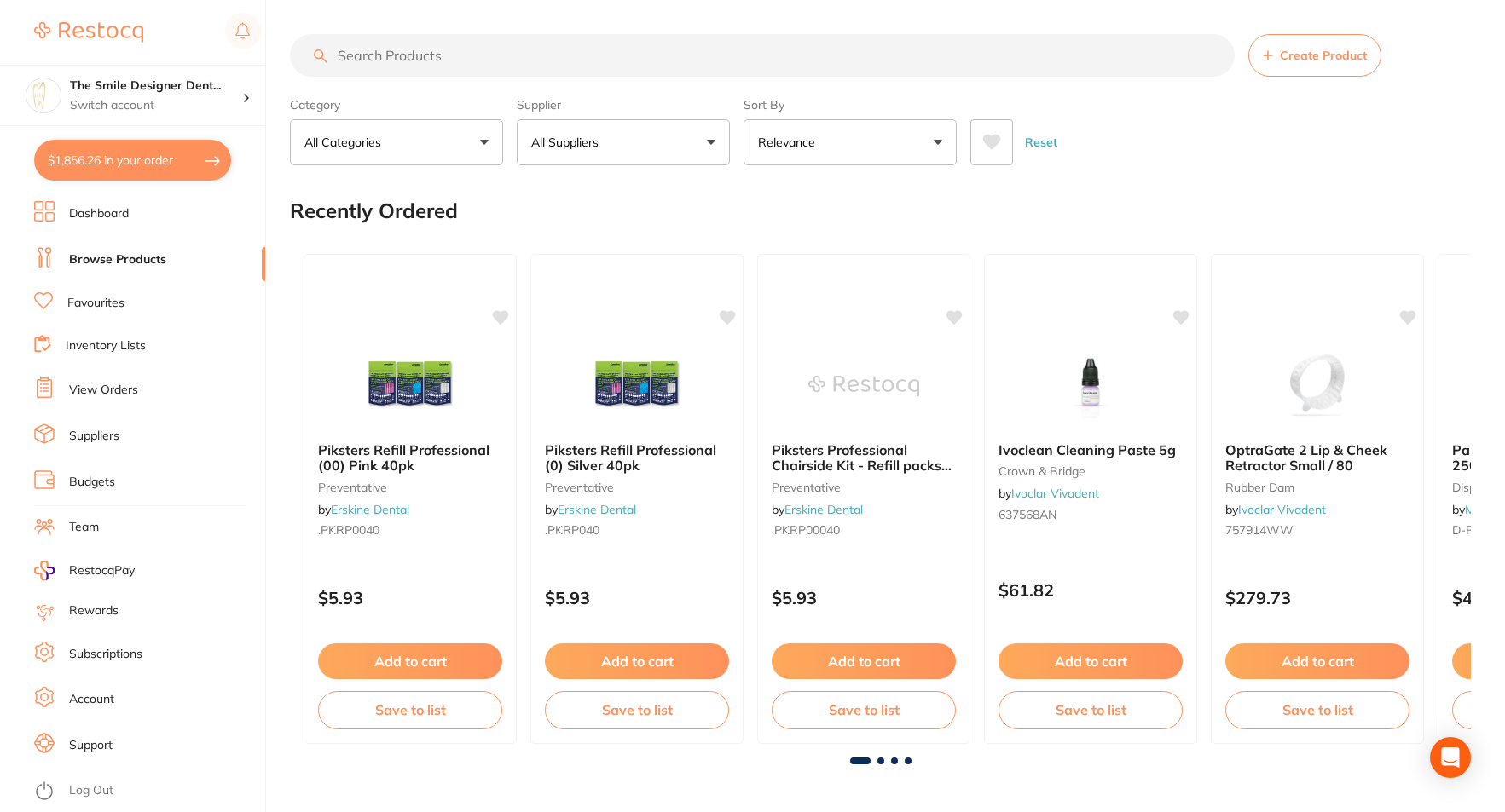
click at [584, 50] on input "search" at bounding box center [762, 55] width 945 height 43
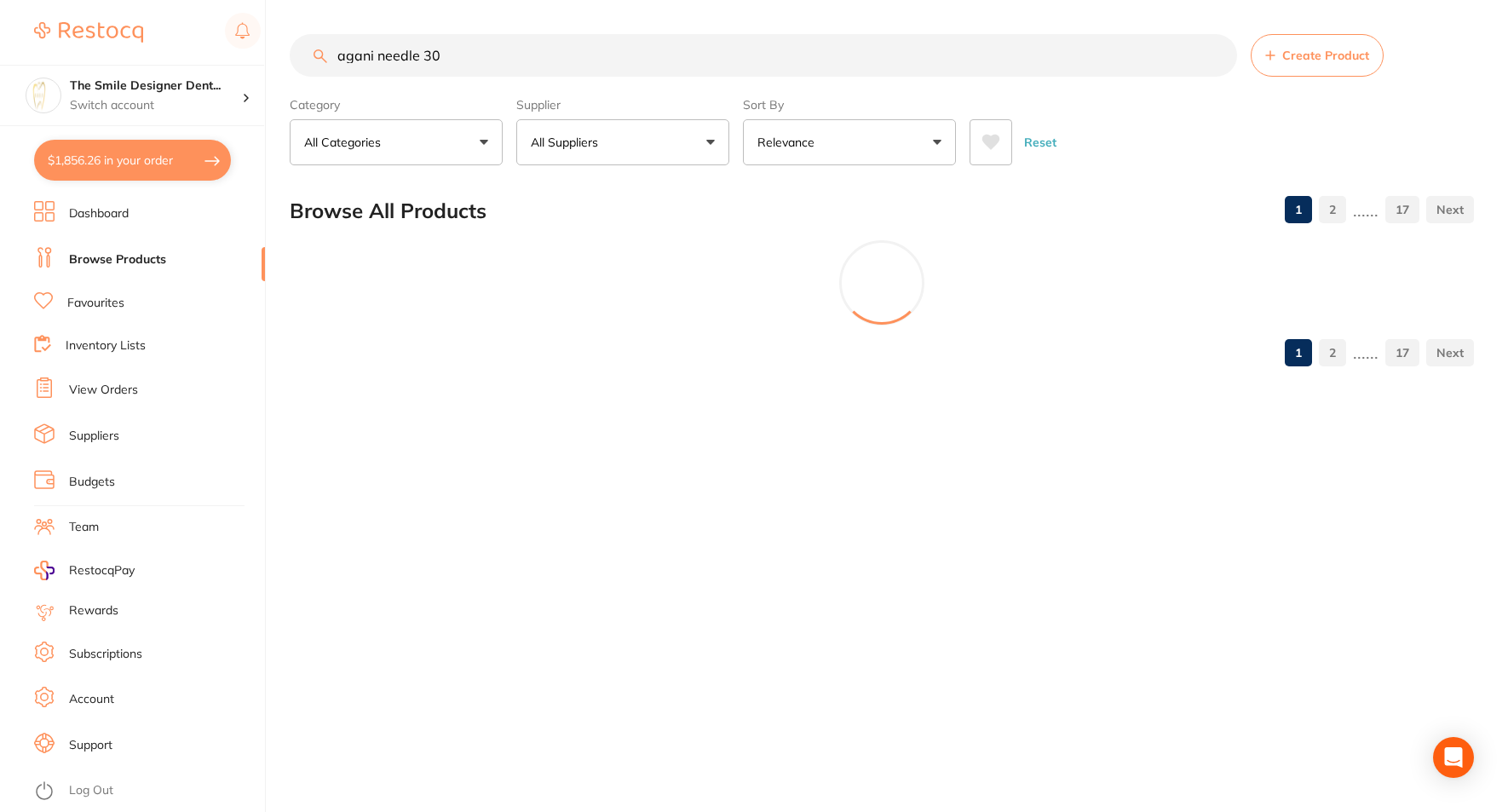
type input "agani needle 30g"
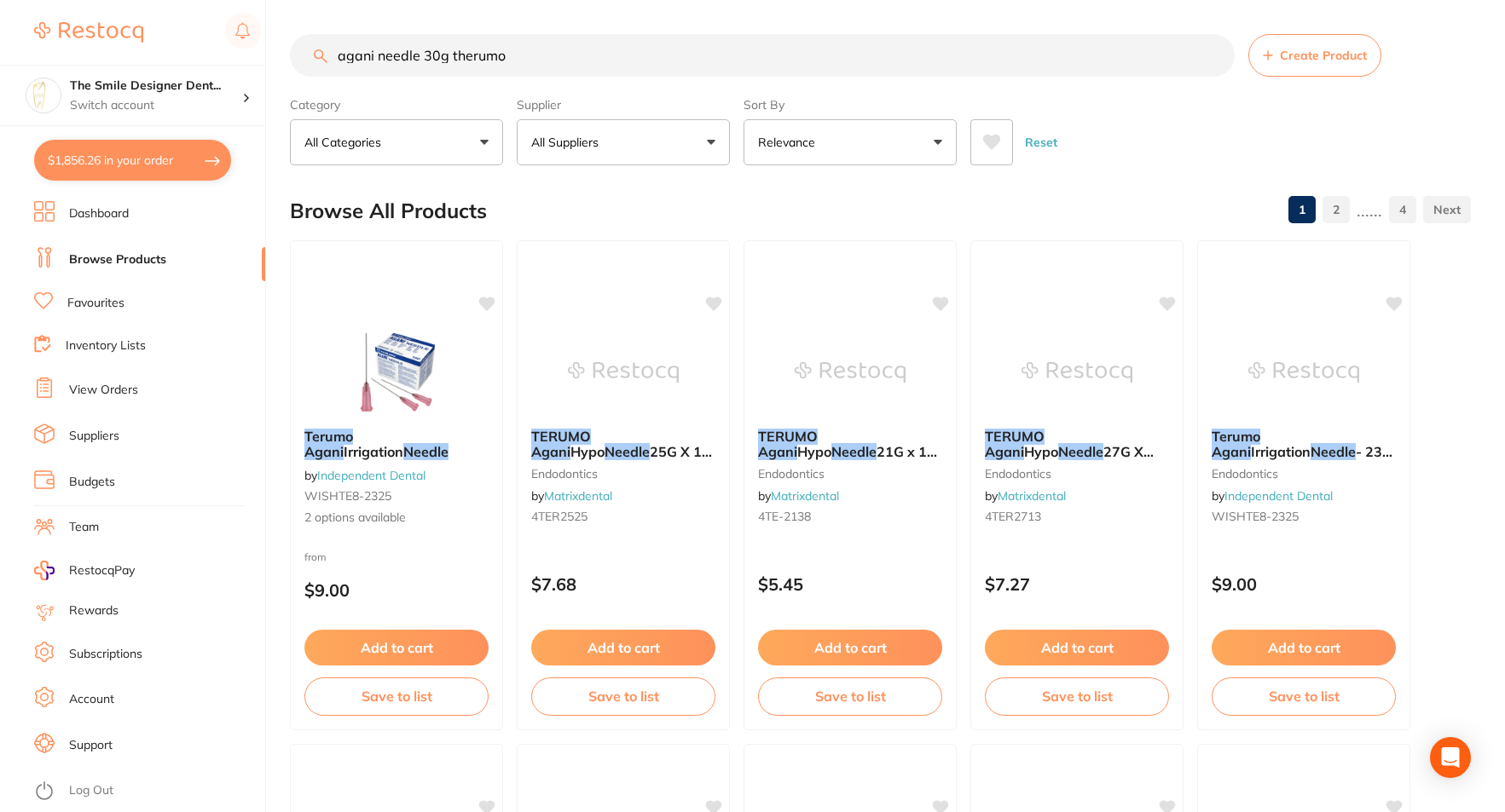
type input "agani needle 30g therumo"
click at [636, 149] on button "All Suppliers" at bounding box center [623, 142] width 213 height 46
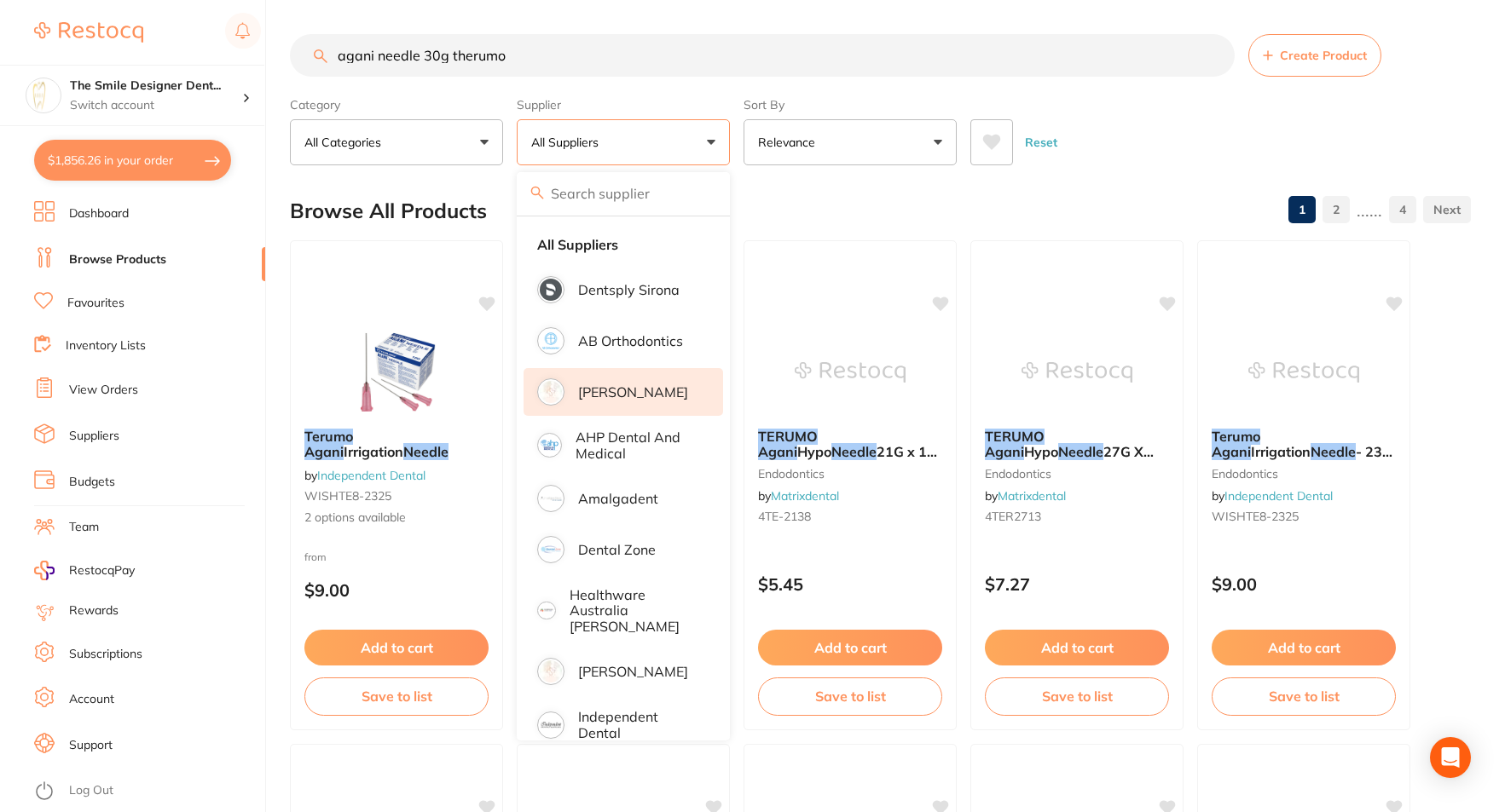
click at [606, 388] on p "[PERSON_NAME]" at bounding box center [633, 392] width 110 height 15
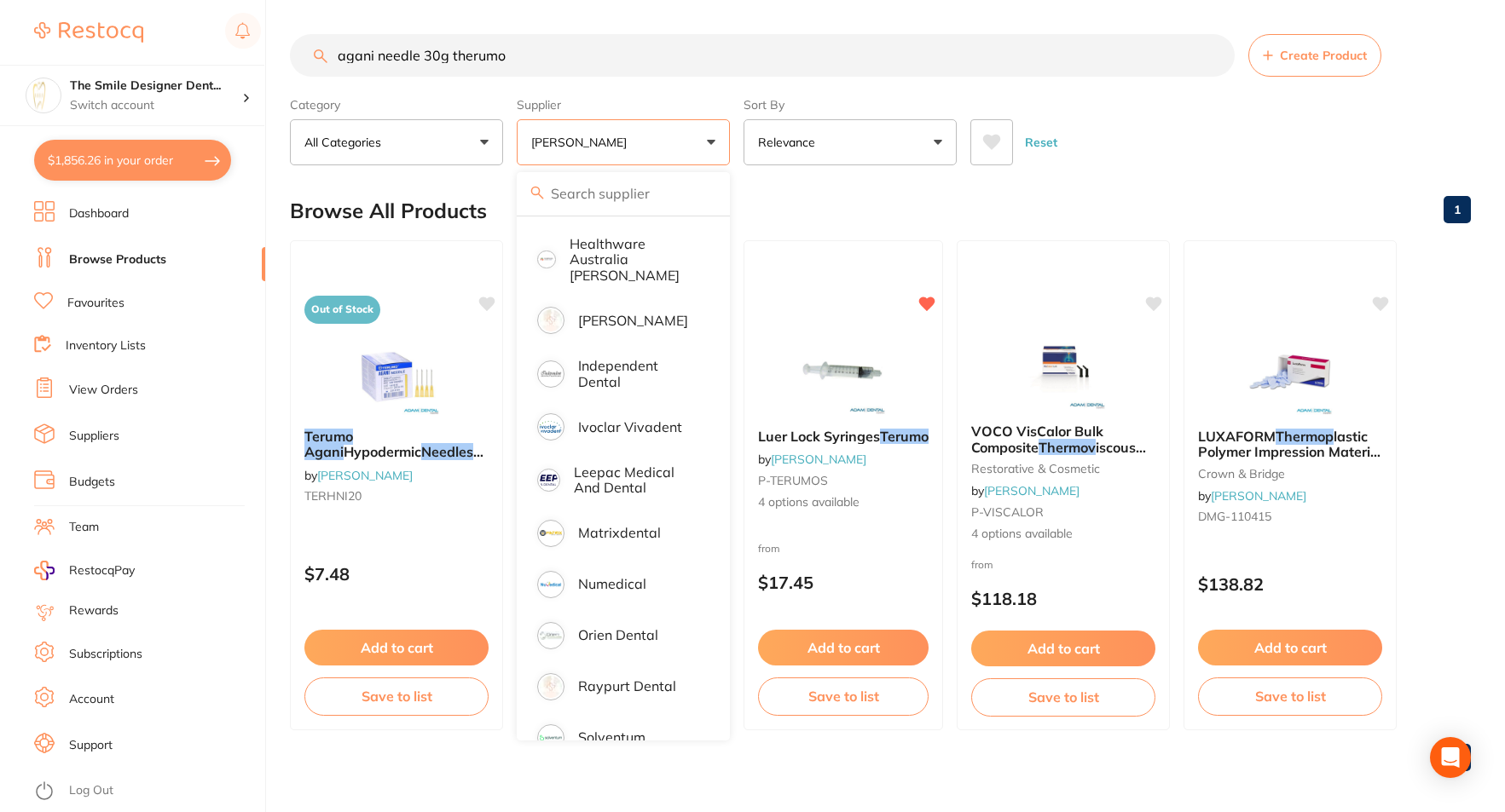
scroll to position [375, 0]
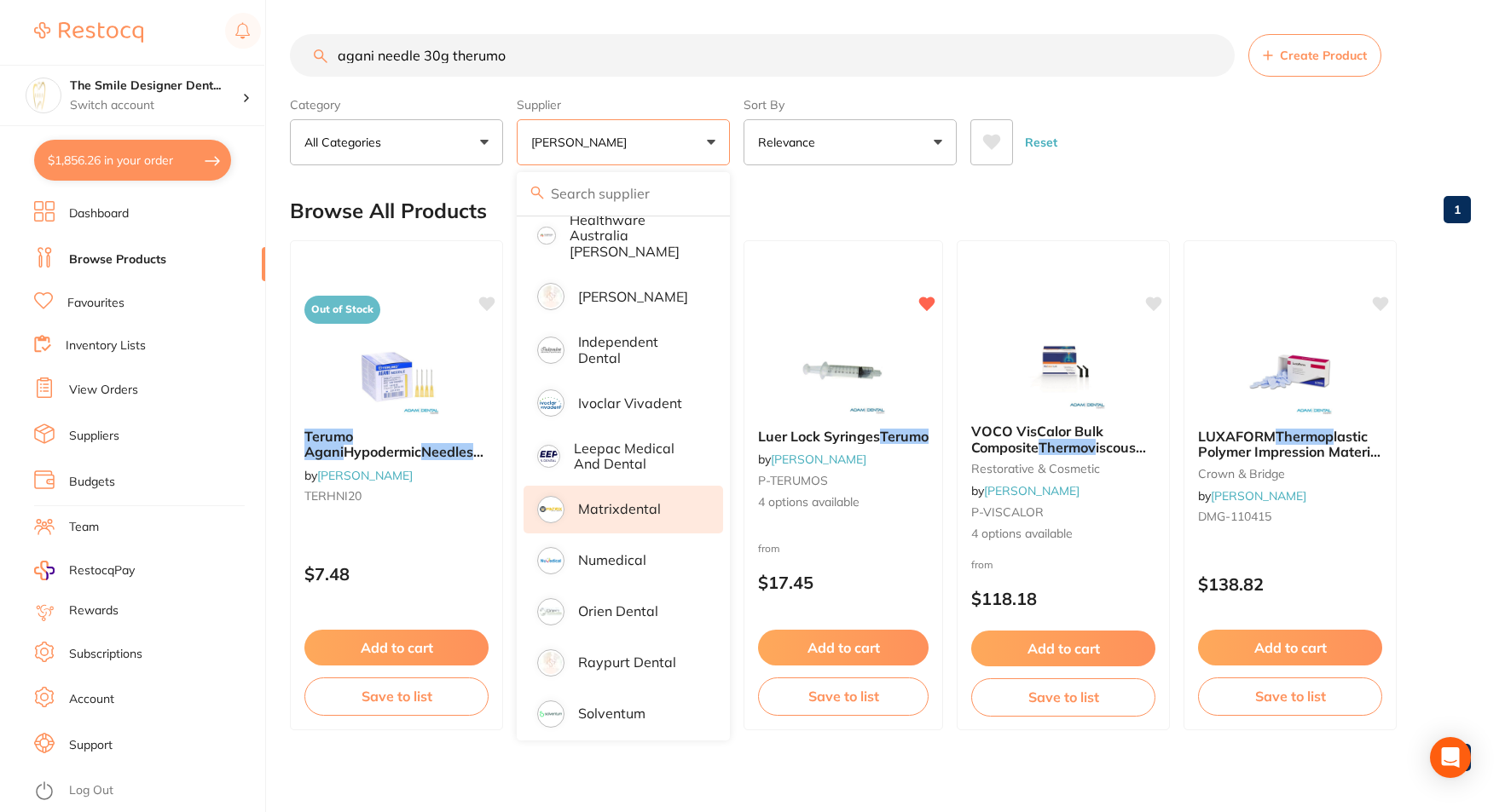
click at [632, 501] on p "Matrixdental" at bounding box center [619, 508] width 83 height 15
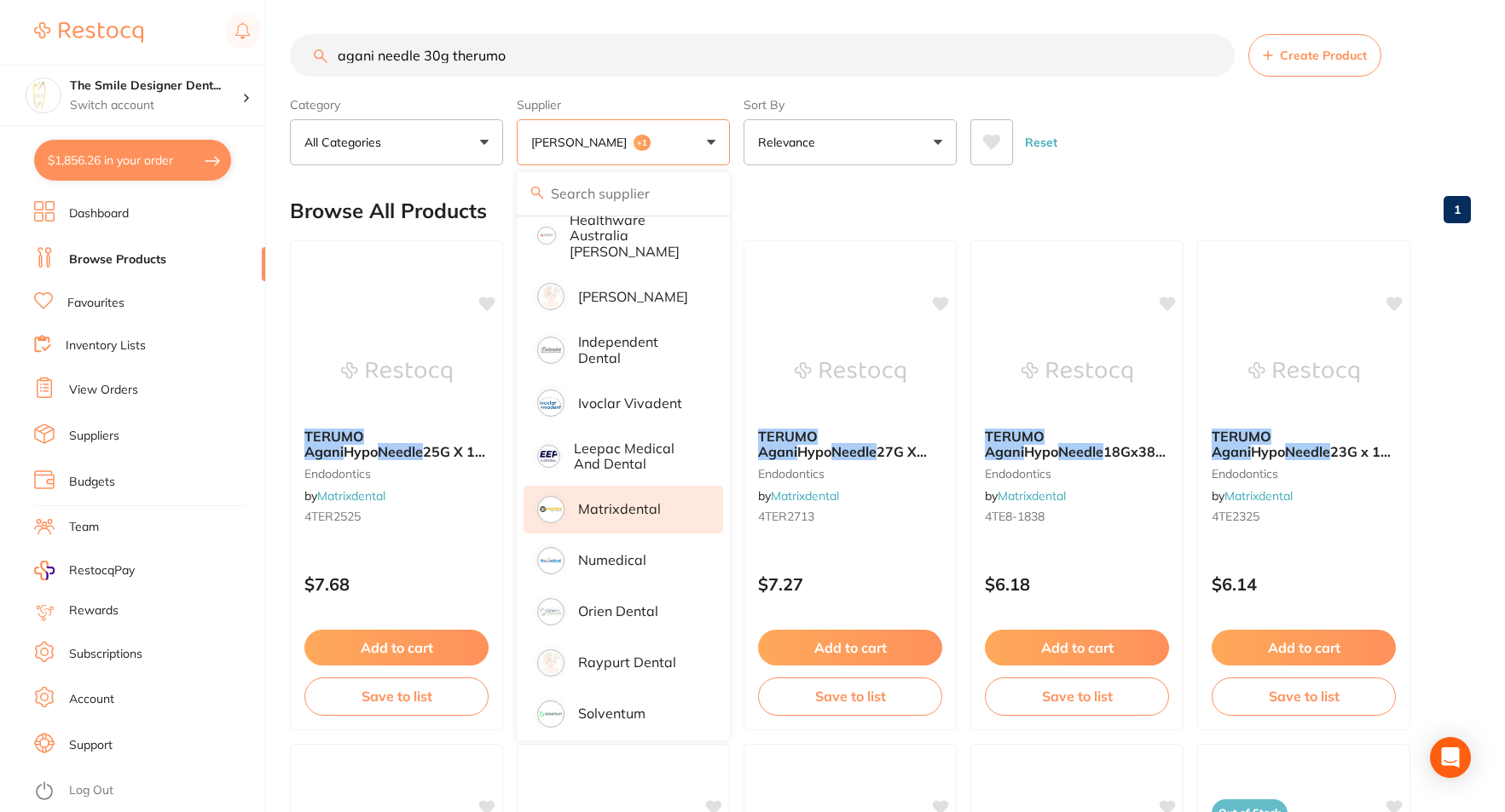
click at [1183, 112] on div "Reset" at bounding box center [1213, 136] width 487 height 60
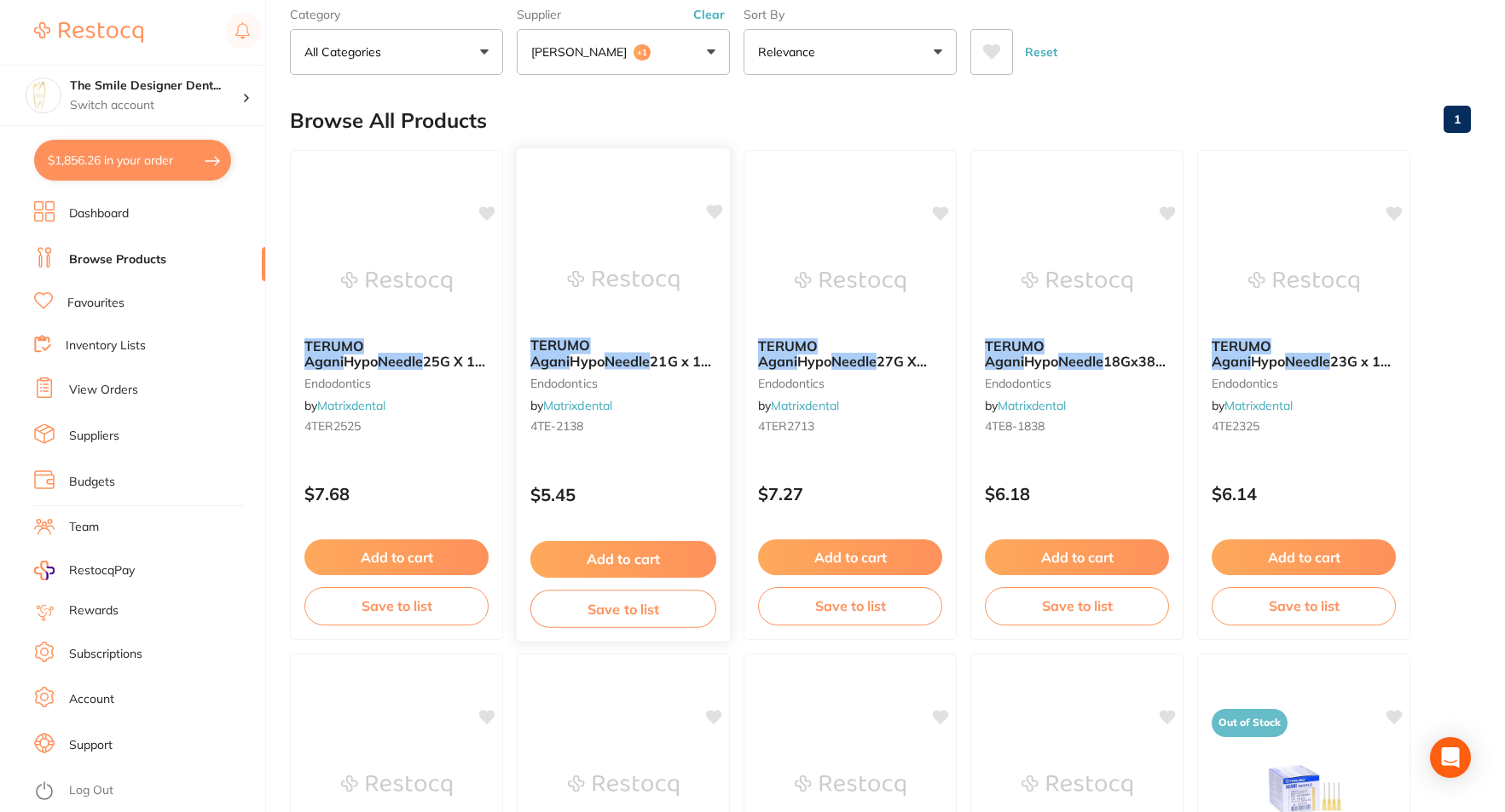
scroll to position [0, 0]
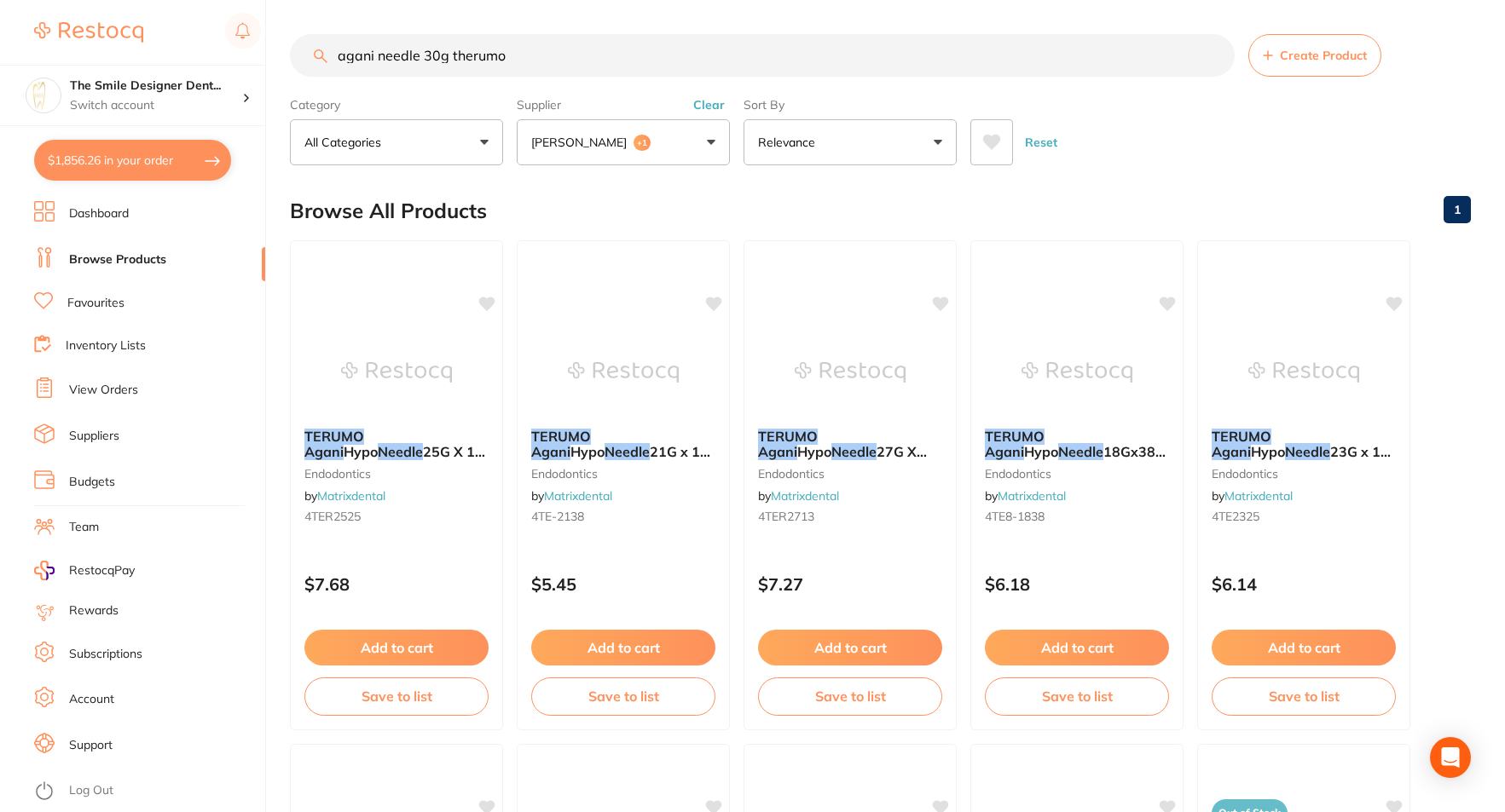
drag, startPoint x: 377, startPoint y: 53, endPoint x: 335, endPoint y: 42, distance: 43.4
click at [335, 42] on input "agani needle 30g therumo" at bounding box center [762, 55] width 945 height 43
click at [500, 58] on input "agani needle 30g therumo" at bounding box center [762, 55] width 945 height 43
drag, startPoint x: 507, startPoint y: 57, endPoint x: 459, endPoint y: 41, distance: 50.6
click at [459, 41] on input "agani needle 30g therumo" at bounding box center [762, 55] width 945 height 43
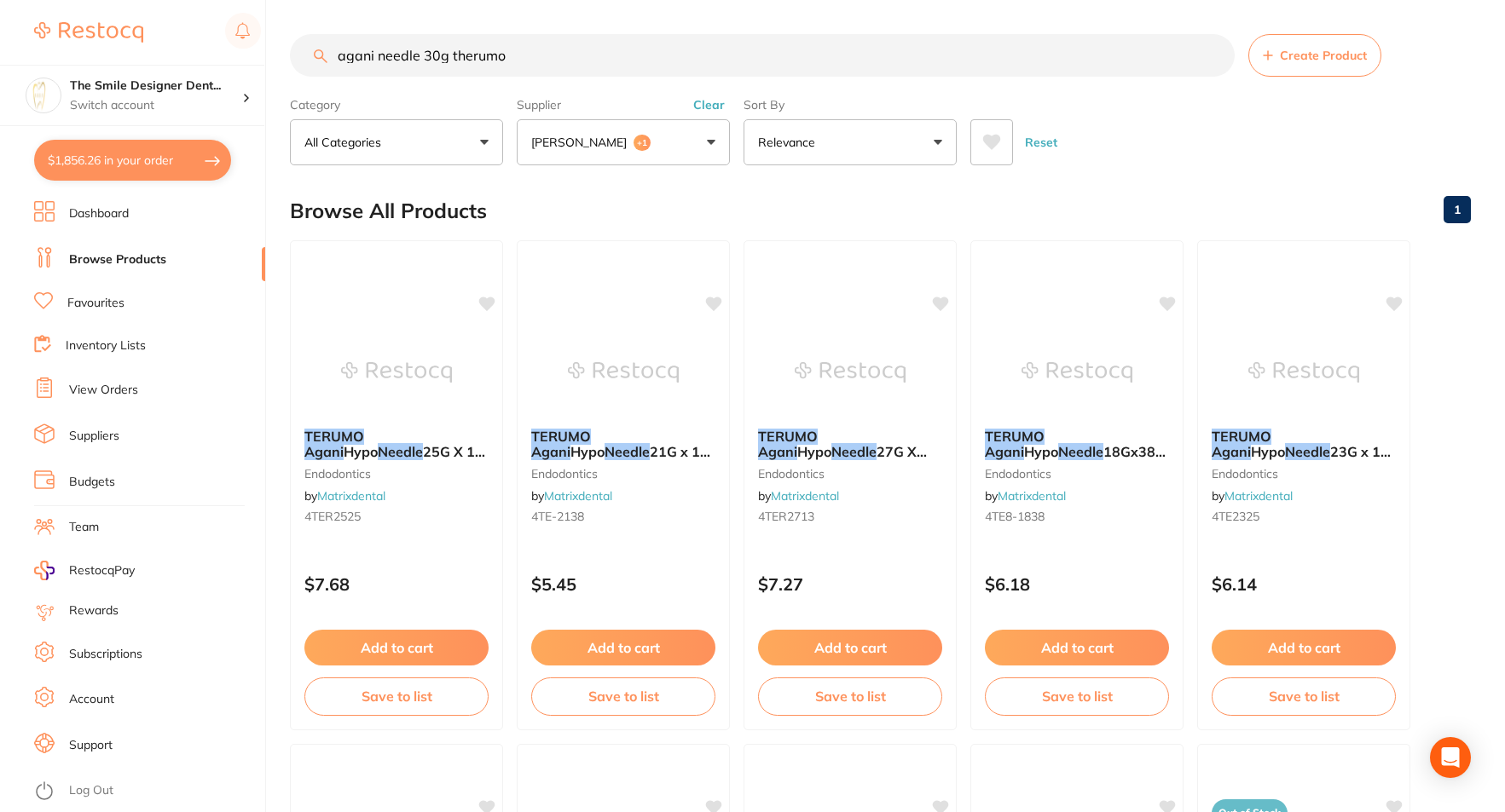
click at [660, 132] on button "Adam Dental +1" at bounding box center [623, 142] width 213 height 46
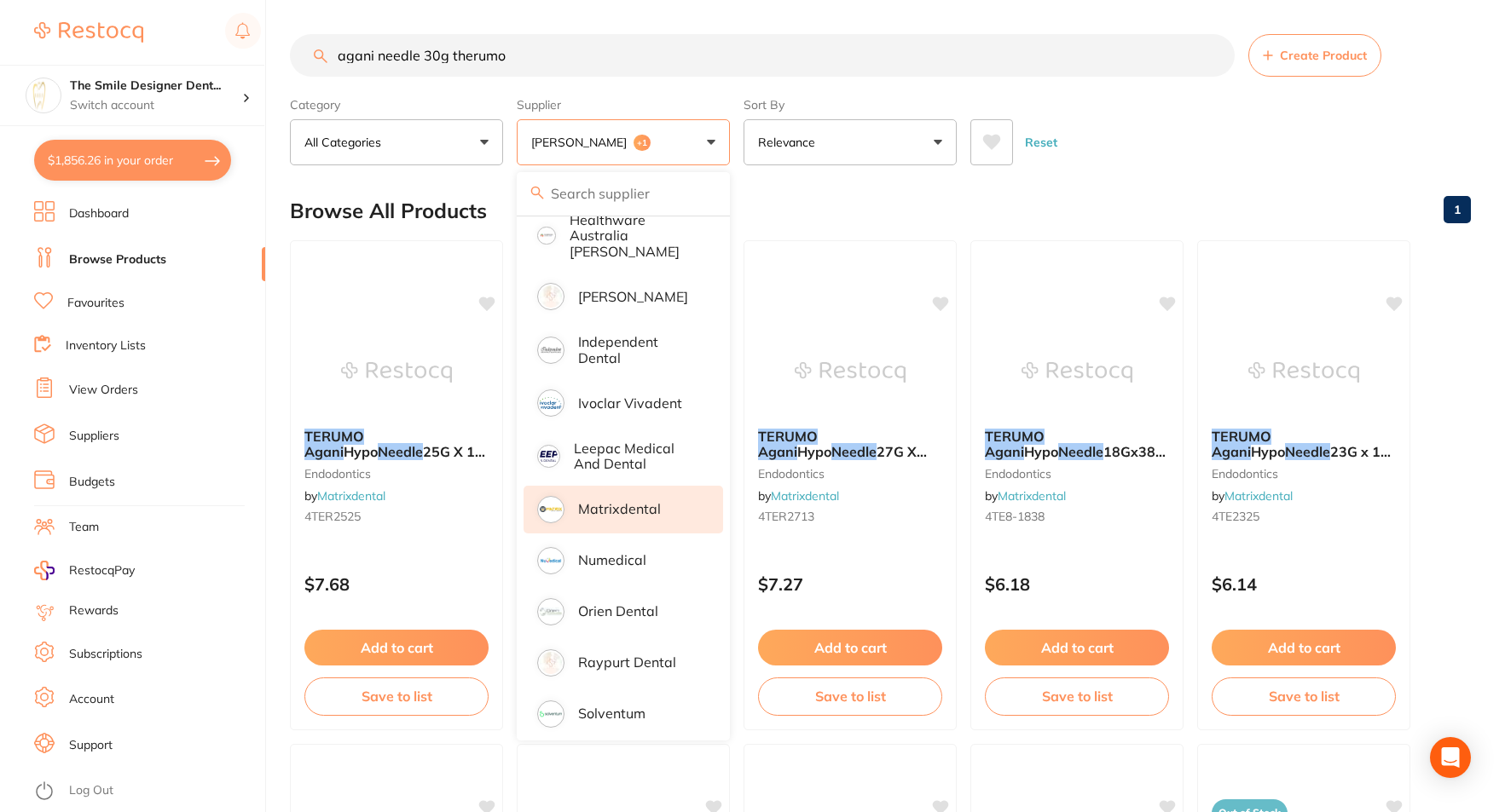
click at [656, 140] on button "Adam Dental +1" at bounding box center [623, 142] width 213 height 46
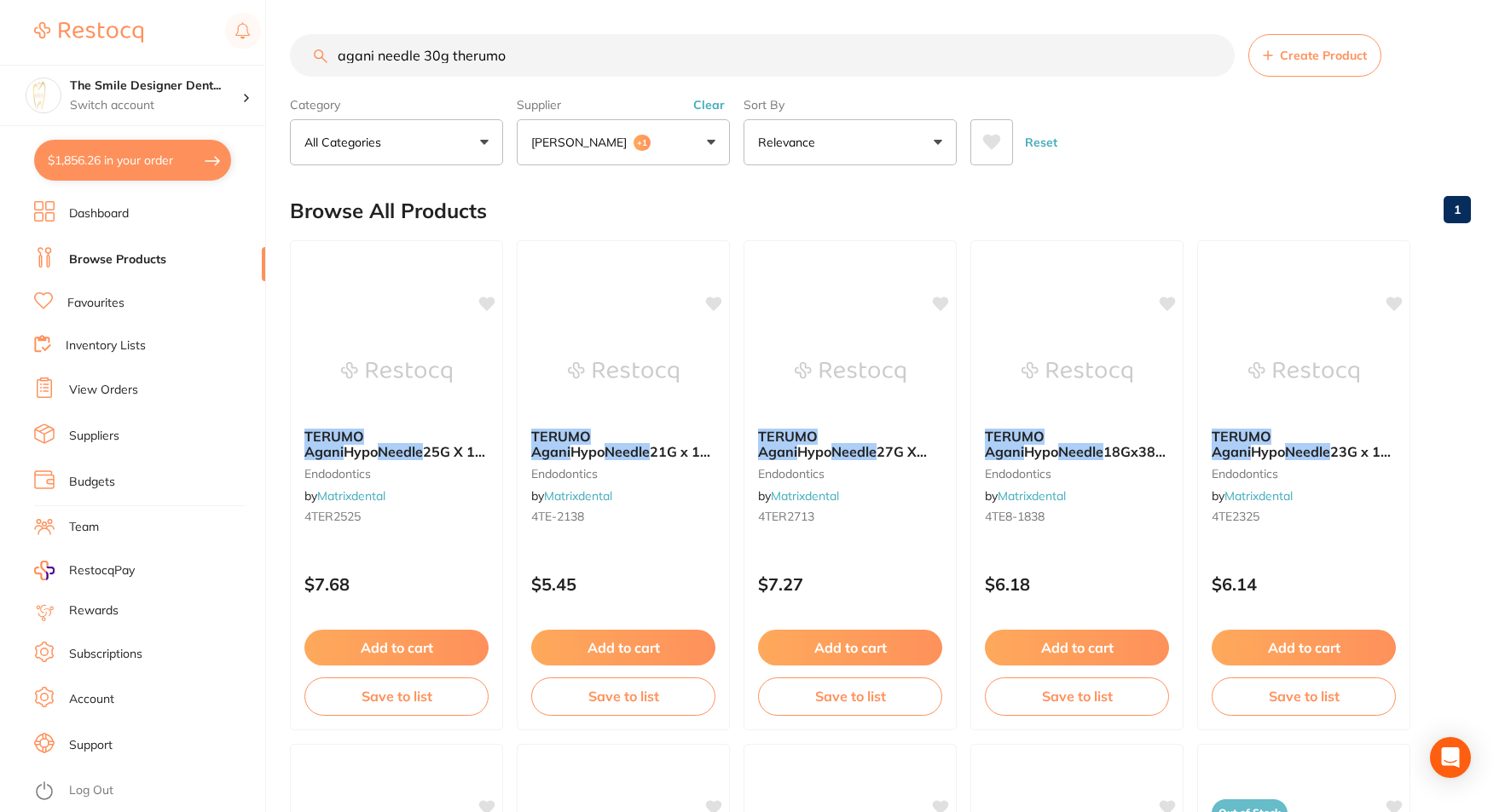
click at [656, 140] on button "Adam Dental +1" at bounding box center [623, 142] width 213 height 46
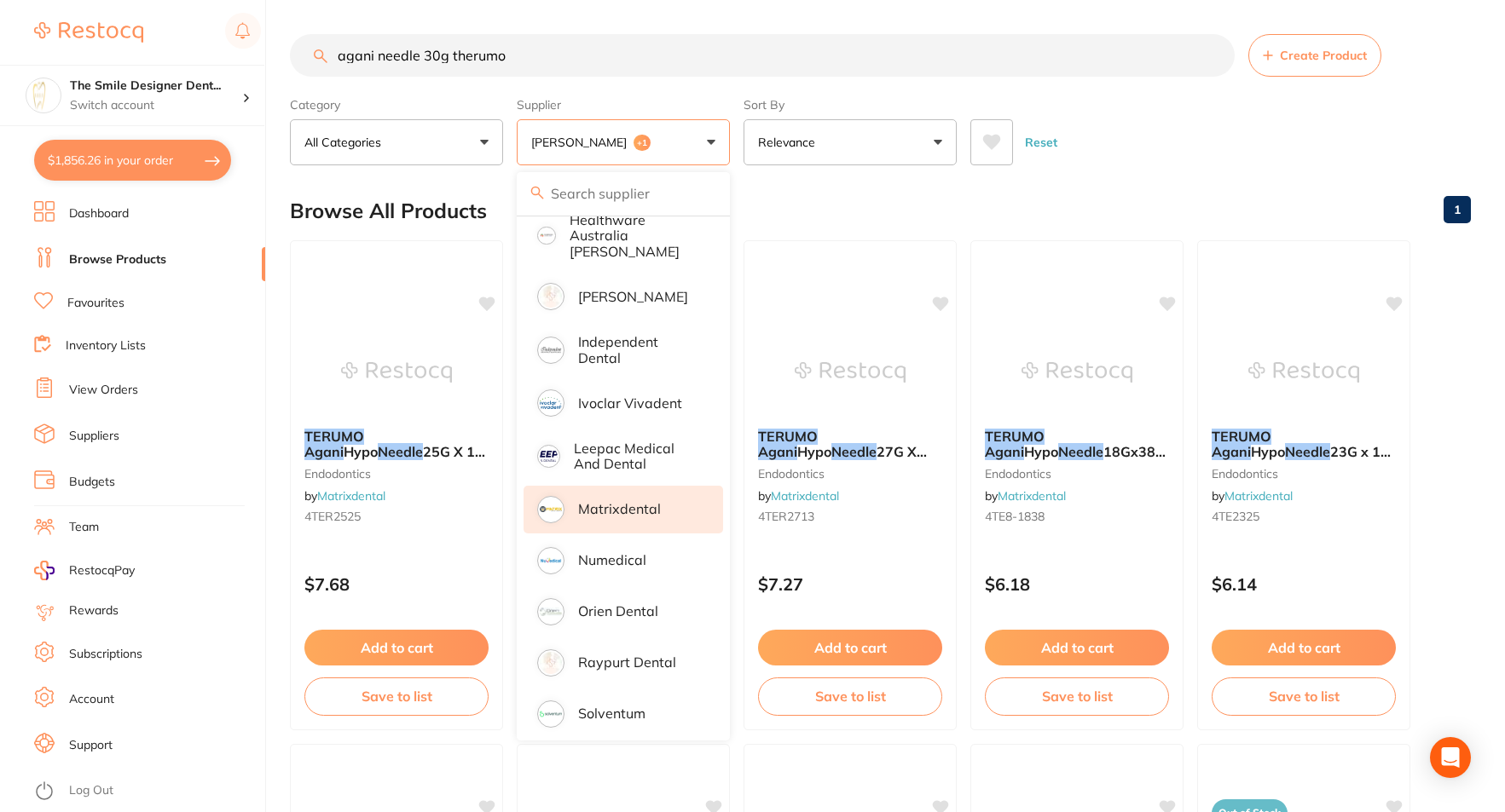
click at [1337, 118] on div "Reset" at bounding box center [1213, 136] width 487 height 60
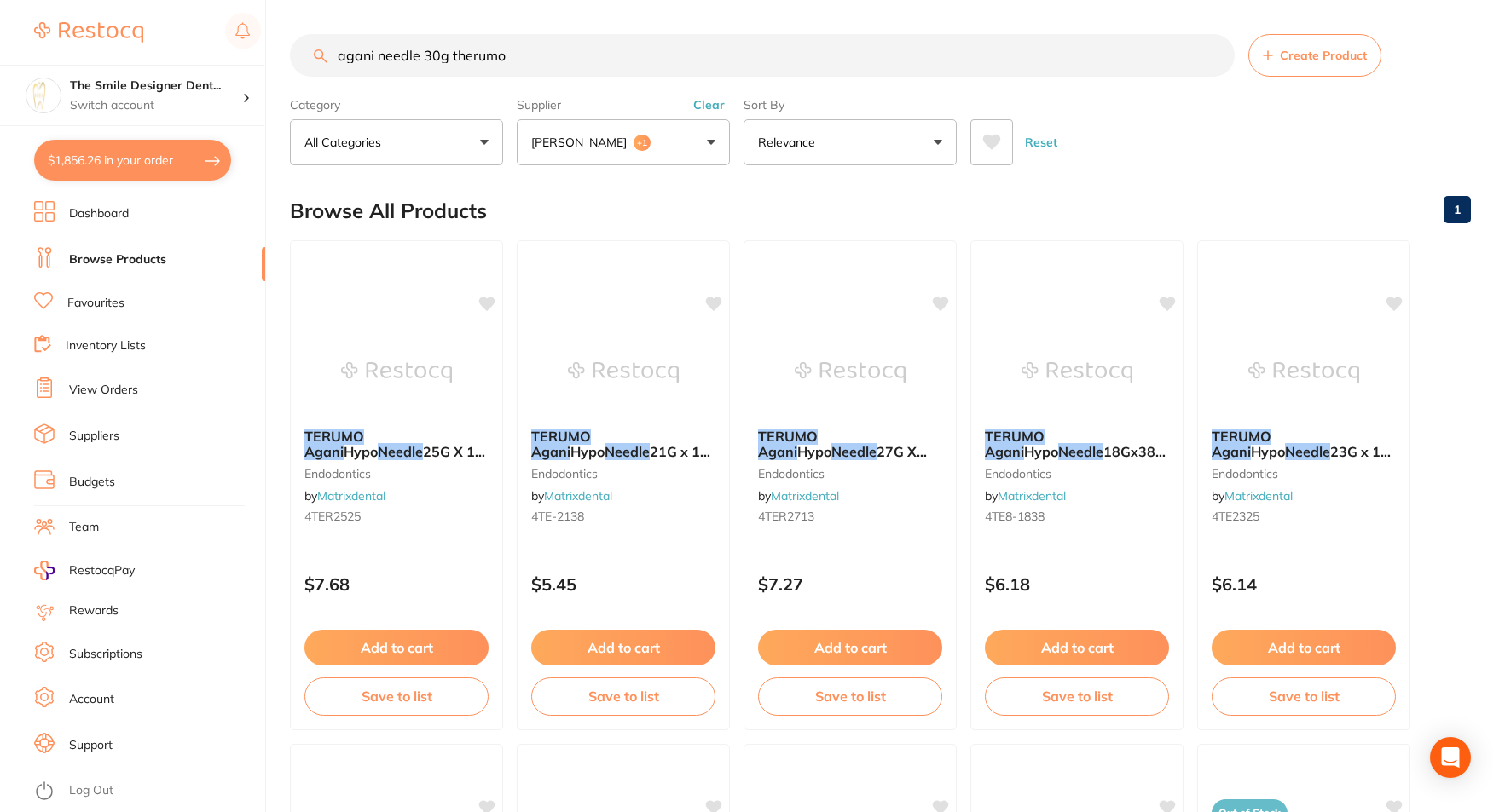
click at [1027, 135] on button "Reset" at bounding box center [1041, 142] width 43 height 46
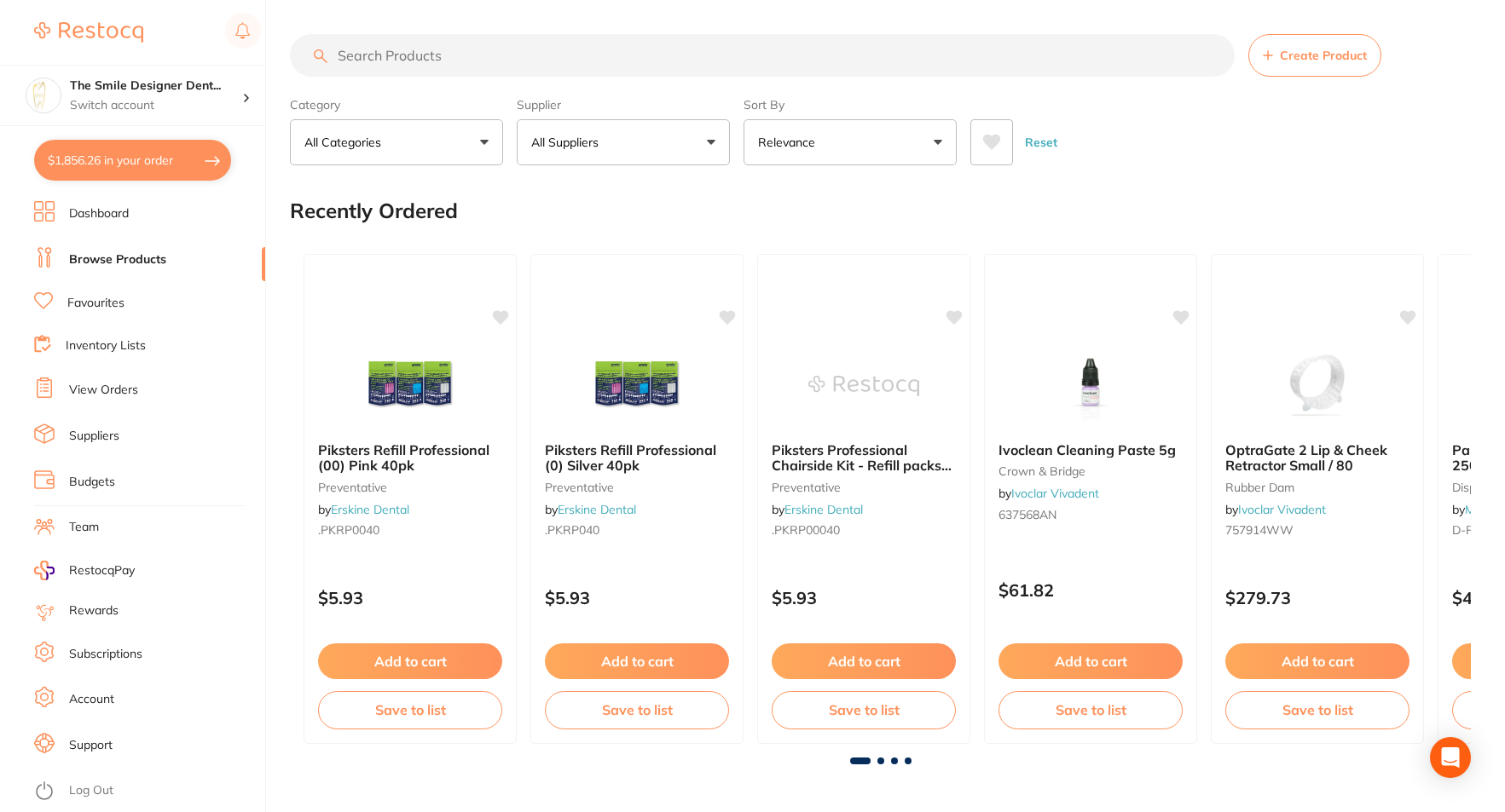
scroll to position [634, 0]
click at [685, 51] on input "search" at bounding box center [762, 55] width 945 height 43
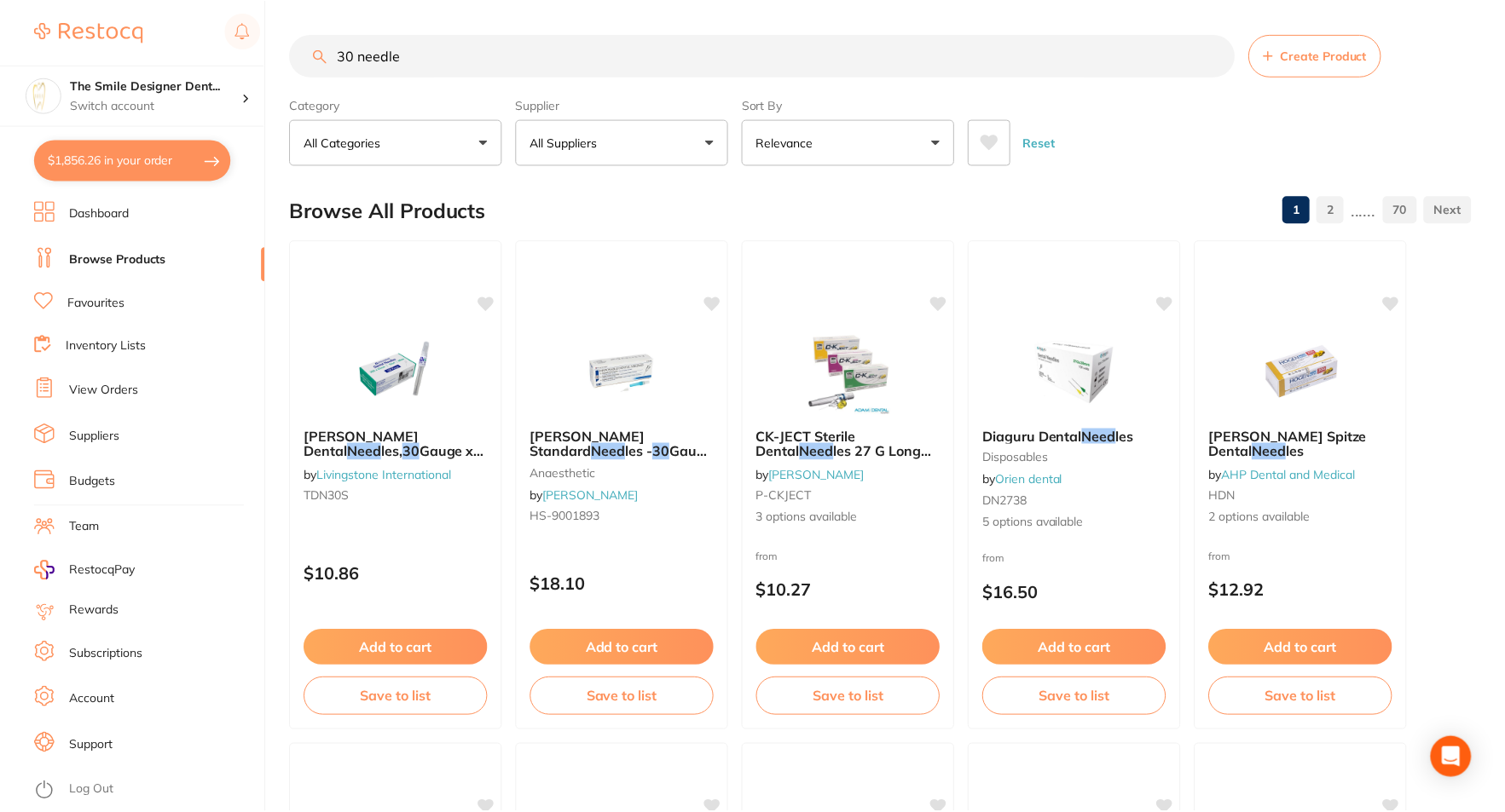
scroll to position [528, 0]
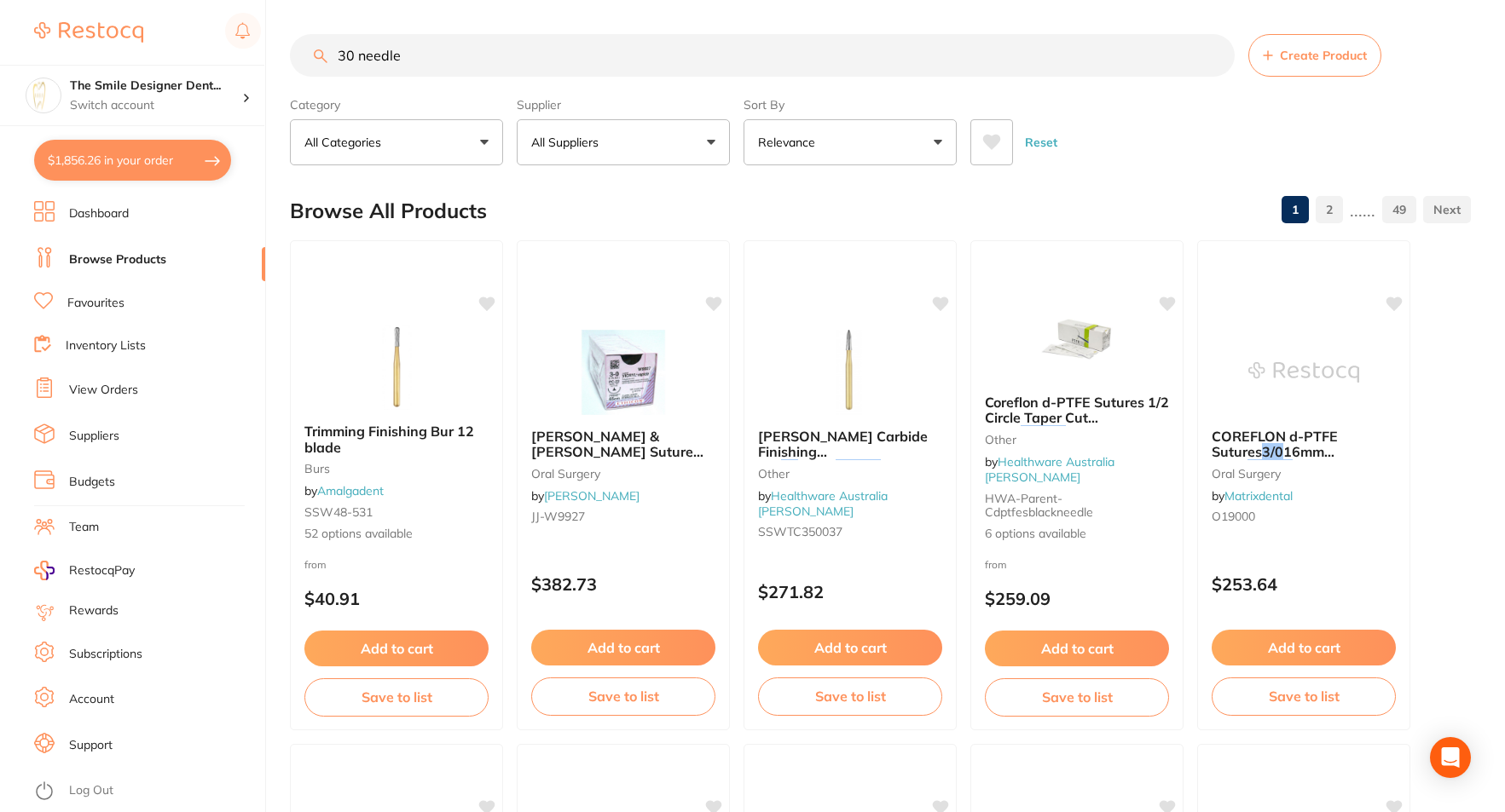
click at [599, 56] on input "30 needle" at bounding box center [762, 55] width 945 height 43
type input "30 needle agani"
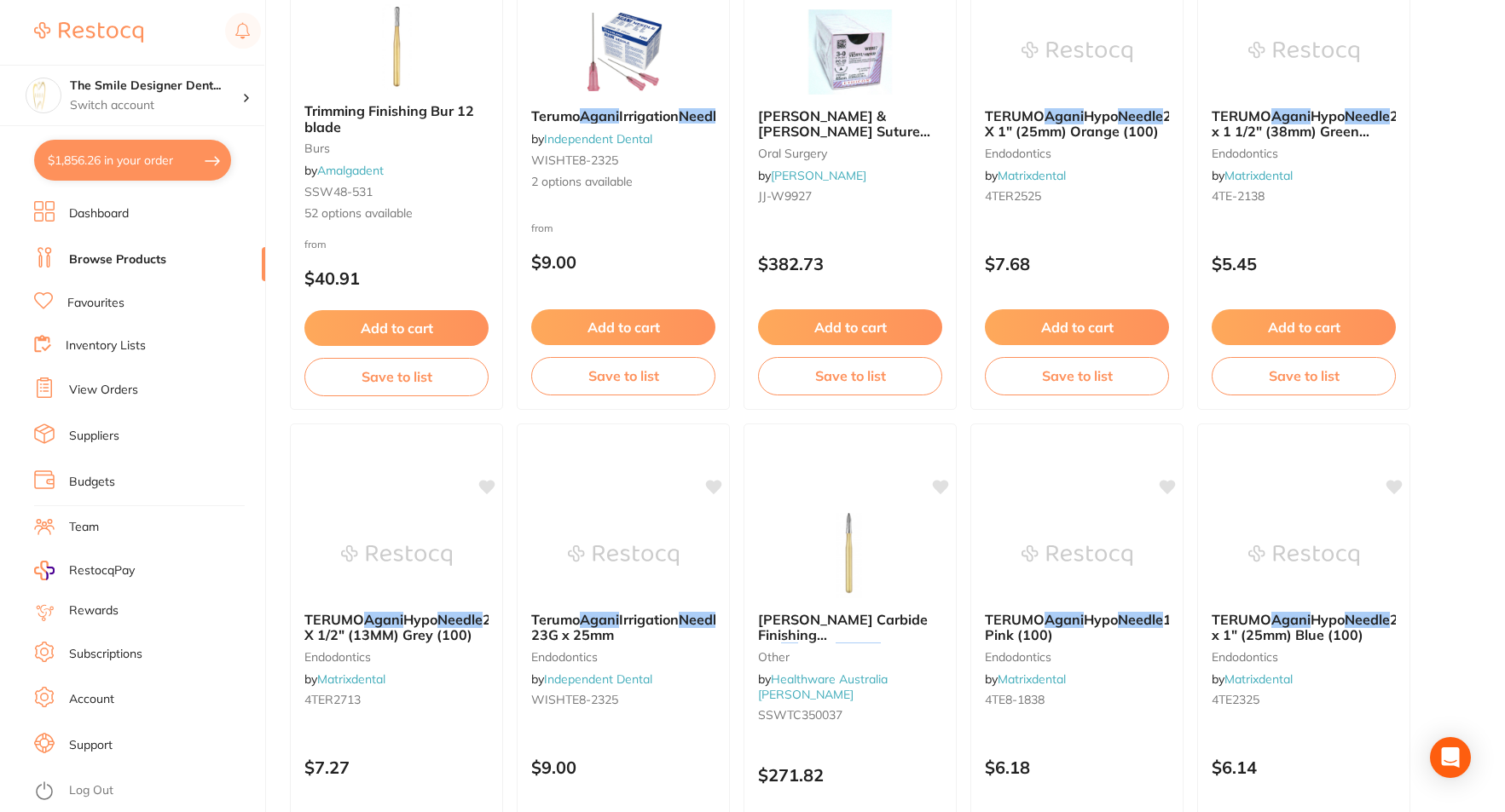
scroll to position [341, 0]
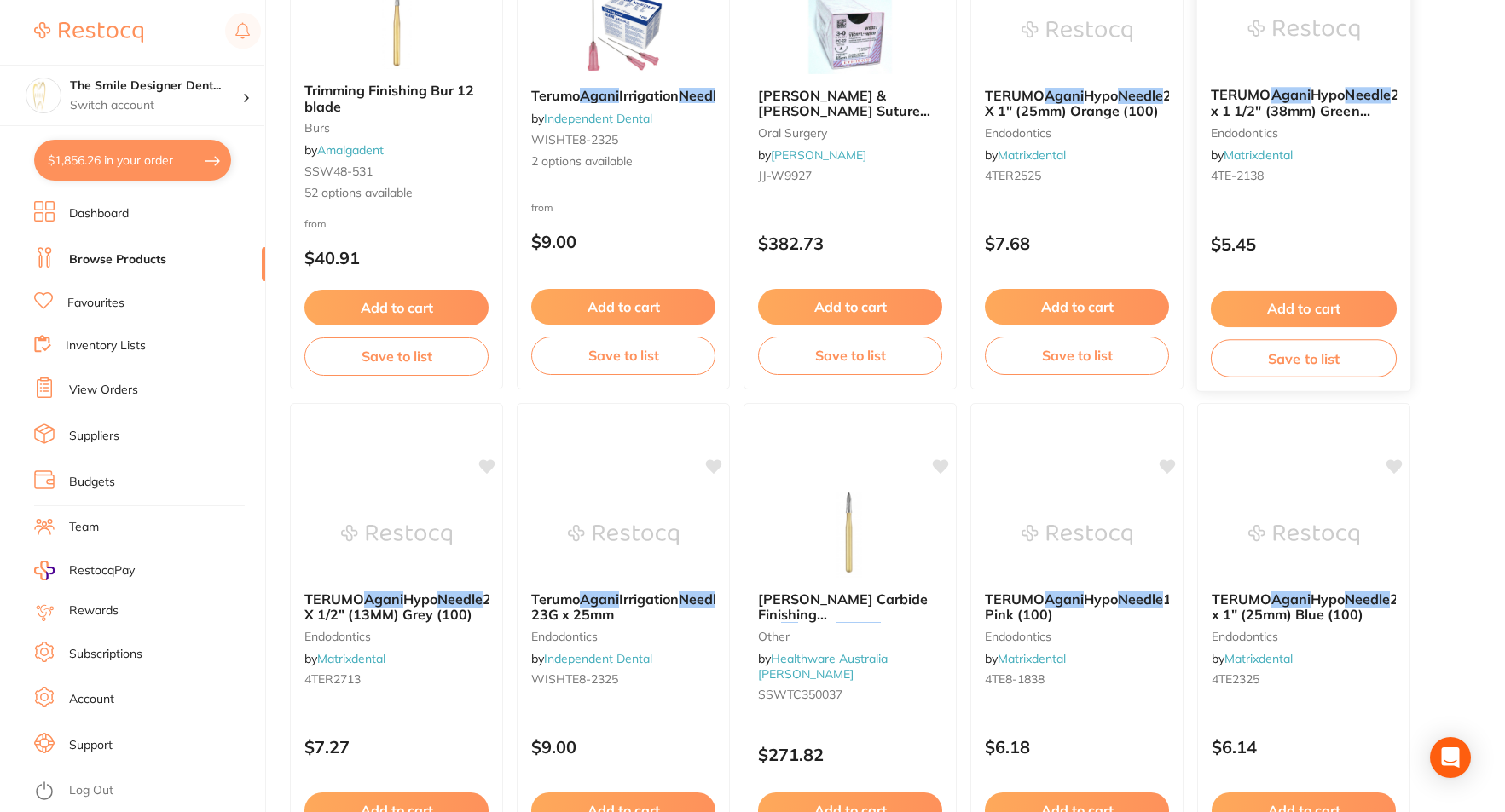
click at [1320, 76] on div "TERUMO Agani Hypo Needle 21G x 1 1/2" (38mm) Green (100) endodontics by Matrixd…" at bounding box center [1303, 139] width 213 height 130
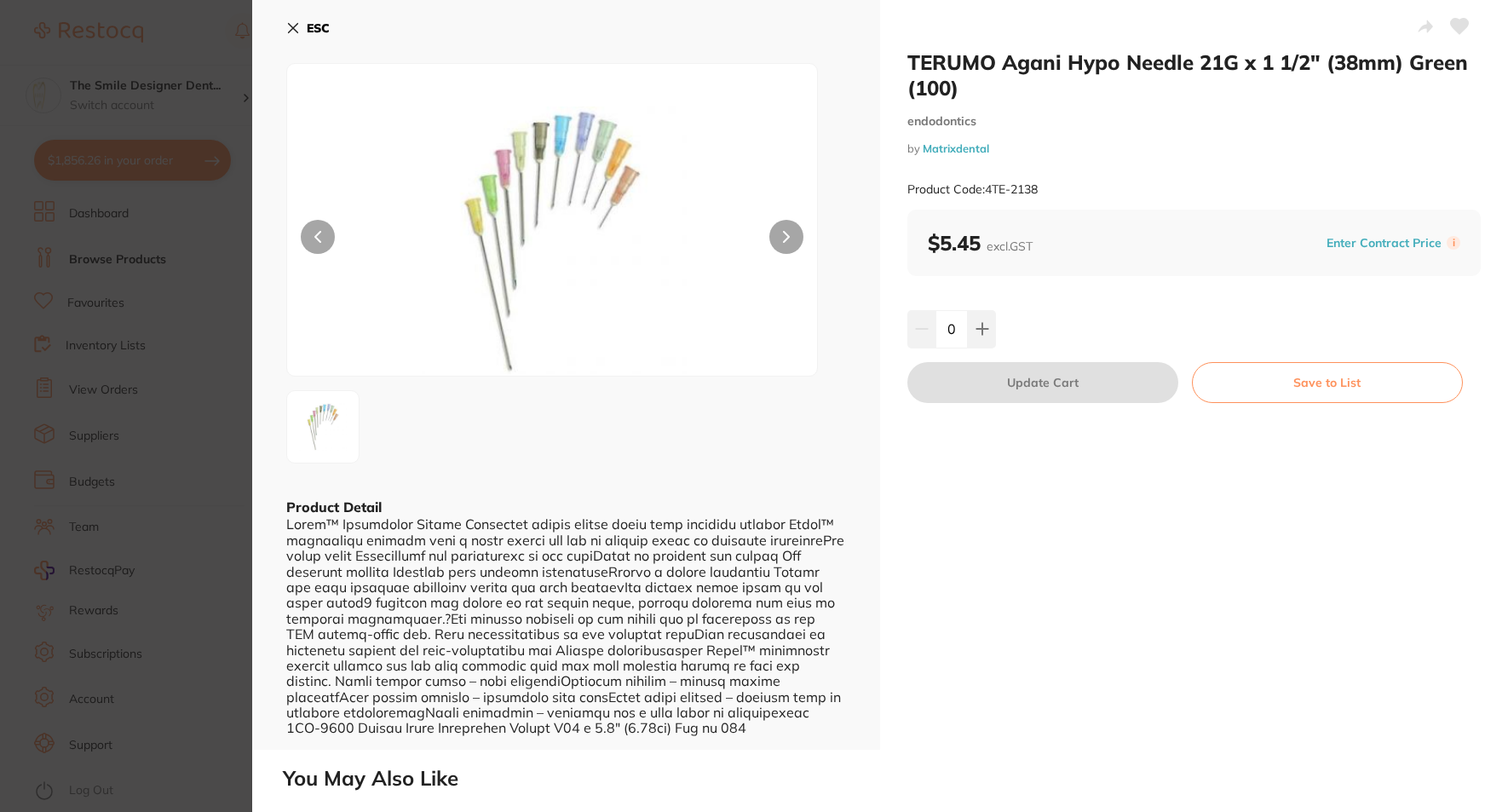
click at [159, 240] on section "TERUMO Agani Hypo Needle 21G x 1 1/2" (38mm) Green (100) endodontics by Matrixd…" at bounding box center [754, 406] width 1508 height 812
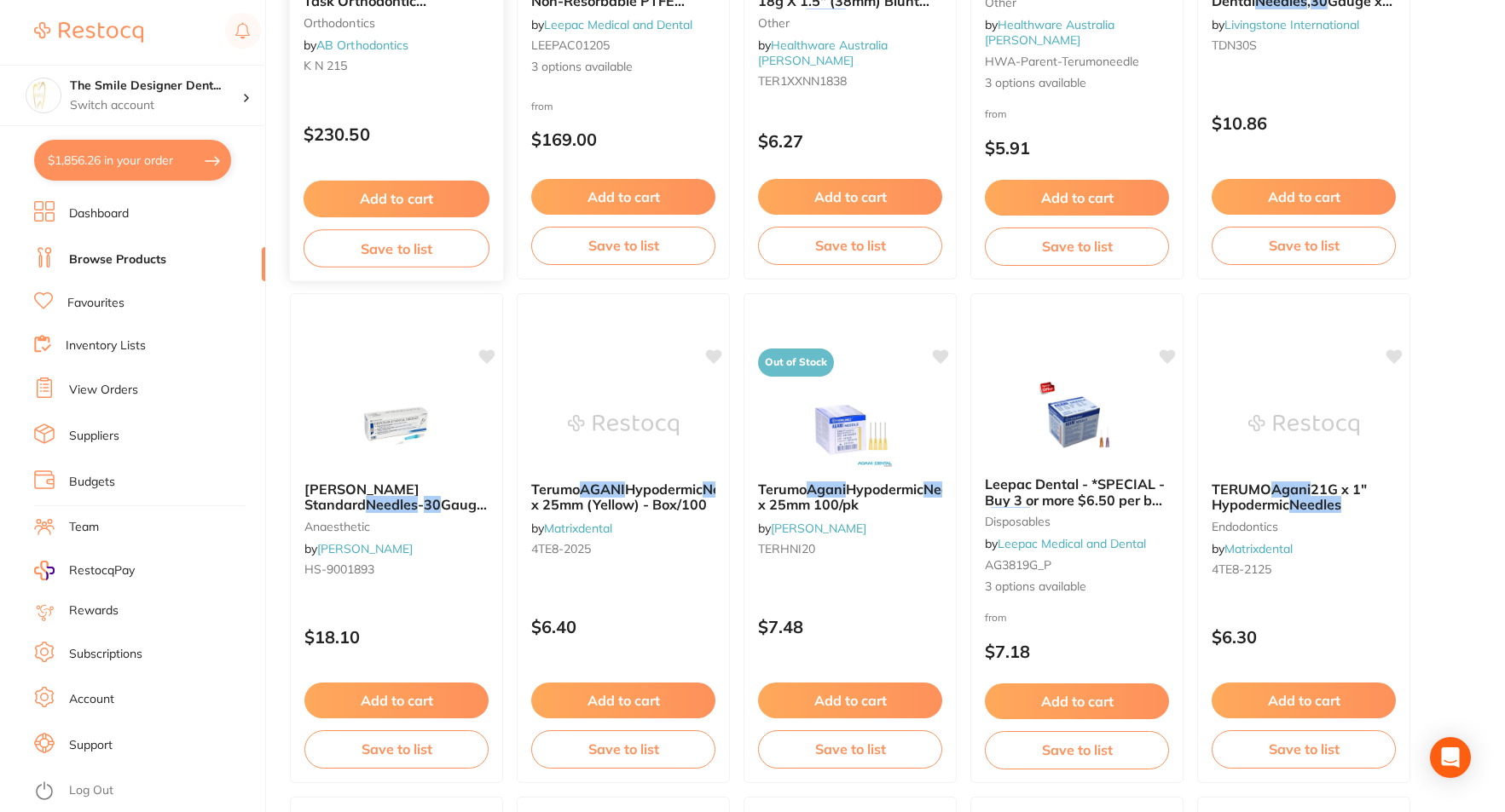
scroll to position [2812, 0]
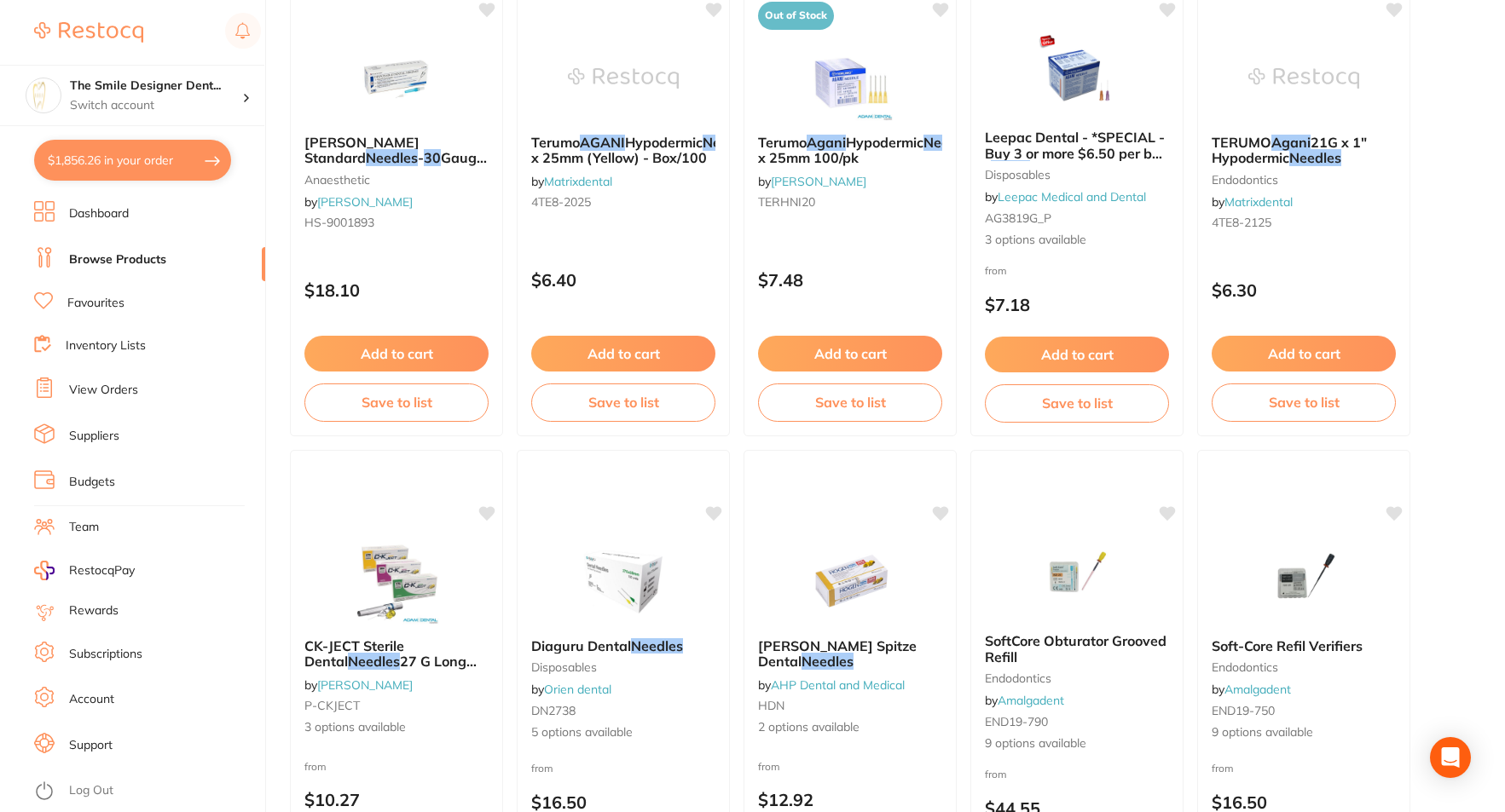
click at [92, 169] on button "$1,856.26 in your order" at bounding box center [132, 160] width 197 height 41
checkbox input "true"
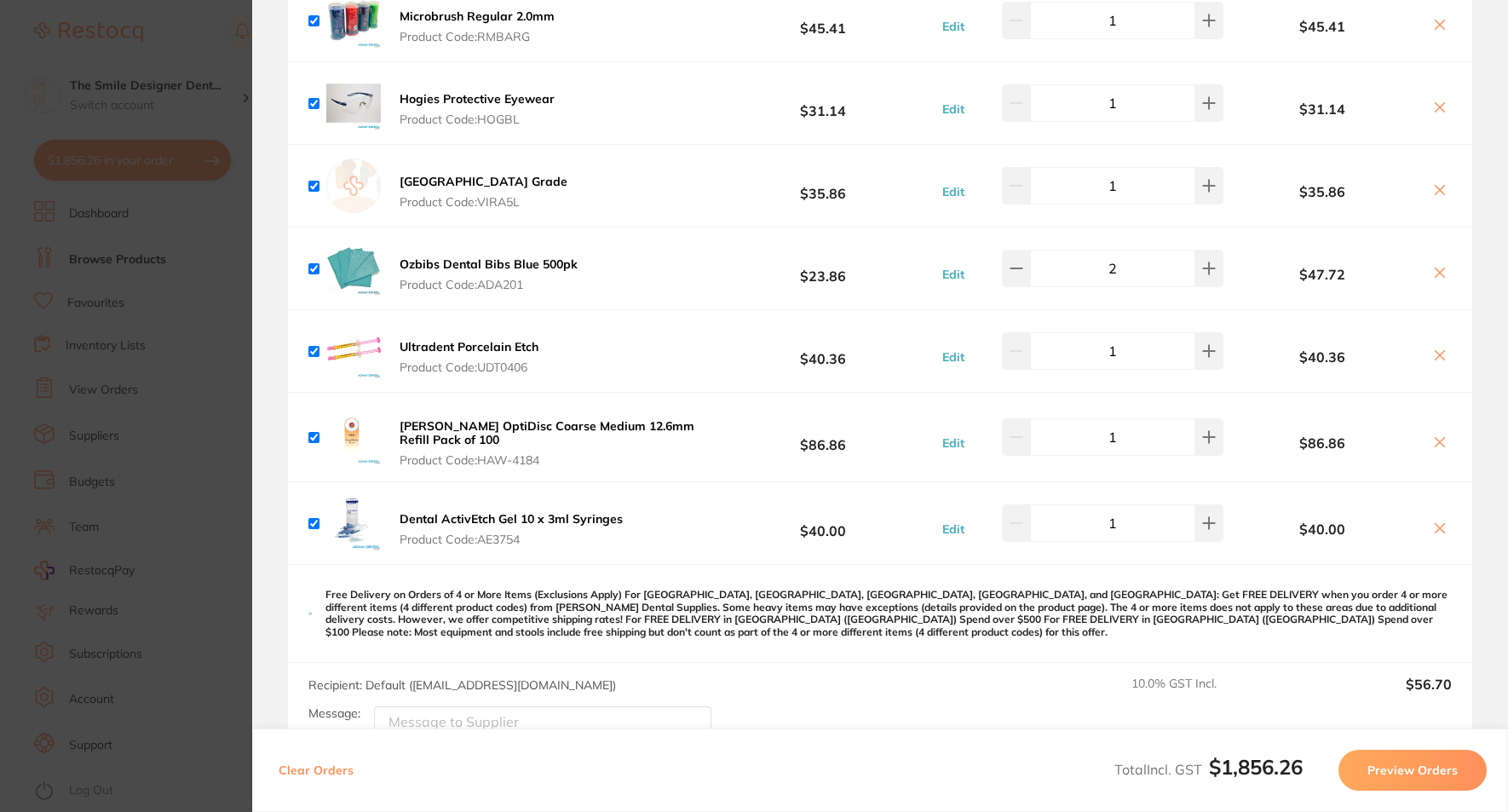
scroll to position [1278, 0]
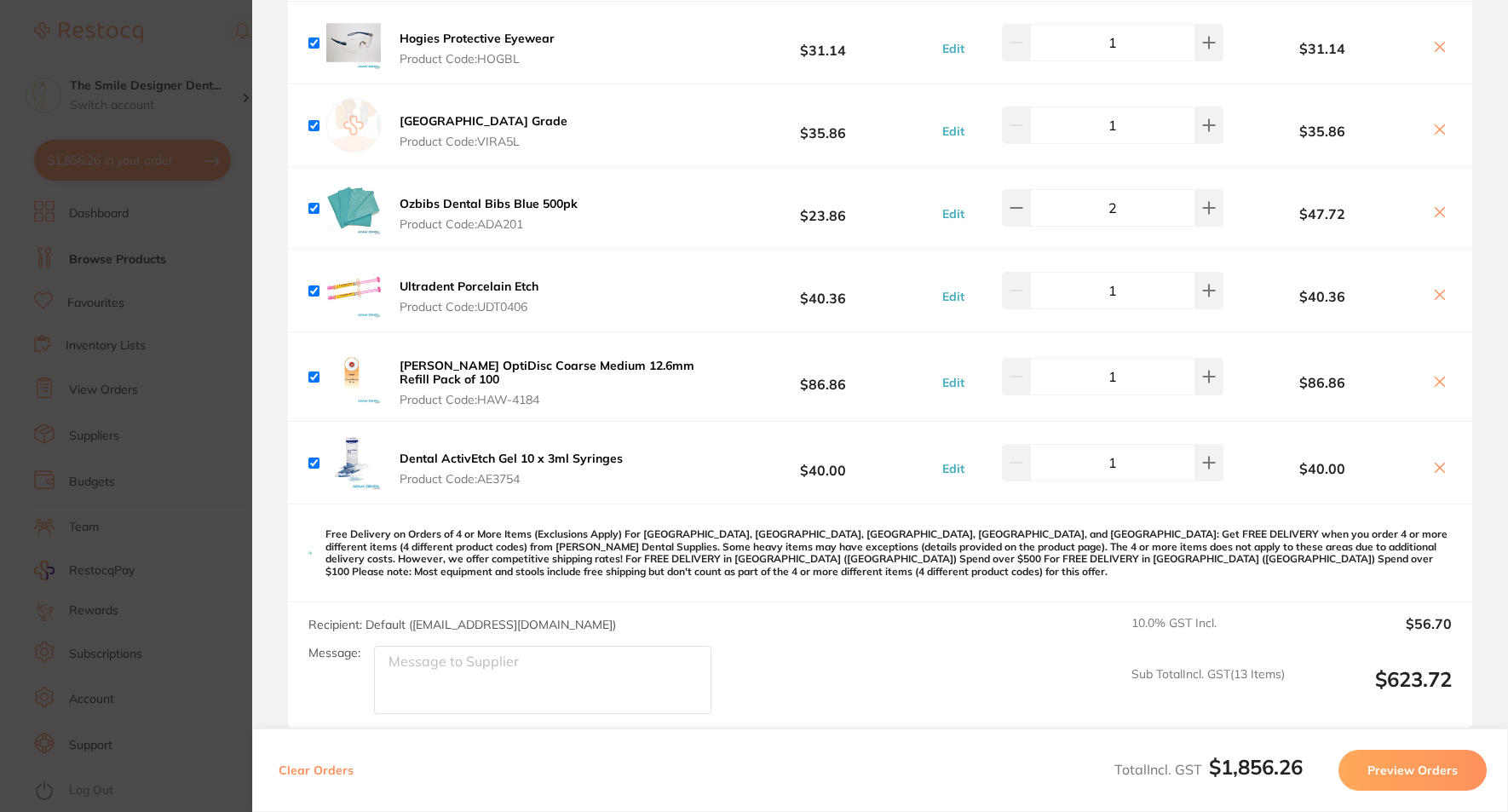
click at [183, 432] on section "Update RRP Set your pre negotiated price for this item. Item Agreed RRP (excl. …" at bounding box center [754, 406] width 1508 height 812
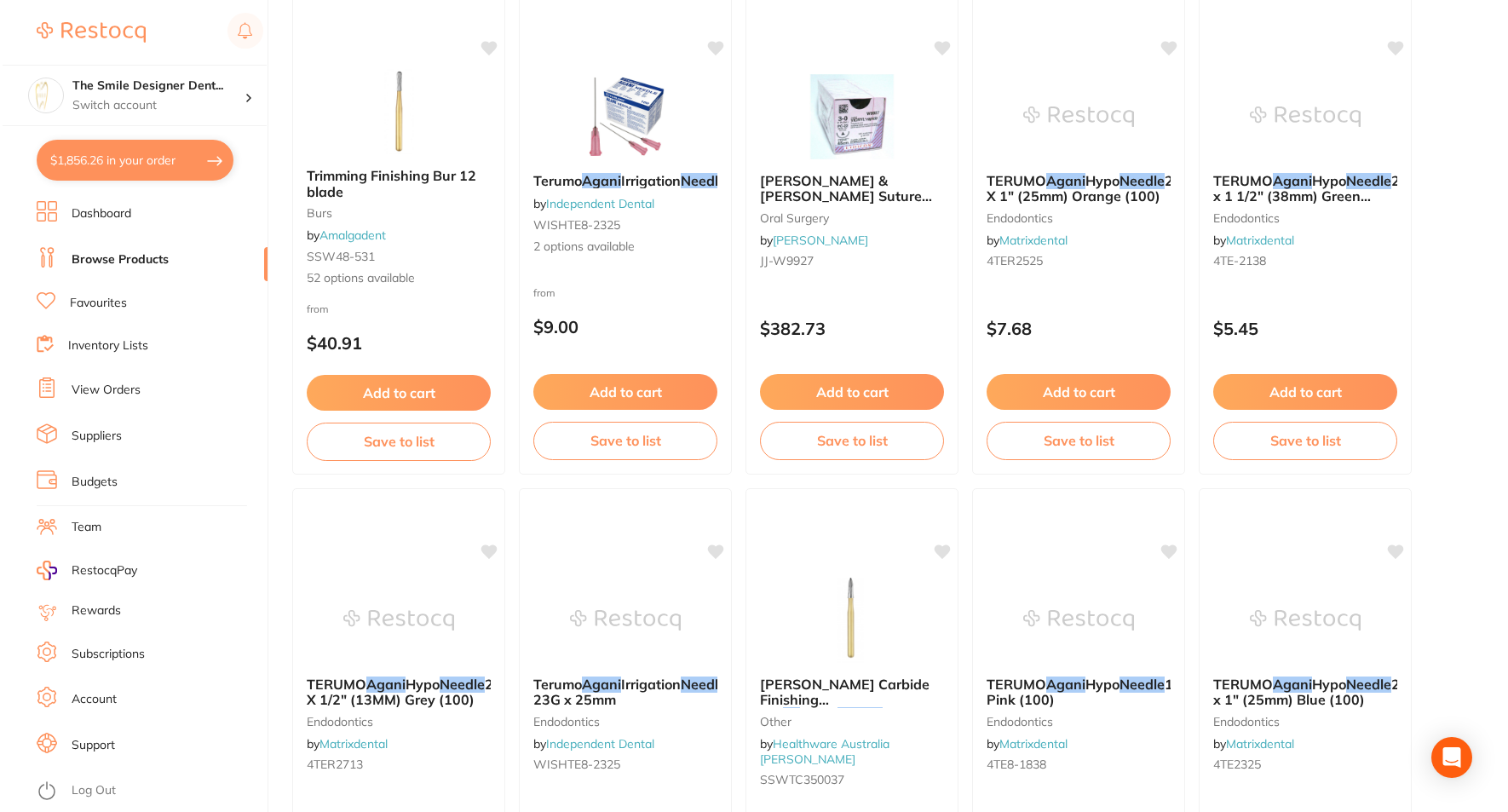
scroll to position [0, 0]
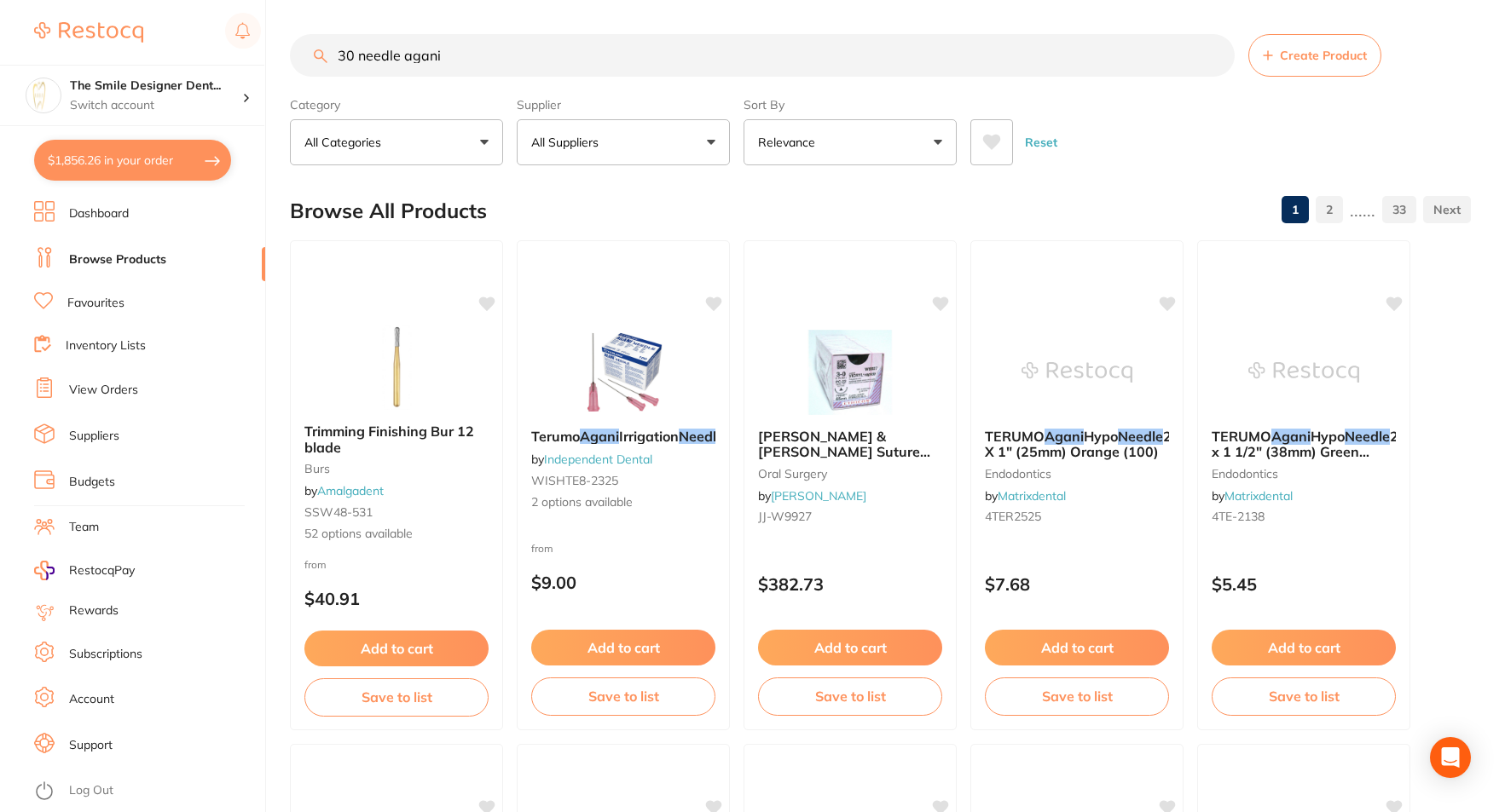
drag, startPoint x: 544, startPoint y: 56, endPoint x: 508, endPoint y: 71, distance: 39.0
click at [508, 71] on input "30 needle agani" at bounding box center [762, 55] width 945 height 43
click at [621, 361] on img at bounding box center [622, 371] width 112 height 86
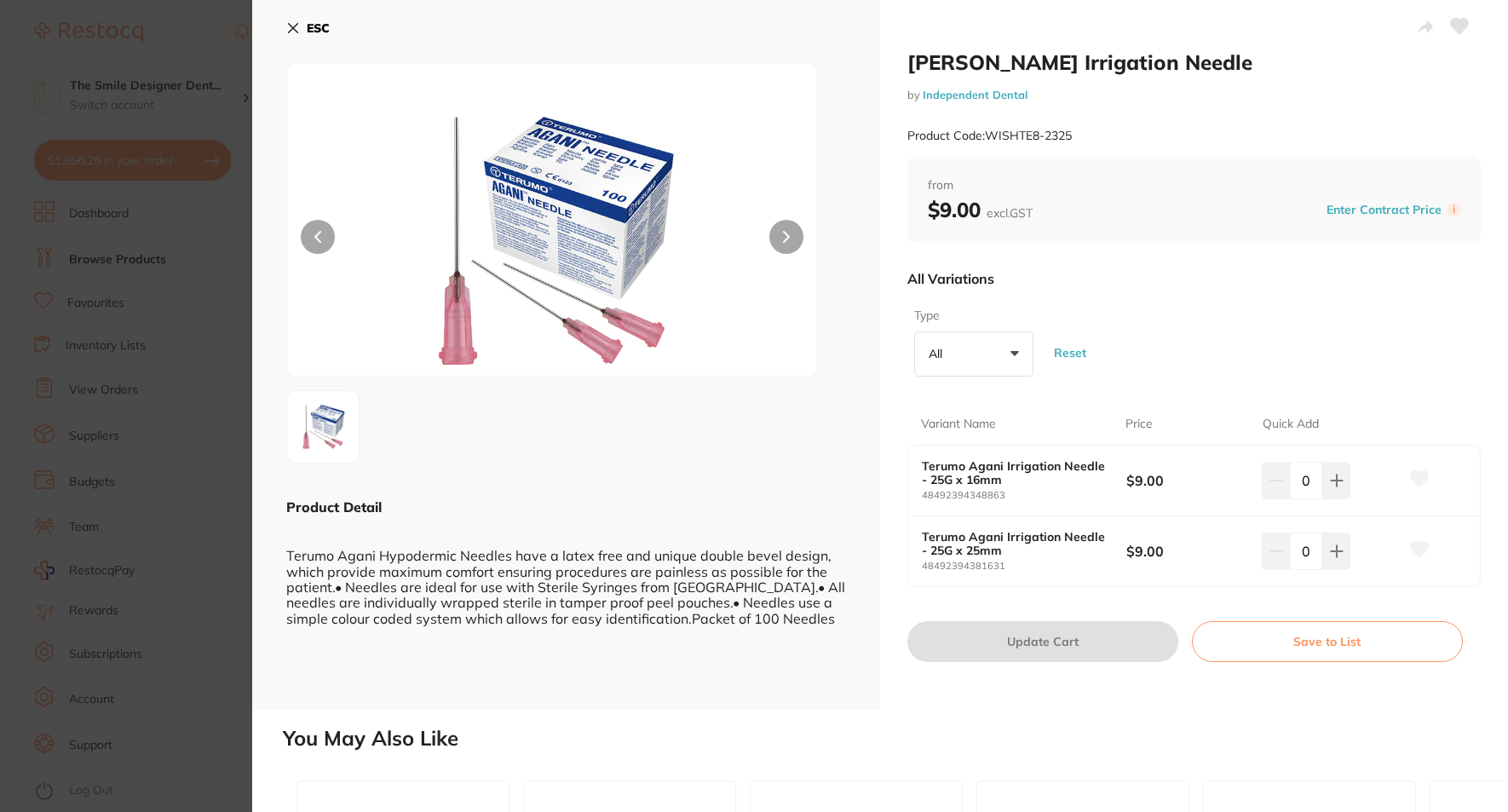
click at [236, 442] on section "Terumo Agani Irrigation Needle by Independent Dental Product Code: WISHTE8-2325…" at bounding box center [754, 406] width 1508 height 812
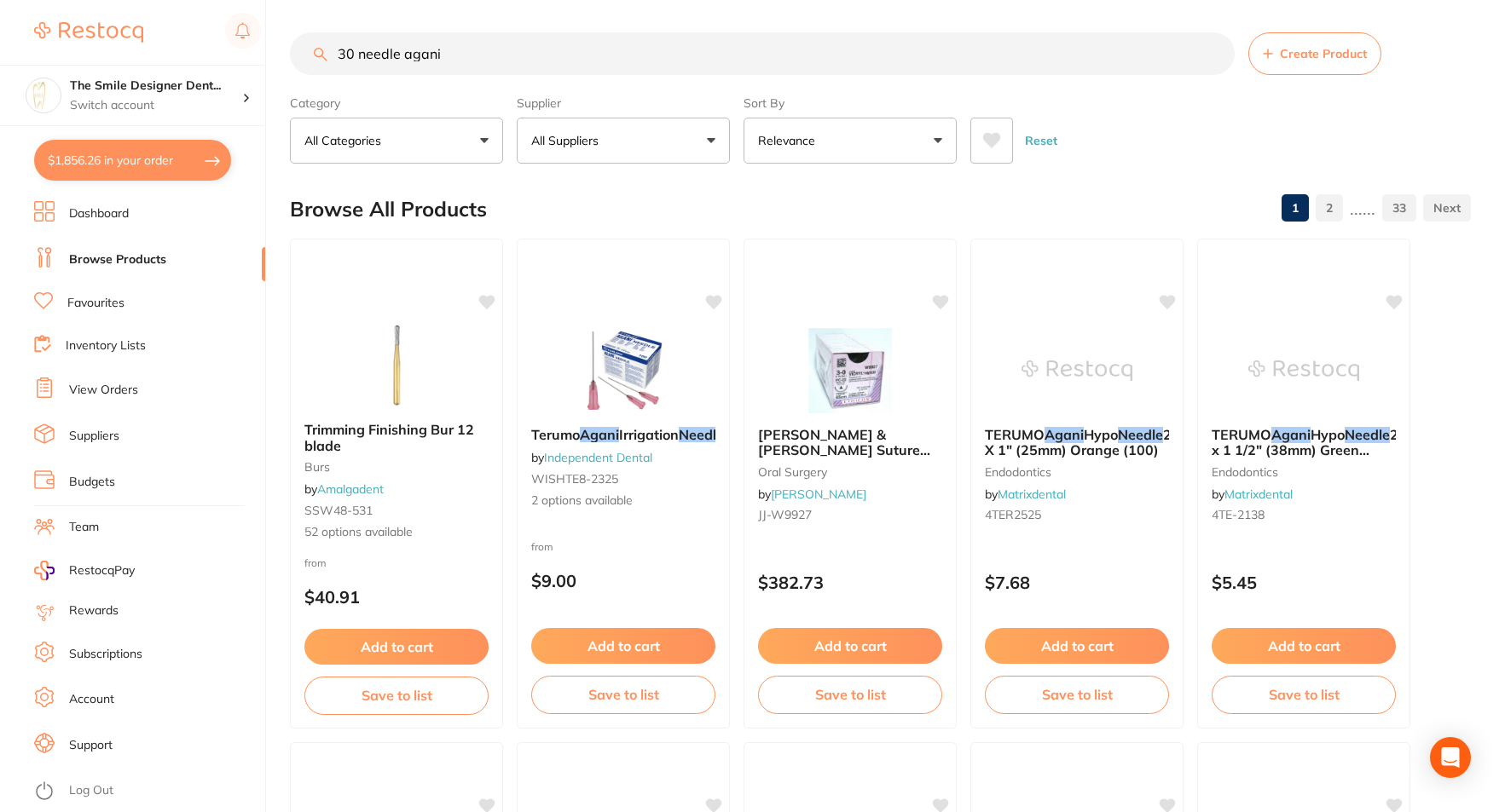
click at [159, 179] on button "$1,856.26 in your order" at bounding box center [132, 160] width 197 height 41
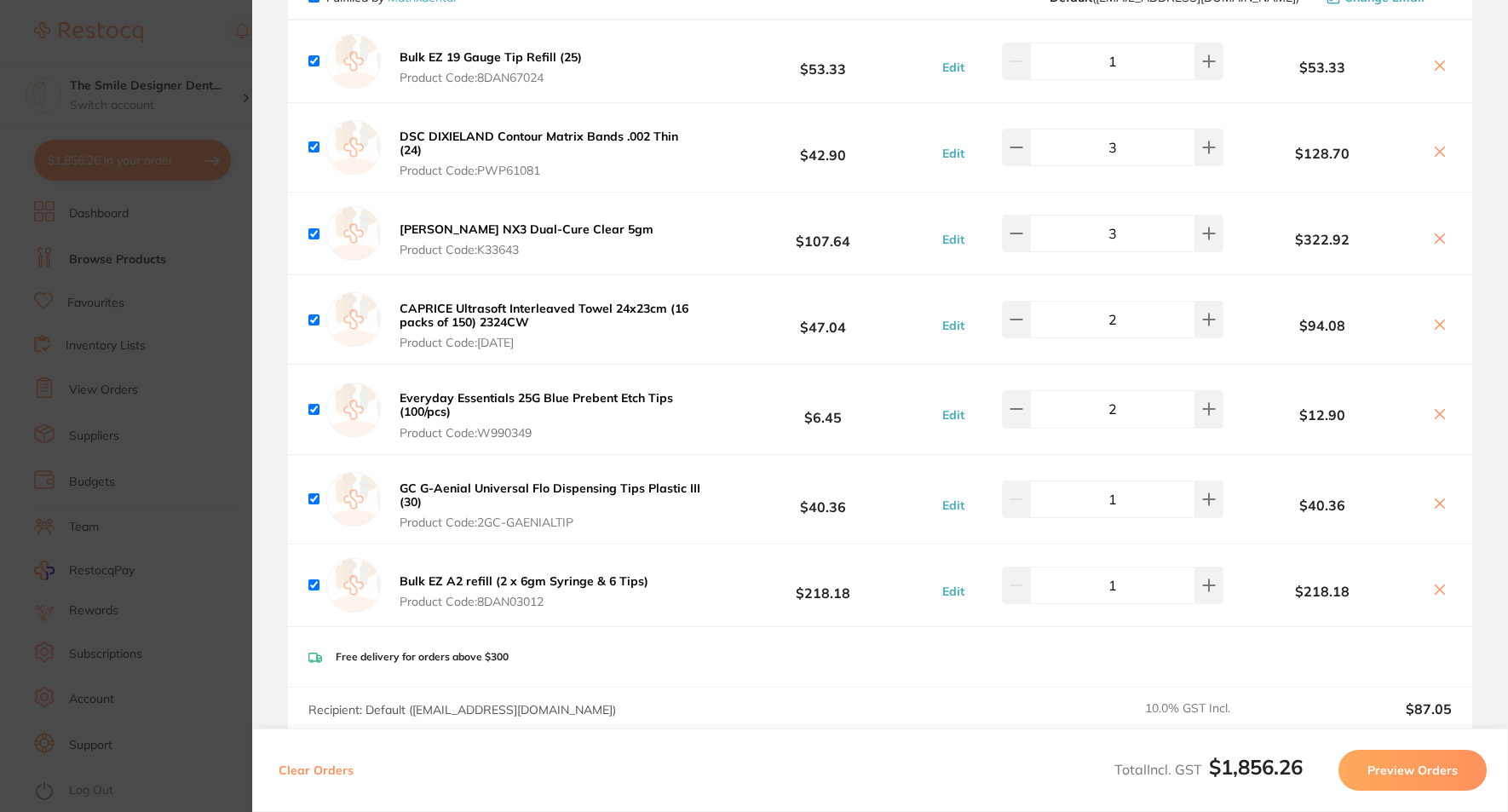
scroll to position [2045, 0]
click at [1437, 498] on icon at bounding box center [1440, 501] width 14 height 14
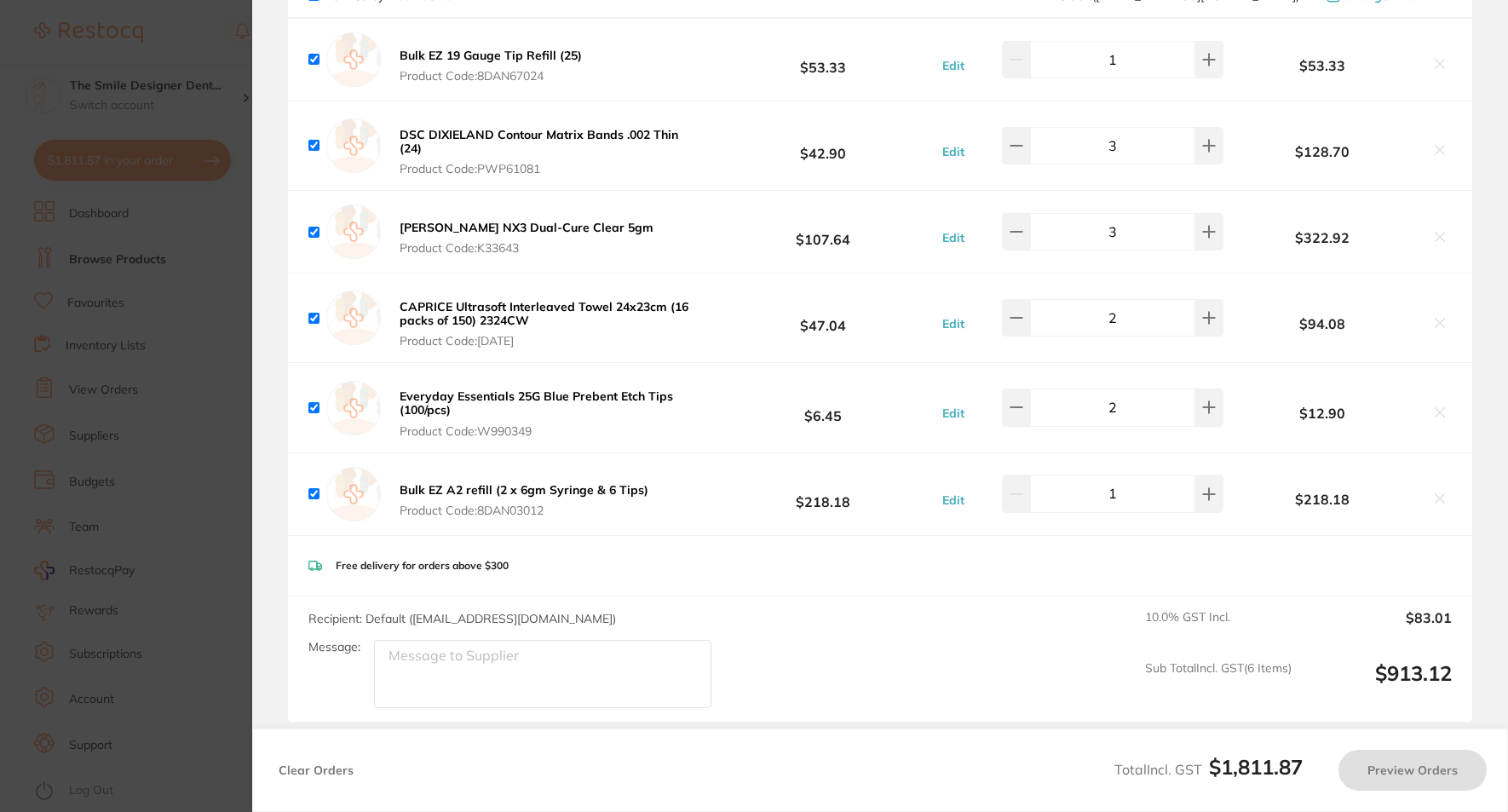
checkbox input "true"
